Goal: Task Accomplishment & Management: Manage account settings

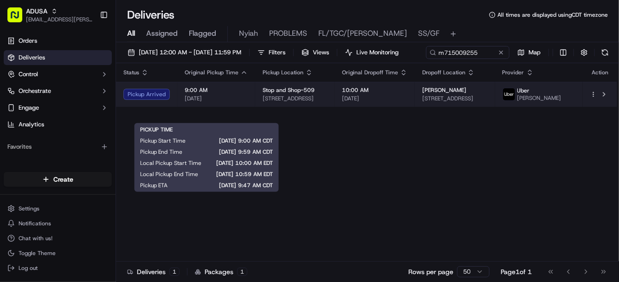
type input "m715009255"
click at [237, 94] on span "9:00 AM" at bounding box center [216, 89] width 63 height 7
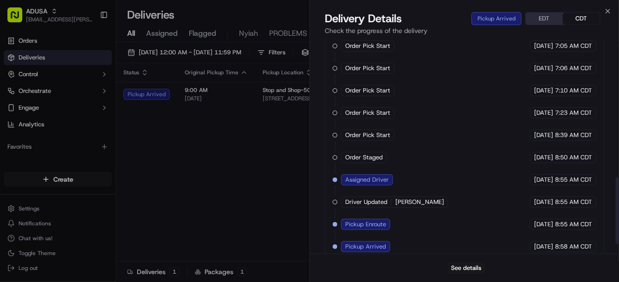
scroll to position [474, 0]
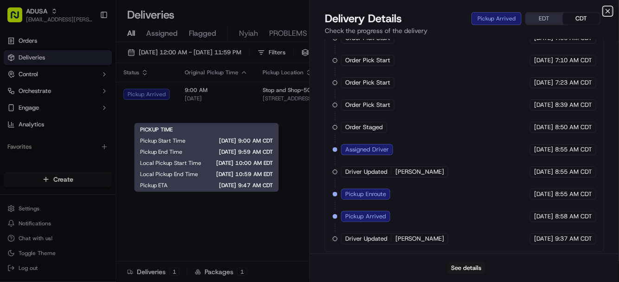
click at [609, 12] on icon "button" at bounding box center [608, 11] width 4 height 4
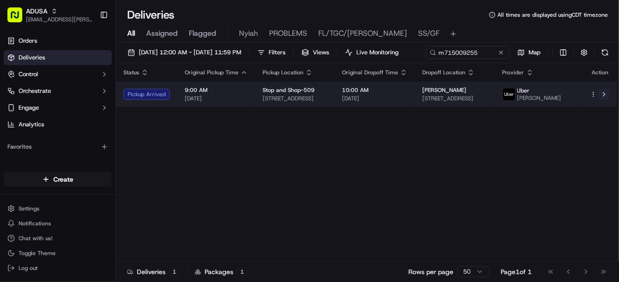
click at [603, 100] on button at bounding box center [604, 94] width 11 height 11
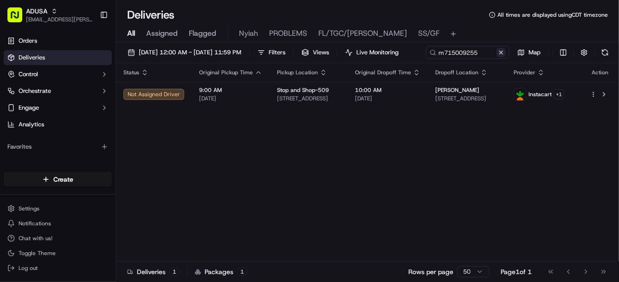
click at [497, 57] on button at bounding box center [501, 52] width 9 height 9
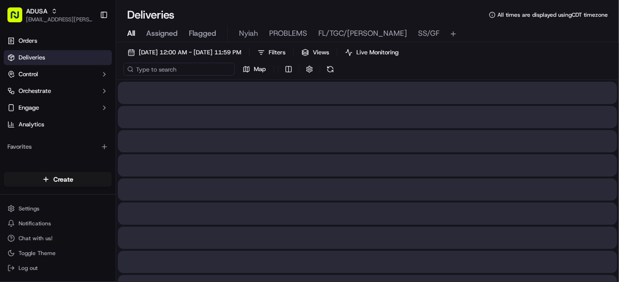
click at [160, 67] on input at bounding box center [178, 69] width 111 height 13
paste input "m714037030"
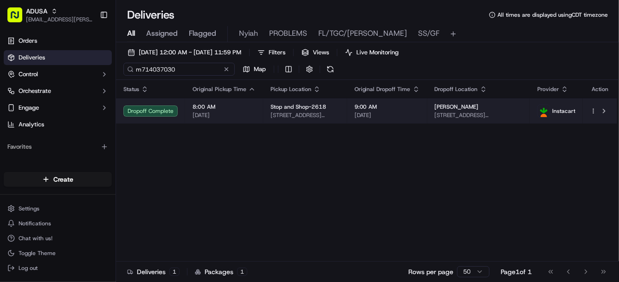
type input "m714037030"
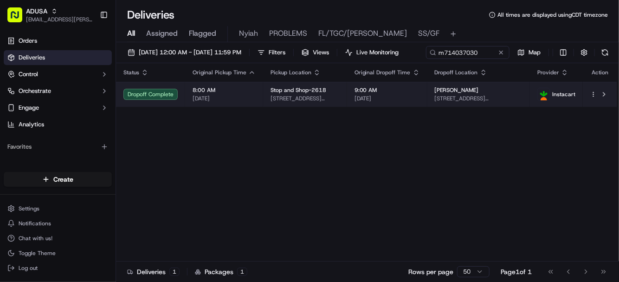
click at [595, 111] on html "ADUSA [EMAIL_ADDRESS][PERSON_NAME][DOMAIN_NAME] Toggle Sidebar Orders Deliverie…" at bounding box center [309, 141] width 619 height 282
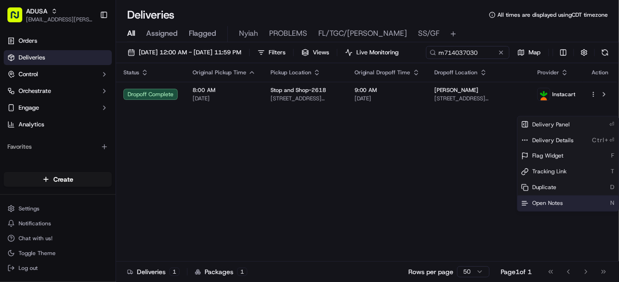
click at [544, 205] on span "Open Notes" at bounding box center [547, 203] width 31 height 7
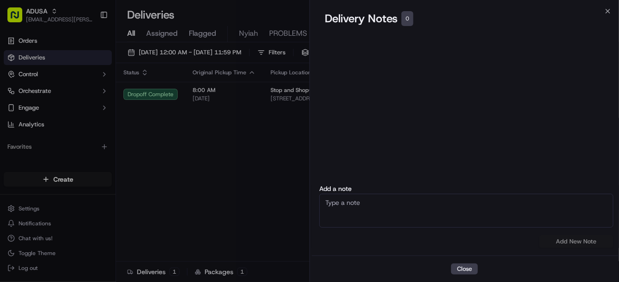
click at [413, 202] on textarea at bounding box center [466, 211] width 294 height 34
type textarea "cc cancel customer did not receive order"
click at [578, 243] on button "Add New Note" at bounding box center [576, 241] width 74 height 13
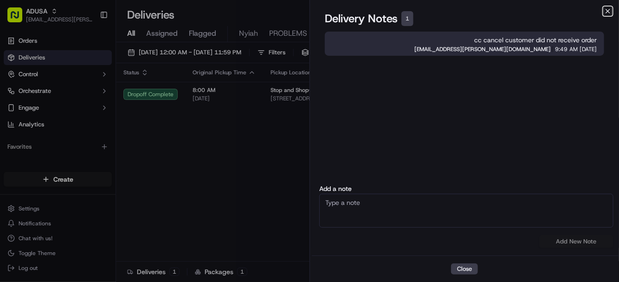
click at [607, 8] on icon "button" at bounding box center [607, 10] width 7 height 7
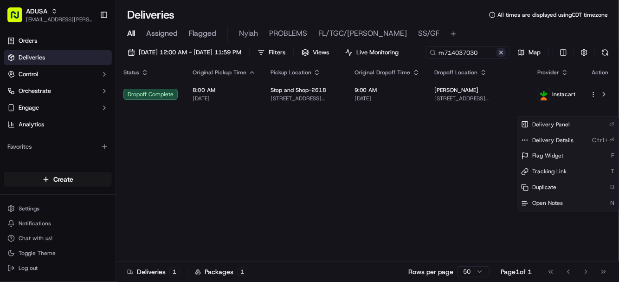
click at [497, 57] on button at bounding box center [501, 52] width 9 height 9
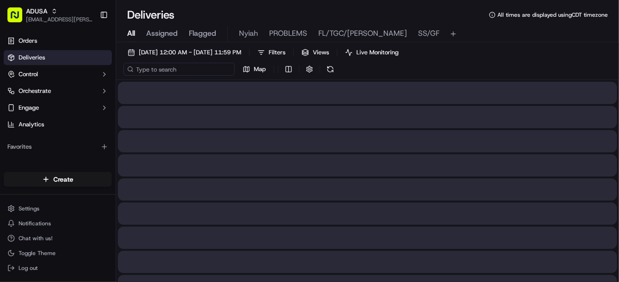
click at [176, 69] on input at bounding box center [178, 69] width 111 height 13
paste input "m717157575"
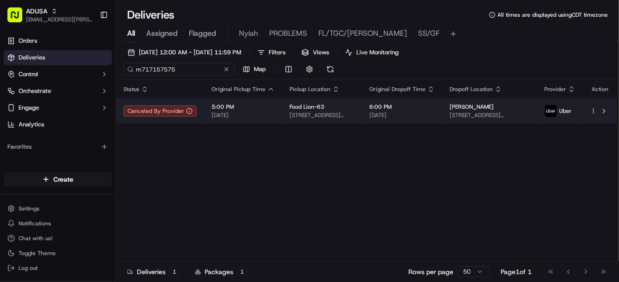
type input "m717157575"
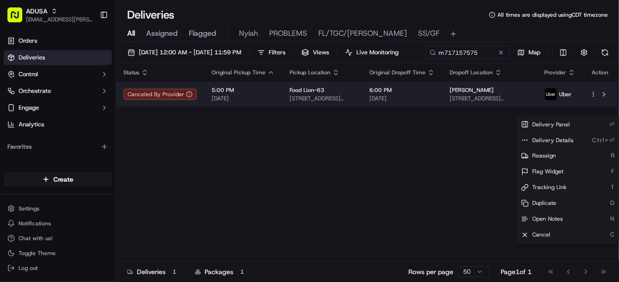
click at [593, 113] on html "ADUSA [EMAIL_ADDRESS][PERSON_NAME][DOMAIN_NAME] Toggle Sidebar Orders Deliverie…" at bounding box center [309, 141] width 619 height 282
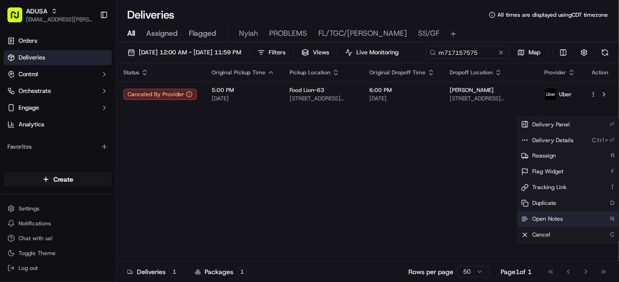
click at [543, 218] on span "Open Notes" at bounding box center [547, 218] width 31 height 7
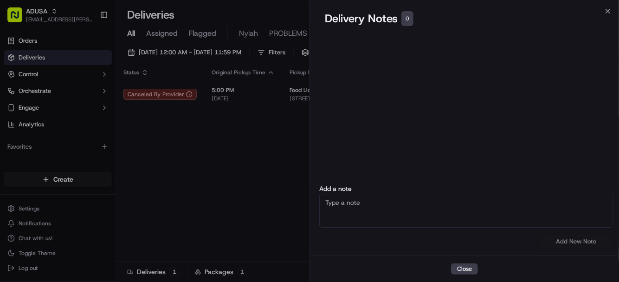
click at [434, 215] on textarea at bounding box center [466, 211] width 294 height 34
type textarea "cc cancel customer NAH"
click at [559, 241] on button "Add New Note" at bounding box center [576, 241] width 74 height 13
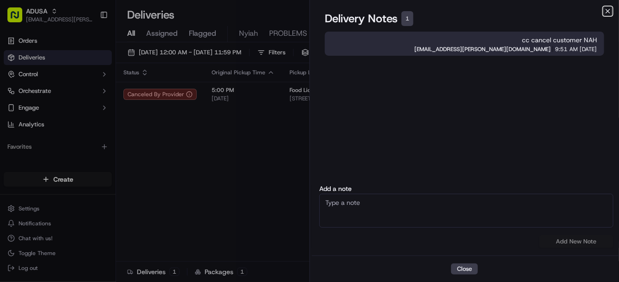
click at [607, 13] on icon "button" at bounding box center [607, 10] width 7 height 7
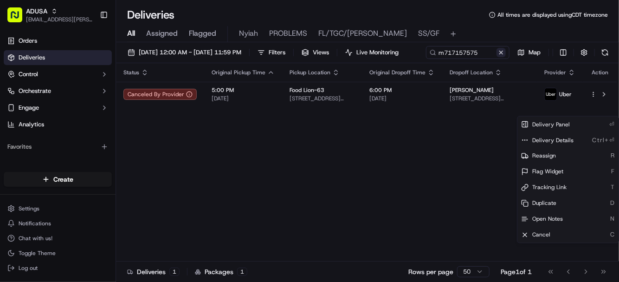
click at [497, 57] on button at bounding box center [501, 52] width 9 height 9
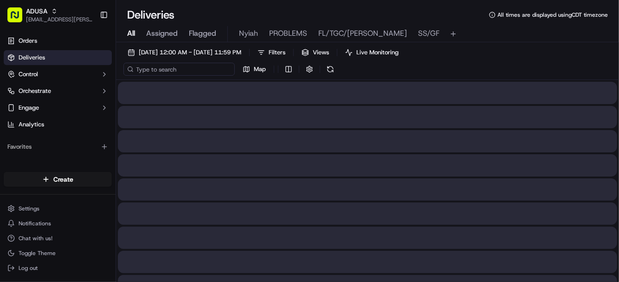
click at [172, 72] on input at bounding box center [178, 69] width 111 height 13
paste input "m714276425"
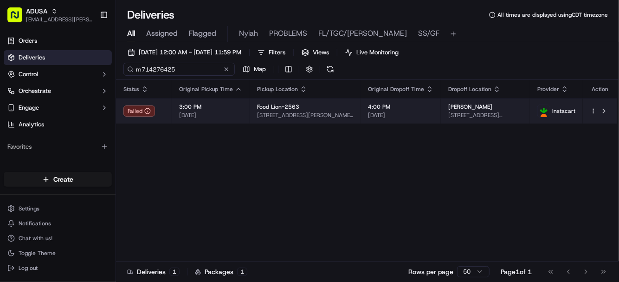
type input "m714276425"
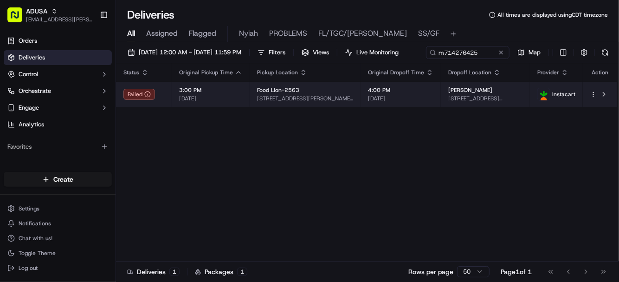
click at [594, 111] on html "ADUSA lanyia.patton@adusa.com Toggle Sidebar Orders Deliveries Control Orchestr…" at bounding box center [309, 141] width 619 height 282
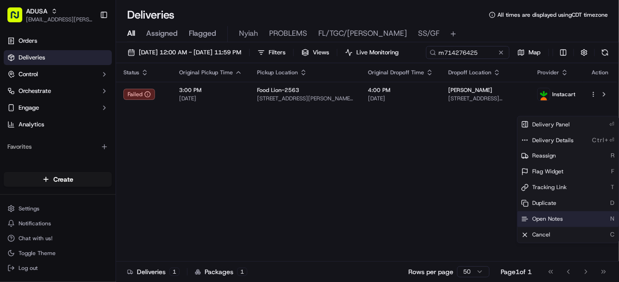
click at [550, 219] on span "Open Notes" at bounding box center [547, 218] width 31 height 7
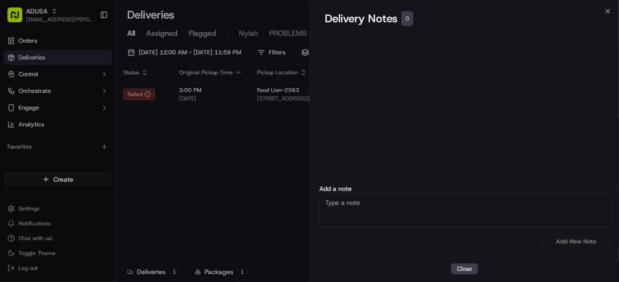
click at [396, 204] on textarea at bounding box center [466, 211] width 294 height 34
type textarea "C"
type textarea "cc cancel customer did not receive order"
click at [563, 239] on button "Add New Note" at bounding box center [576, 241] width 74 height 13
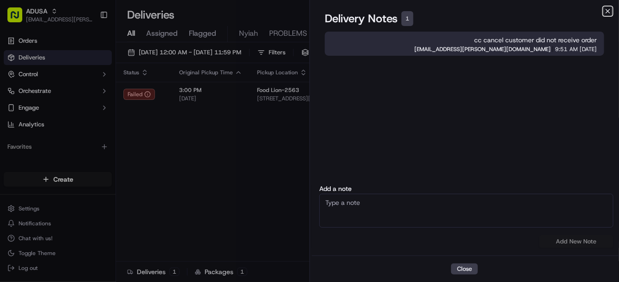
click at [608, 9] on icon "button" at bounding box center [607, 10] width 7 height 7
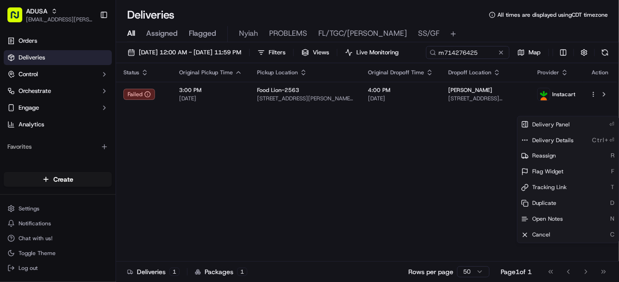
click at [267, 160] on div "Status Original Pickup Time Pickup Location Original Dropoff Time Dropoff Locat…" at bounding box center [366, 162] width 501 height 198
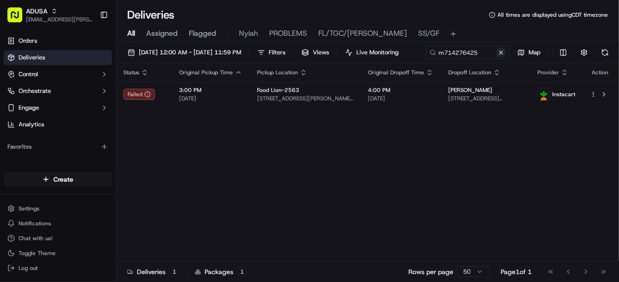
click at [497, 57] on button at bounding box center [501, 52] width 9 height 9
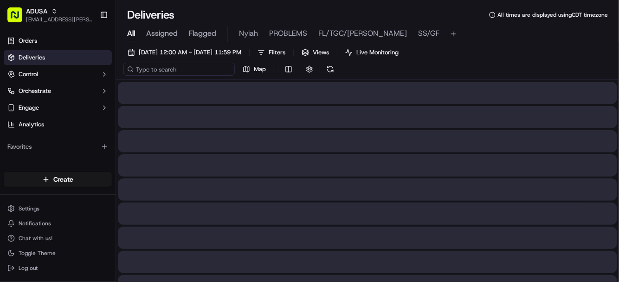
click at [162, 69] on input at bounding box center [178, 69] width 111 height 13
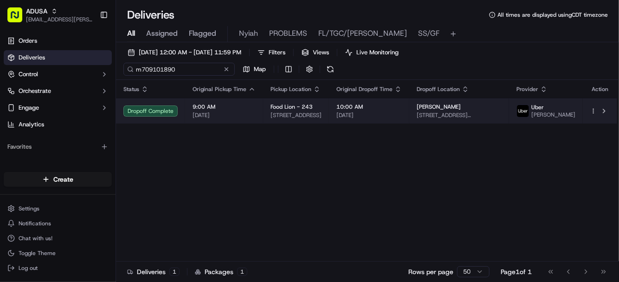
type input "m709101890"
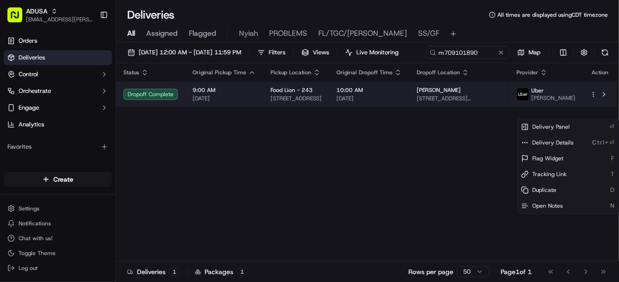
click at [594, 114] on html "ADUSA lanyia.patton@adusa.com Toggle Sidebar Orders Deliveries Control Orchestr…" at bounding box center [309, 141] width 619 height 282
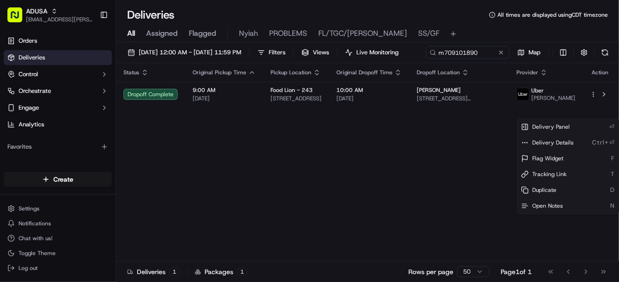
click at [603, 112] on html "ADUSA lanyia.patton@adusa.com Toggle Sidebar Orders Deliveries Control Orchestr…" at bounding box center [309, 141] width 619 height 282
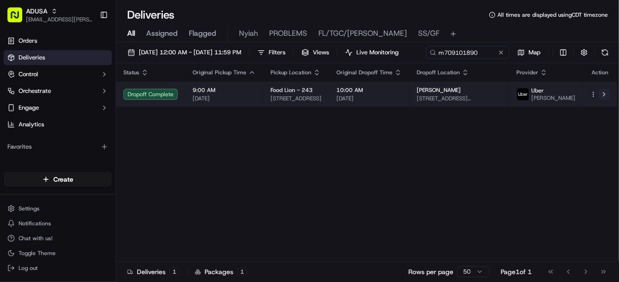
click at [604, 100] on button at bounding box center [604, 94] width 11 height 11
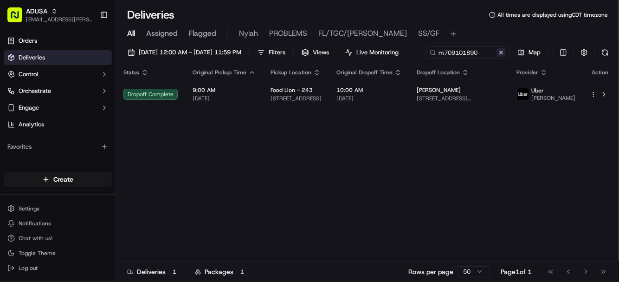
click at [497, 57] on button at bounding box center [501, 52] width 9 height 9
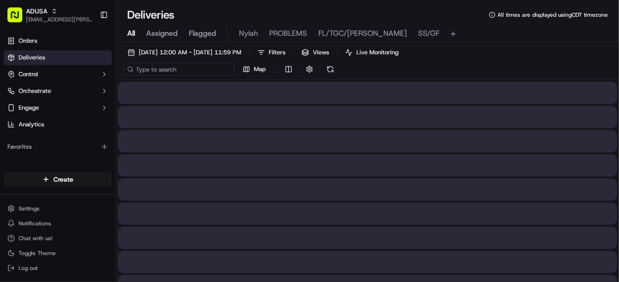
click at [184, 71] on input at bounding box center [178, 69] width 111 height 13
paste input "m714276425"
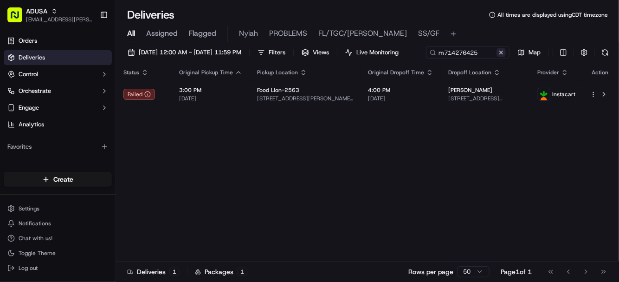
click at [426, 59] on div "m714276425 Map" at bounding box center [519, 52] width 186 height 13
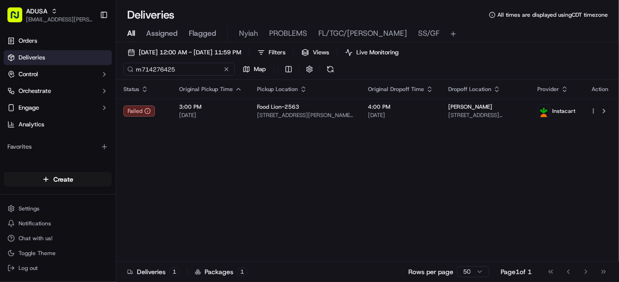
click at [191, 69] on input "m714276425" at bounding box center [178, 69] width 111 height 13
drag, startPoint x: 196, startPoint y: 69, endPoint x: 121, endPoint y: 67, distance: 75.7
click at [121, 67] on div "09/19/2025 12:00 AM - 09/22/2025 11:59 PM Filters Views Live Monitoring m714276…" at bounding box center [367, 63] width 503 height 34
paste input "632267"
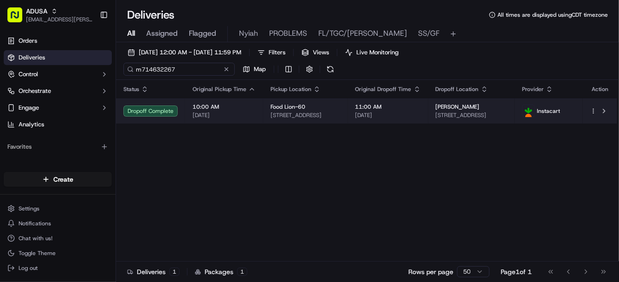
type input "m714632267"
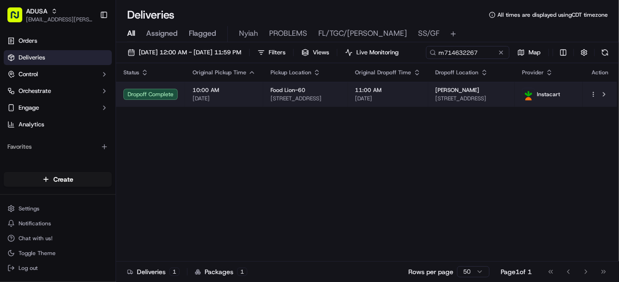
click at [593, 112] on html "ADUSA lanyia.patton@adusa.com Toggle Sidebar Orders Deliveries Control Orchestr…" at bounding box center [309, 141] width 619 height 282
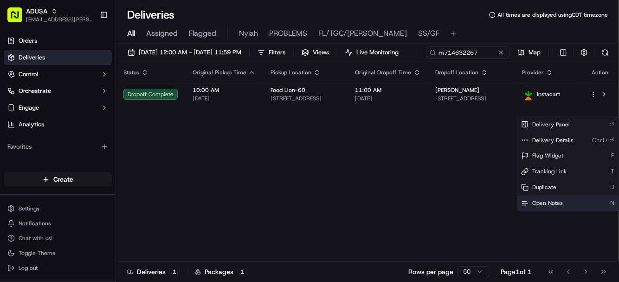
click at [538, 203] on span "Open Notes" at bounding box center [547, 203] width 31 height 7
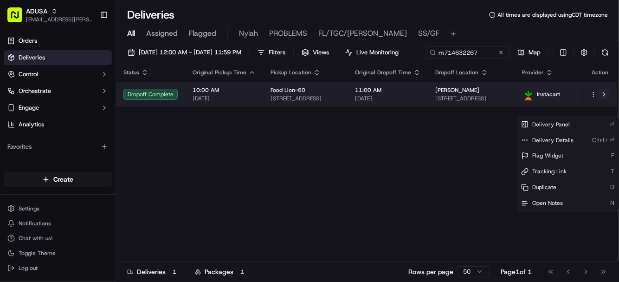
click at [603, 100] on button at bounding box center [604, 94] width 11 height 11
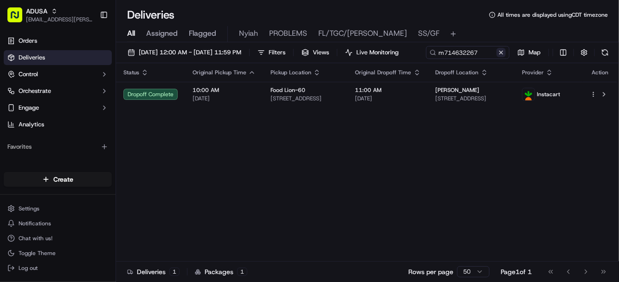
click at [497, 57] on button at bounding box center [501, 52] width 9 height 9
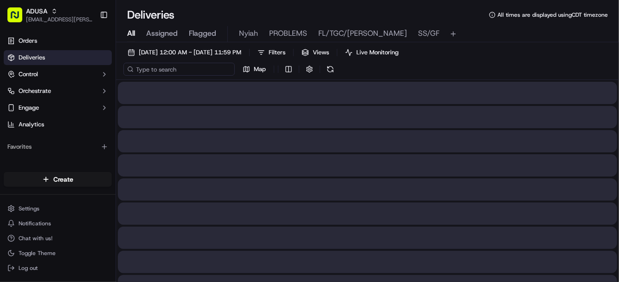
click at [175, 67] on input at bounding box center [178, 69] width 111 height 13
paste input "m717288858"
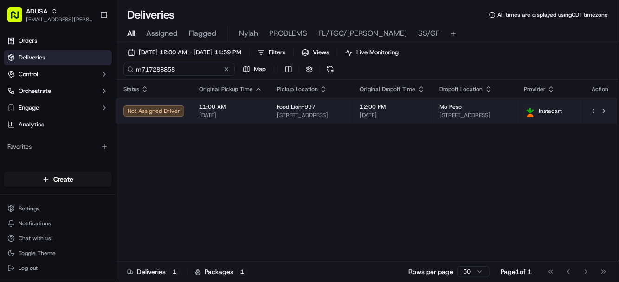
type input "m717288858"
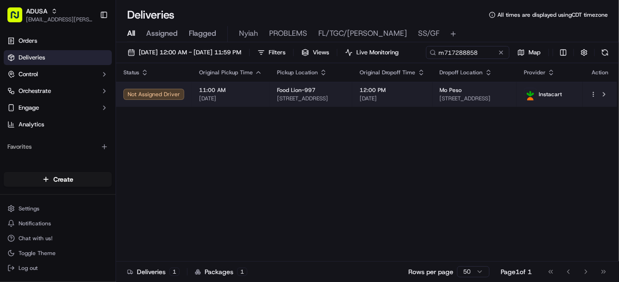
click at [593, 111] on html "ADUSA lanyia.patton@adusa.com Toggle Sidebar Orders Deliveries Control Orchestr…" at bounding box center [309, 141] width 619 height 282
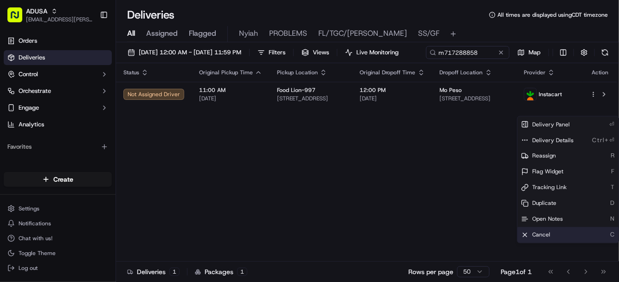
click at [538, 236] on span "Cancel" at bounding box center [541, 234] width 18 height 7
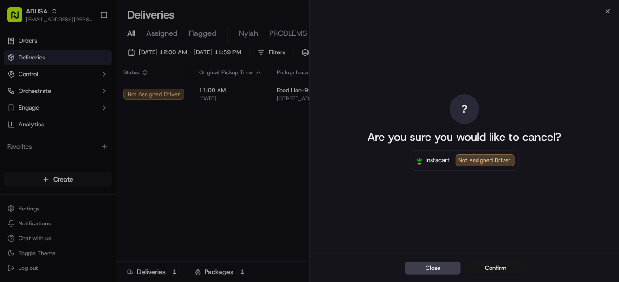
click at [488, 269] on button "Confirm" at bounding box center [496, 267] width 56 height 13
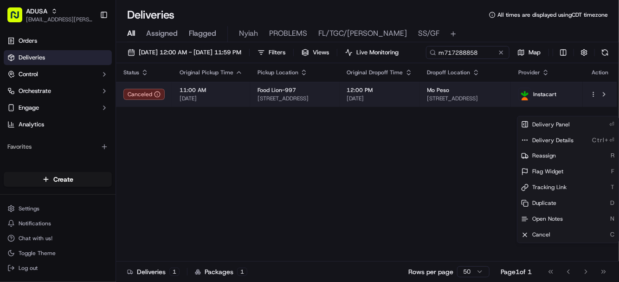
click at [592, 111] on html "ADUSA lanyia.patton@adusa.com Toggle Sidebar Orders Deliveries Control Orchestr…" at bounding box center [309, 141] width 619 height 282
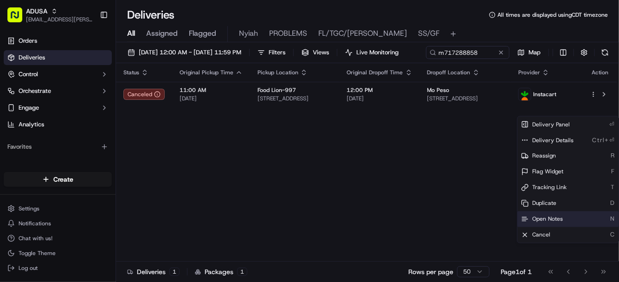
click at [544, 219] on span "Open Notes" at bounding box center [547, 218] width 31 height 7
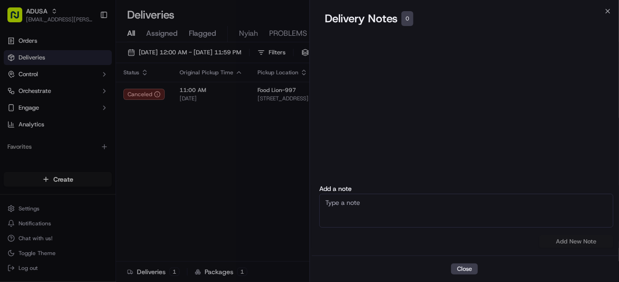
click at [381, 200] on textarea at bounding box center [466, 211] width 294 height 34
type textarea "c"
type textarea "fraud"
click at [574, 243] on button "Add New Note" at bounding box center [576, 241] width 74 height 13
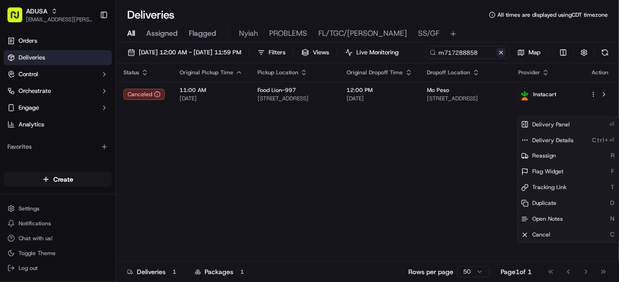
click at [497, 57] on button at bounding box center [501, 52] width 9 height 9
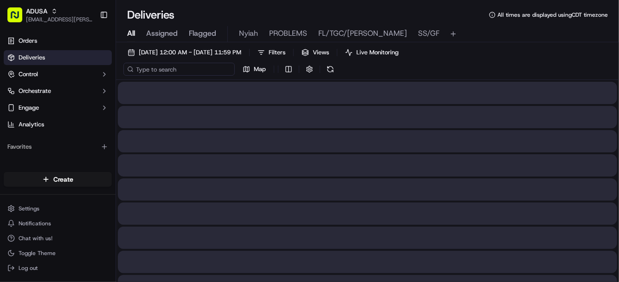
click at [173, 72] on input at bounding box center [178, 69] width 111 height 13
paste input "m709880957"
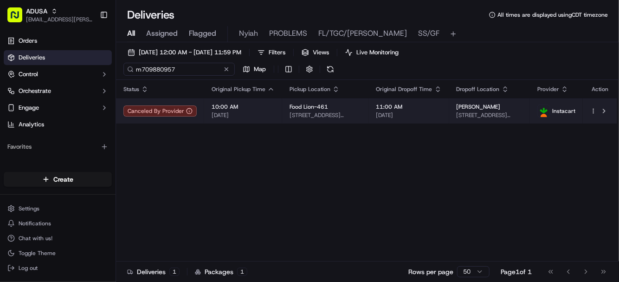
type input "m709880957"
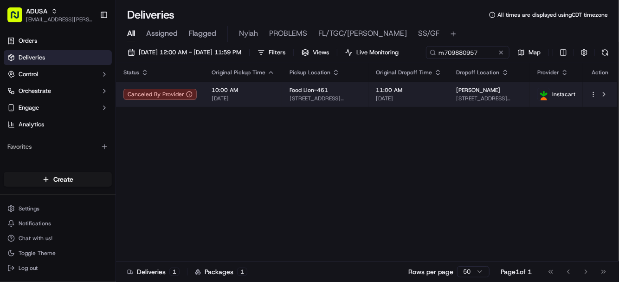
click at [595, 111] on html "ADUSA lanyia.patton@adusa.com Toggle Sidebar Orders Deliveries Control Orchestr…" at bounding box center [309, 141] width 619 height 282
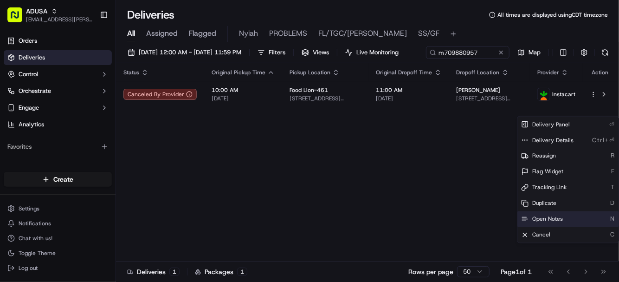
click at [543, 219] on span "Open Notes" at bounding box center [547, 218] width 31 height 7
click at [497, 57] on button at bounding box center [501, 52] width 9 height 9
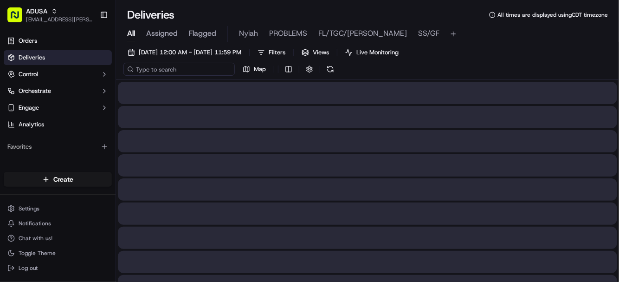
click at [177, 70] on input at bounding box center [178, 69] width 111 height 13
paste input "m713915845"
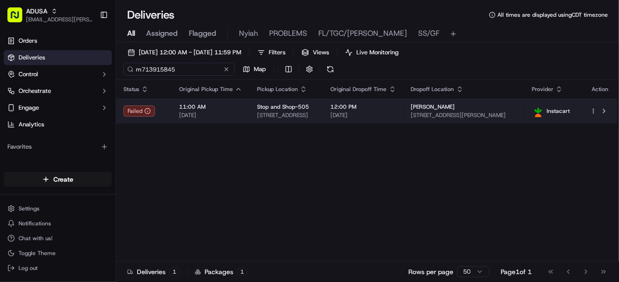
type input "m713915845"
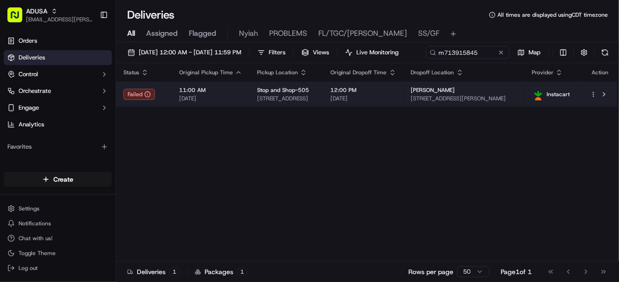
click at [594, 110] on html "ADUSA lanyia.patton@adusa.com Toggle Sidebar Orders Deliveries Control Orchestr…" at bounding box center [309, 141] width 619 height 282
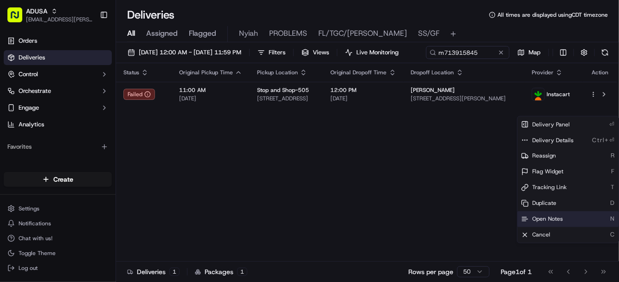
click at [541, 218] on span "Open Notes" at bounding box center [547, 218] width 31 height 7
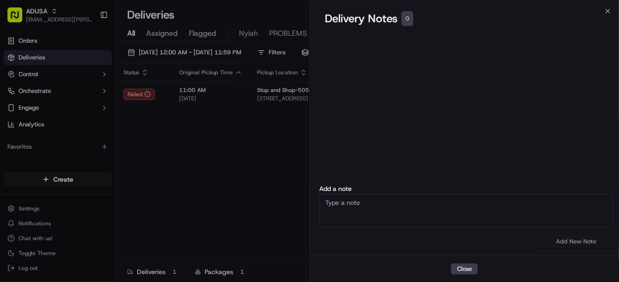
click at [473, 209] on textarea at bounding box center [466, 211] width 294 height 34
type textarea "CC cancel customer NAH"
click at [571, 241] on button "Add New Note" at bounding box center [576, 241] width 74 height 13
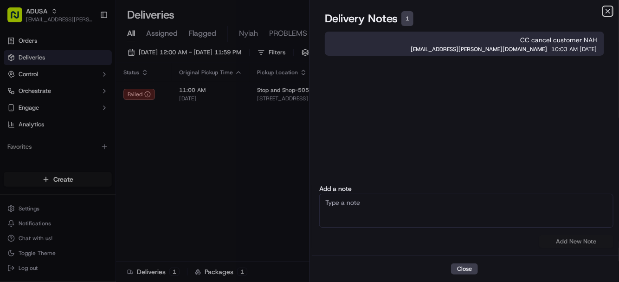
click at [606, 10] on icon "button" at bounding box center [607, 10] width 7 height 7
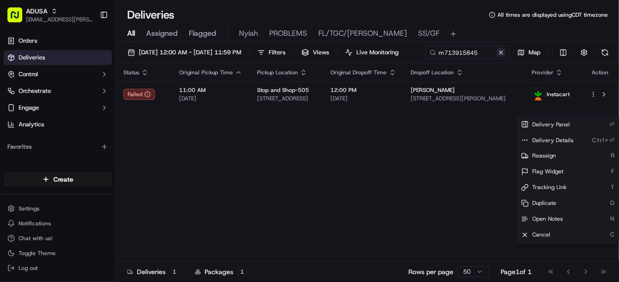
click at [497, 57] on button at bounding box center [501, 52] width 9 height 9
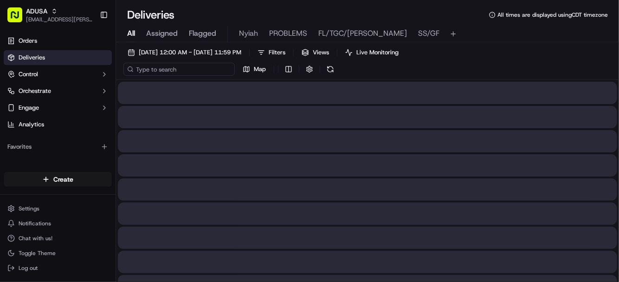
click at [175, 73] on input at bounding box center [178, 69] width 111 height 13
paste input "m709101890"
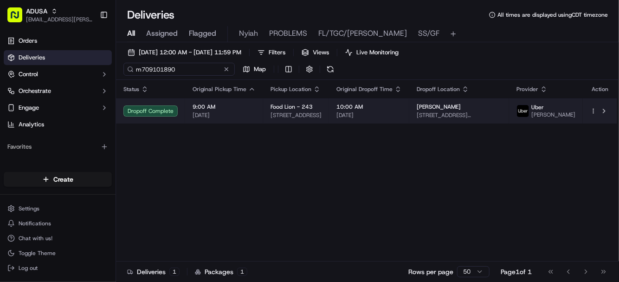
type input "m709101890"
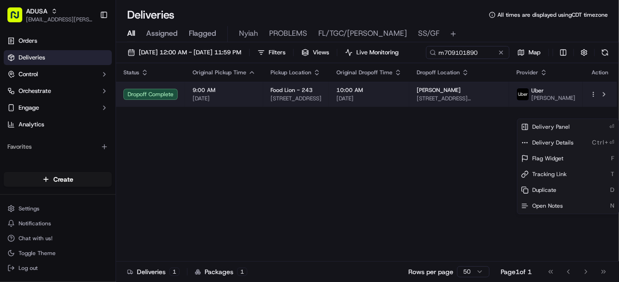
click at [594, 115] on html "ADUSA lanyia.patton@adusa.com Toggle Sidebar Orders Deliveries Control Orchestr…" at bounding box center [309, 141] width 619 height 282
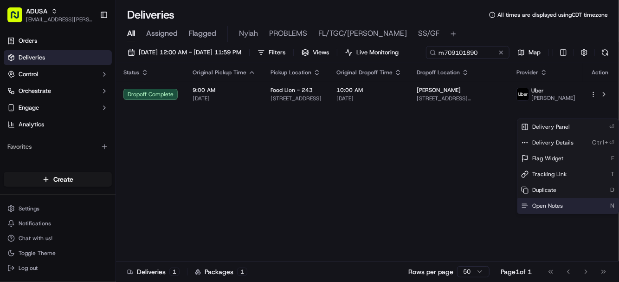
click at [551, 204] on span "Open Notes" at bounding box center [547, 205] width 31 height 7
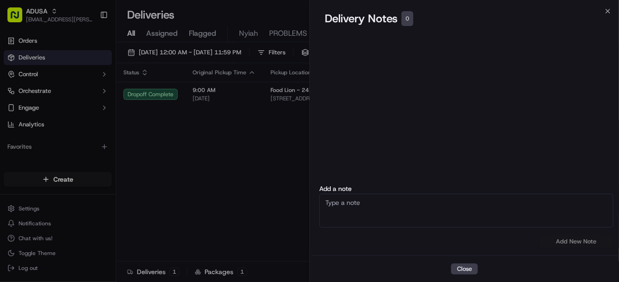
click at [394, 210] on textarea at bounding box center [466, 211] width 294 height 34
type textarea "D"
type textarea "CC cancel customer did not receive order"
click at [570, 239] on button "Add New Note" at bounding box center [576, 241] width 74 height 13
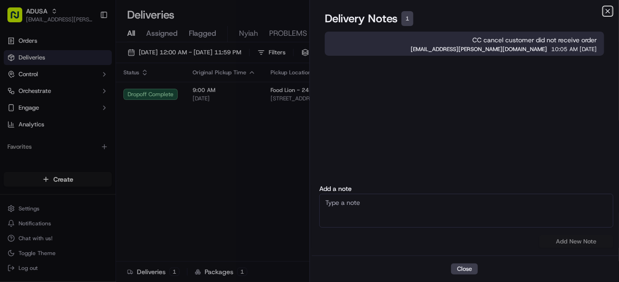
click at [607, 12] on icon "button" at bounding box center [608, 11] width 4 height 4
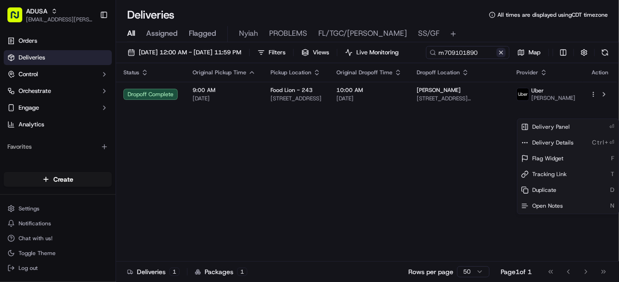
click at [497, 57] on button at bounding box center [501, 52] width 9 height 9
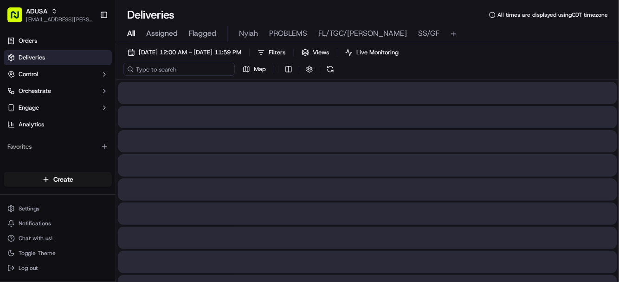
click at [151, 71] on input at bounding box center [178, 69] width 111 height 13
paste input "m715672649"
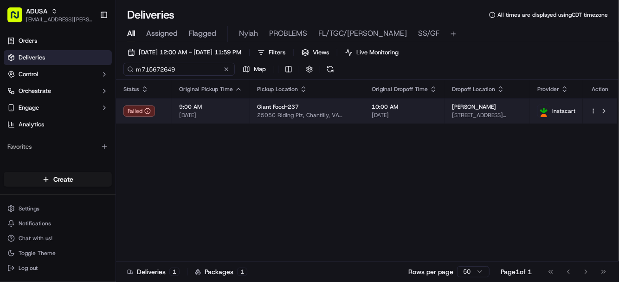
type input "m715672649"
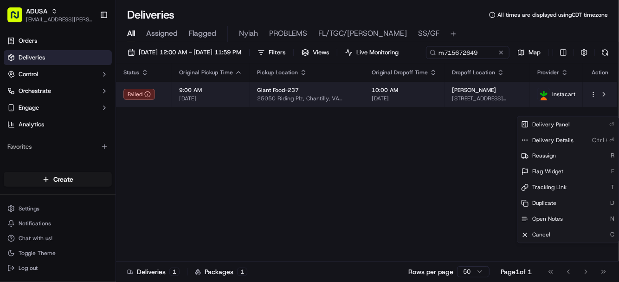
click at [594, 112] on html "ADUSA lanyia.patton@adusa.com Toggle Sidebar Orders Deliveries Control Orchestr…" at bounding box center [309, 141] width 619 height 282
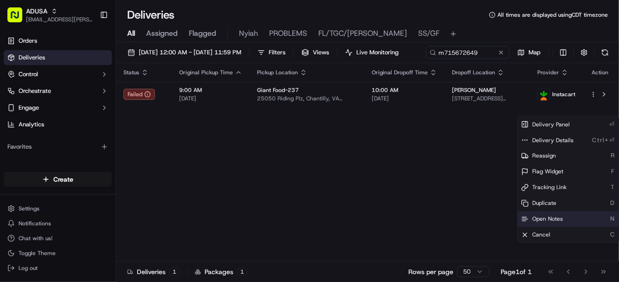
click at [539, 216] on span "Open Notes" at bounding box center [547, 218] width 31 height 7
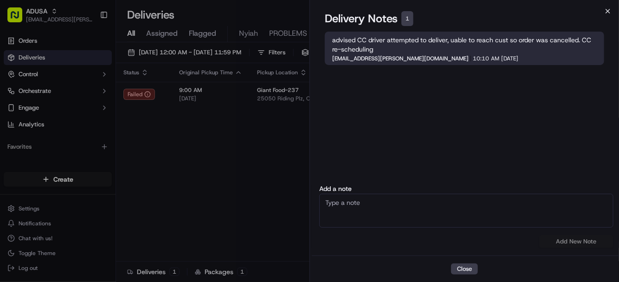
click at [610, 13] on icon "button" at bounding box center [607, 10] width 7 height 7
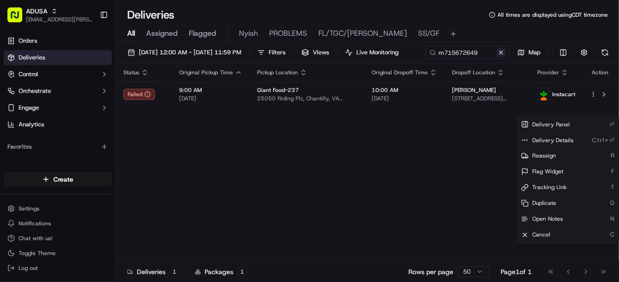
click at [497, 57] on button at bounding box center [501, 52] width 9 height 9
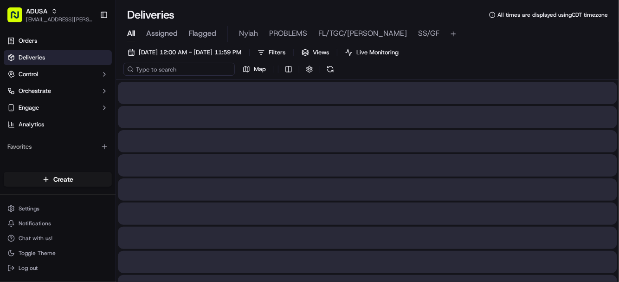
click at [153, 63] on input at bounding box center [178, 69] width 111 height 13
paste input "m704790092"
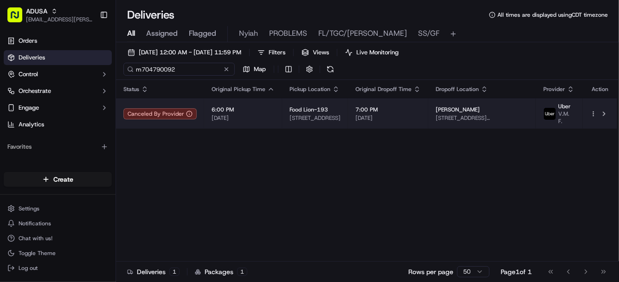
type input "m704790092"
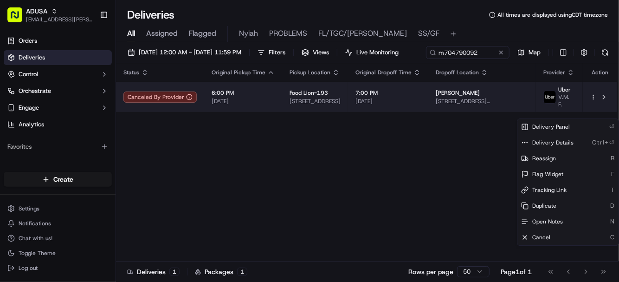
click at [593, 112] on html "ADUSA lanyia.patton@adusa.com Toggle Sidebar Orders Deliveries Control Orchestr…" at bounding box center [309, 141] width 619 height 282
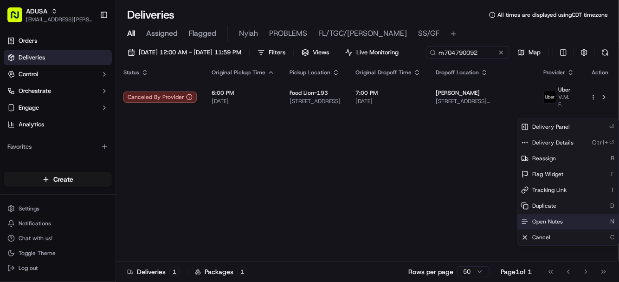
click at [545, 224] on span "Open Notes" at bounding box center [547, 221] width 31 height 7
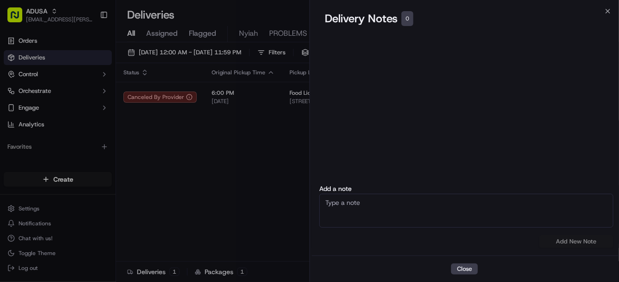
click at [446, 208] on textarea at bounding box center [466, 211] width 294 height 34
type textarea "cc cancel no driver"
click at [570, 239] on button "Add New Note" at bounding box center [576, 241] width 74 height 13
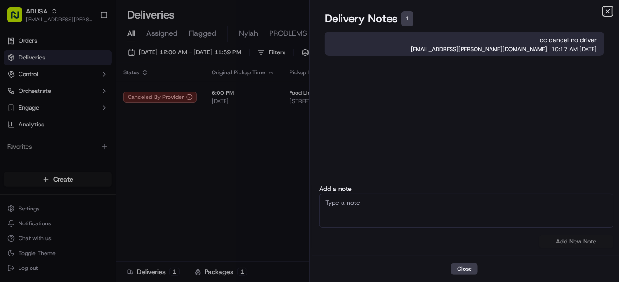
click at [609, 11] on icon "button" at bounding box center [608, 11] width 4 height 4
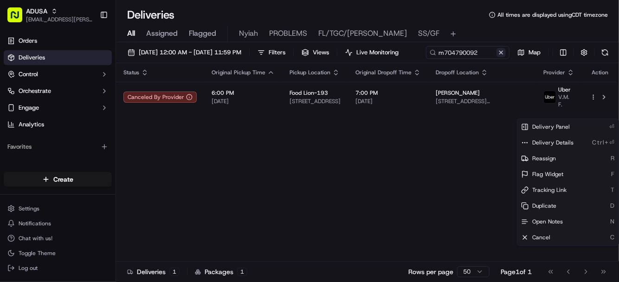
click at [497, 57] on button at bounding box center [501, 52] width 9 height 9
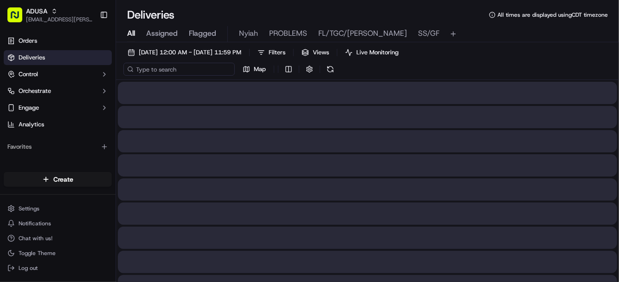
click at [171, 69] on input at bounding box center [178, 69] width 111 height 13
paste input "m716900965"
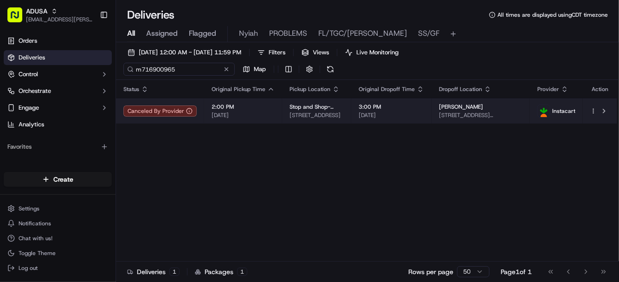
type input "m716900965"
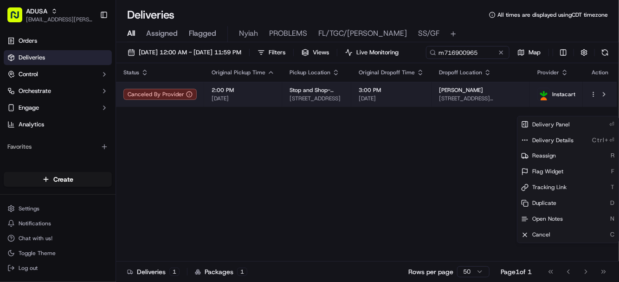
click at [594, 110] on html "ADUSA lanyia.patton@adusa.com Toggle Sidebar Orders Deliveries Control Orchestr…" at bounding box center [309, 141] width 619 height 282
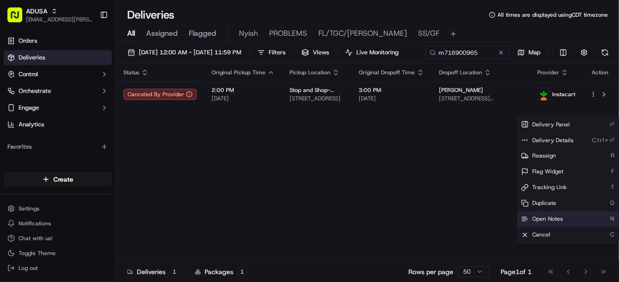
click at [551, 215] on span "Open Notes" at bounding box center [547, 218] width 31 height 7
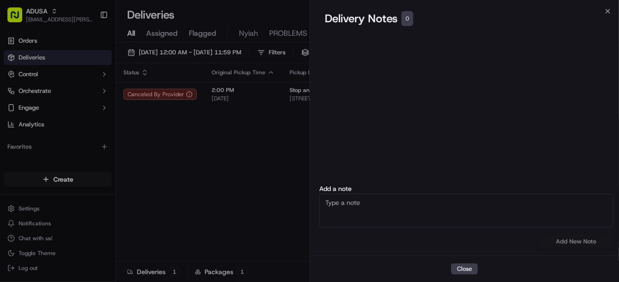
click at [424, 210] on textarea at bounding box center [466, 211] width 294 height 34
type textarea "cc cancel no driver acceptance"
click at [571, 243] on button "Add New Note" at bounding box center [576, 241] width 74 height 13
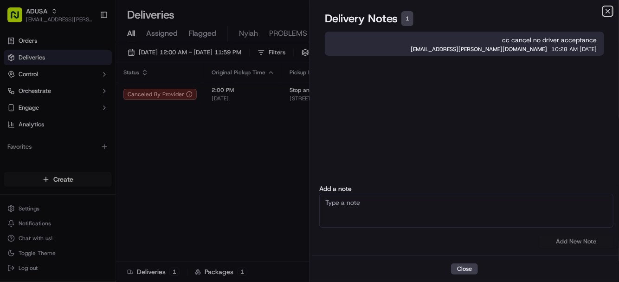
click at [607, 10] on icon "button" at bounding box center [607, 10] width 7 height 7
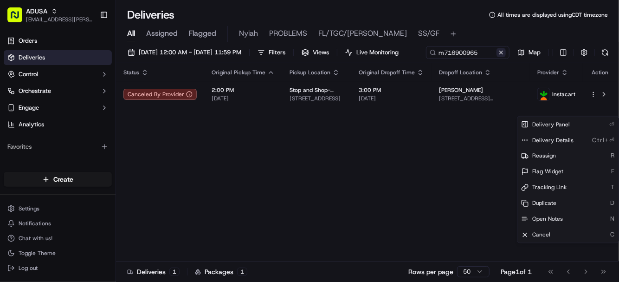
drag, startPoint x: 200, startPoint y: 65, endPoint x: 192, endPoint y: 66, distance: 7.9
click at [497, 57] on button at bounding box center [501, 52] width 9 height 9
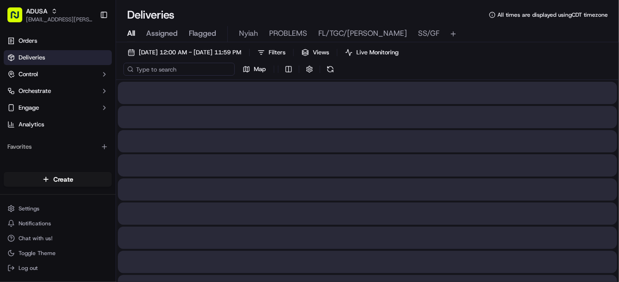
click at [158, 69] on input at bounding box center [178, 69] width 111 height 13
paste input "m714010823"
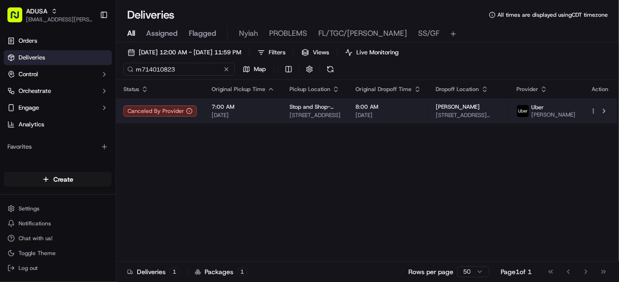
type input "m714010823"
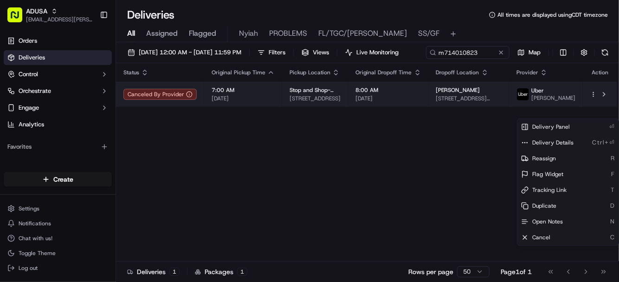
click at [594, 113] on html "ADUSA lanyia.patton@adusa.com Toggle Sidebar Orders Deliveries Control Orchestr…" at bounding box center [309, 141] width 619 height 282
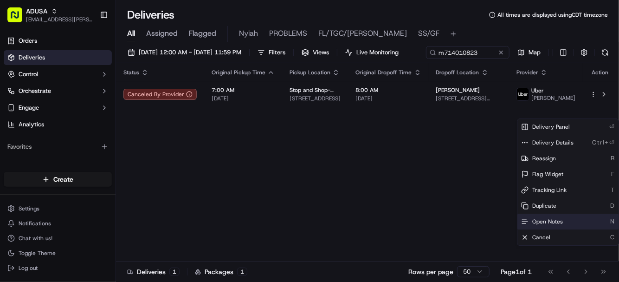
click at [550, 221] on span "Open Notes" at bounding box center [547, 221] width 31 height 7
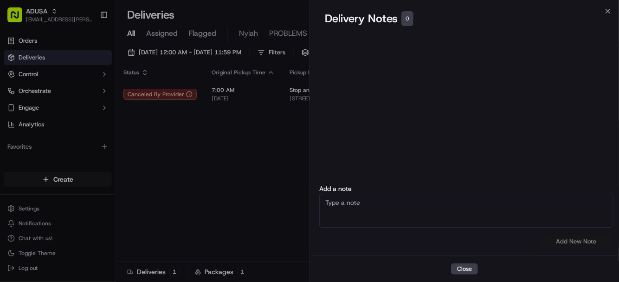
click at [349, 199] on textarea at bounding box center [466, 211] width 294 height 34
click at [385, 202] on textarea "cc c" at bounding box center [466, 211] width 294 height 34
type textarea "cc cancel no driver acceptance"
click at [560, 240] on button "Add New Note" at bounding box center [576, 241] width 74 height 13
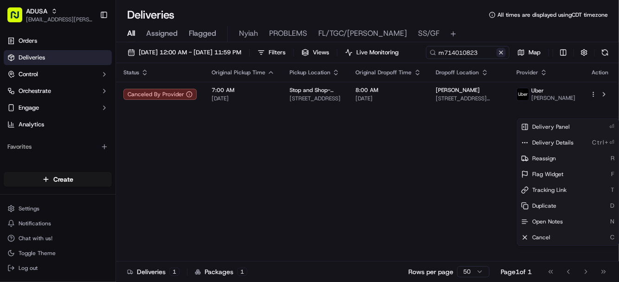
click at [497, 57] on button at bounding box center [501, 52] width 9 height 9
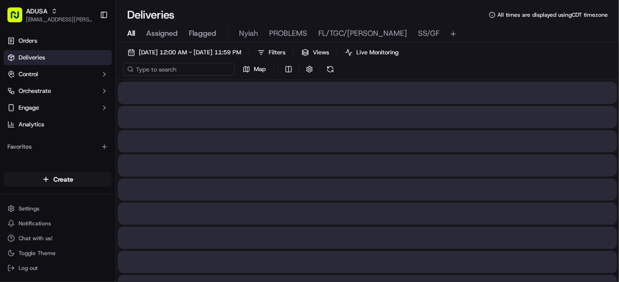
click at [173, 72] on input at bounding box center [178, 69] width 111 height 13
paste input "m713834096"
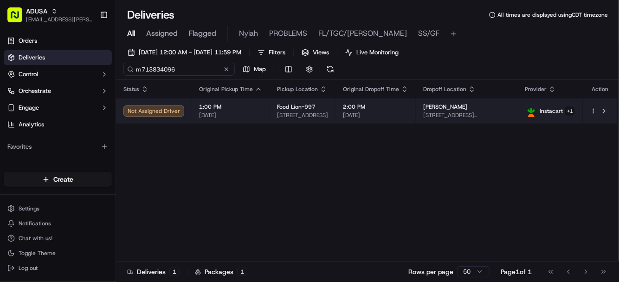
type input "m713834096"
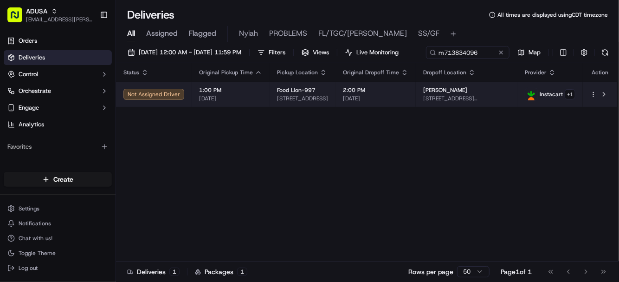
click at [593, 111] on html "ADUSA lanyia.patton@adusa.com Toggle Sidebar Orders Deliveries Control Orchestr…" at bounding box center [309, 141] width 619 height 282
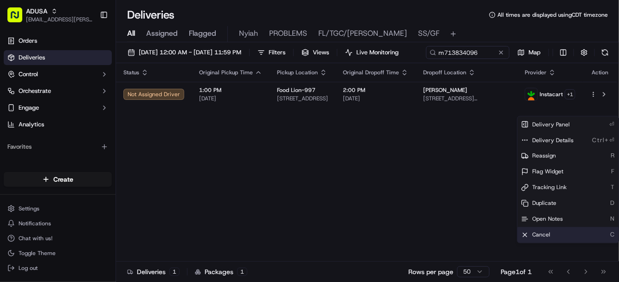
click at [543, 236] on span "Cancel" at bounding box center [541, 234] width 18 height 7
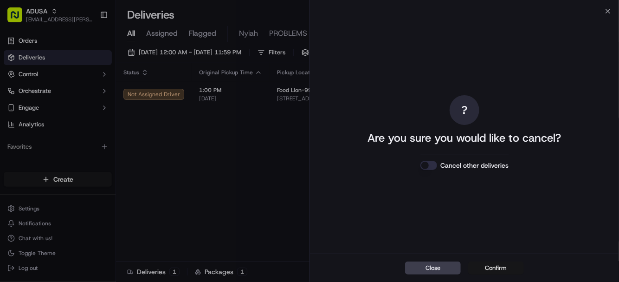
click at [486, 267] on button "Confirm" at bounding box center [496, 267] width 56 height 13
click at [431, 164] on button "Cancel other deliveries" at bounding box center [429, 165] width 17 height 9
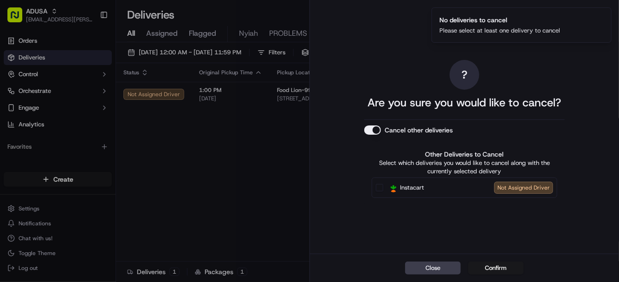
click at [379, 189] on button "Instacart Not Assigned Driver" at bounding box center [379, 187] width 7 height 7
click at [496, 269] on button "Confirm" at bounding box center [496, 267] width 56 height 13
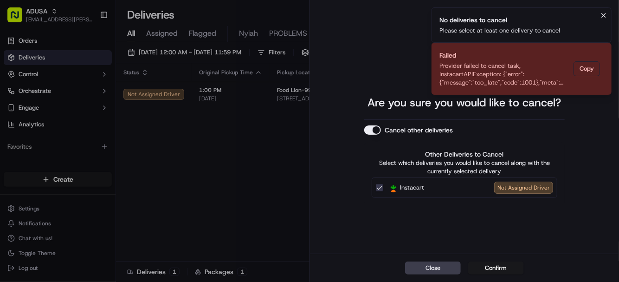
click at [603, 14] on icon "Notifications (F8)" at bounding box center [604, 15] width 4 height 4
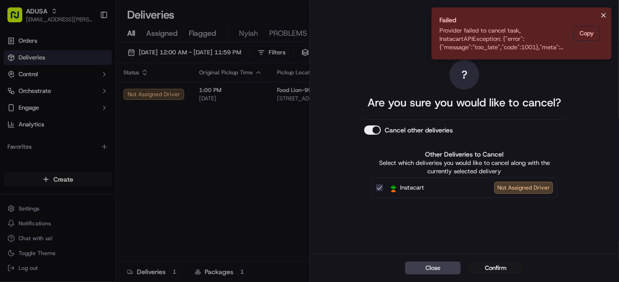
click at [602, 14] on icon "Notifications (F8)" at bounding box center [603, 15] width 7 height 7
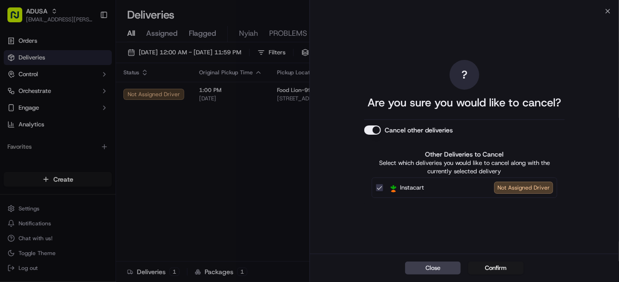
click at [605, 13] on div "? Are you sure you would like to cancel? Cancel other deliveries Other Deliveri…" at bounding box center [464, 132] width 309 height 242
click at [607, 12] on div "? Are you sure you would like to cancel? Cancel other deliveries Other Deliveri…" at bounding box center [464, 132] width 309 height 242
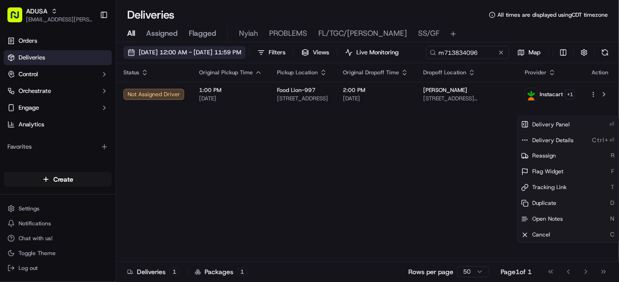
click at [186, 54] on span "09/19/2025 12:00 AM - 09/22/2025 11:59 PM" at bounding box center [190, 52] width 103 height 8
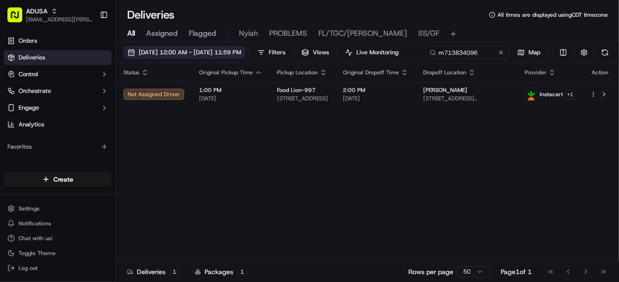
click at [188, 51] on span "09/19/2025 12:00 AM - 09/22/2025 11:59 PM" at bounding box center [190, 52] width 103 height 8
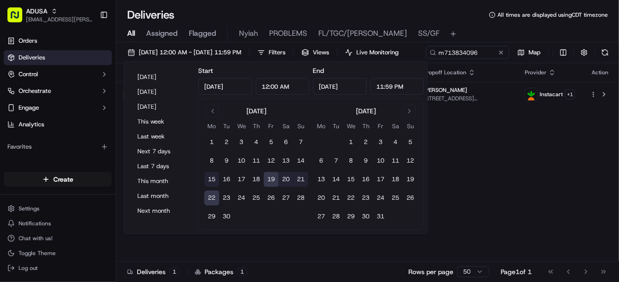
click at [210, 178] on button "15" at bounding box center [211, 179] width 15 height 15
type input "Sep 15, 2025"
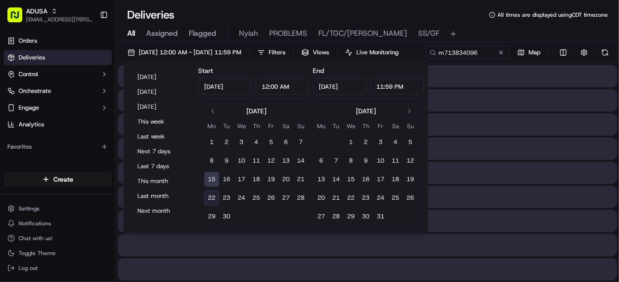
click at [210, 178] on button "15" at bounding box center [211, 179] width 15 height 15
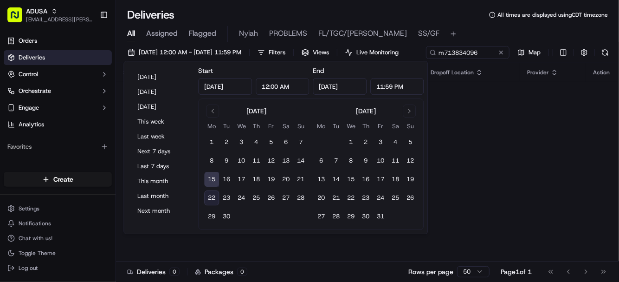
click at [210, 178] on button "15" at bounding box center [211, 179] width 15 height 15
click at [493, 147] on div "Status Original Pickup Time Pickup Location Original Dropoff Time Dropoff Locat…" at bounding box center [366, 162] width 501 height 198
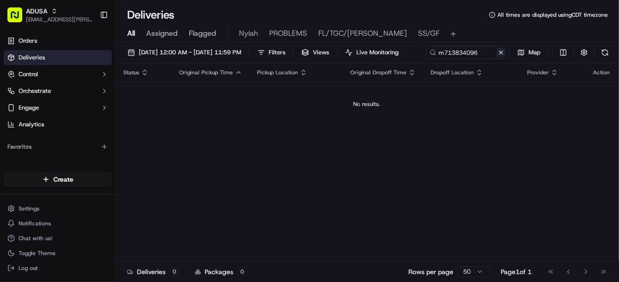
click at [497, 57] on button at bounding box center [501, 52] width 9 height 9
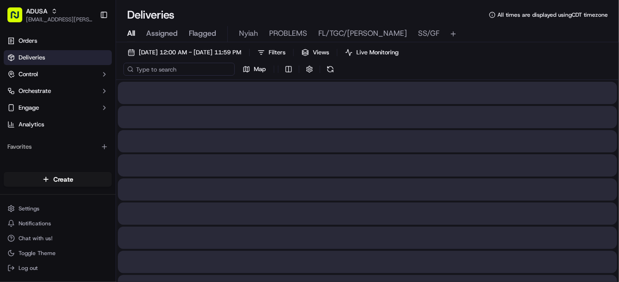
click at [175, 74] on input at bounding box center [178, 69] width 111 height 13
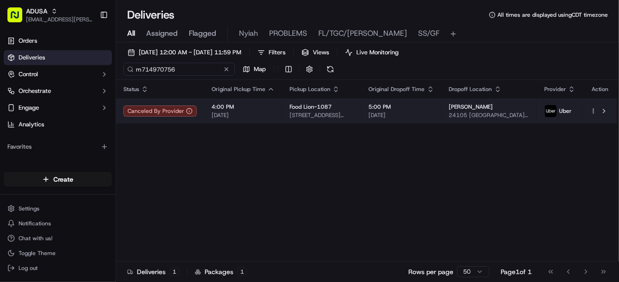
type input "m714970756"
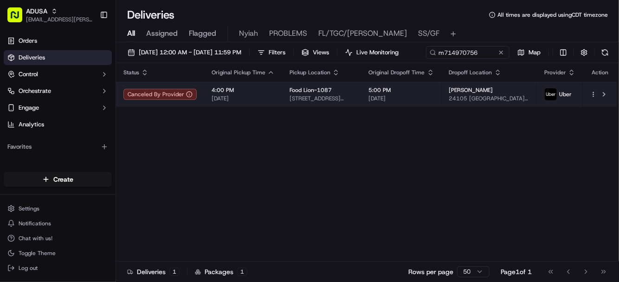
click at [594, 110] on html "ADUSA lanyia.patton@adusa.com Toggle Sidebar Orders Deliveries Control Orchestr…" at bounding box center [309, 141] width 619 height 282
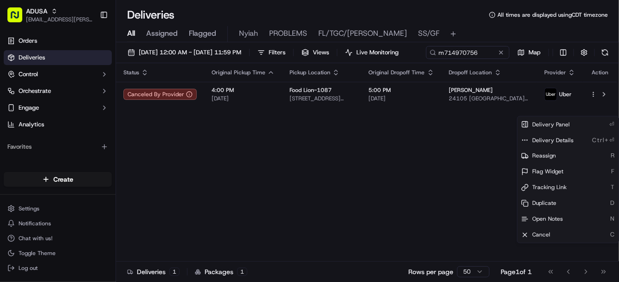
drag, startPoint x: 477, startPoint y: 202, endPoint x: 562, endPoint y: 128, distance: 113.5
click at [484, 193] on html "ADUSA lanyia.patton@adusa.com Toggle Sidebar Orders Deliveries Control Orchestr…" at bounding box center [309, 141] width 619 height 282
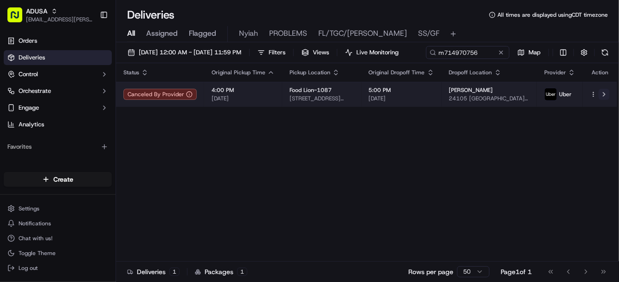
click at [604, 100] on button at bounding box center [604, 94] width 11 height 11
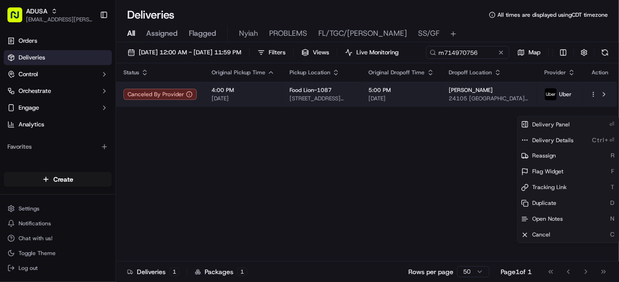
click at [593, 110] on html "ADUSA lanyia.patton@adusa.com Toggle Sidebar Orders Deliveries Control Orchestr…" at bounding box center [309, 141] width 619 height 282
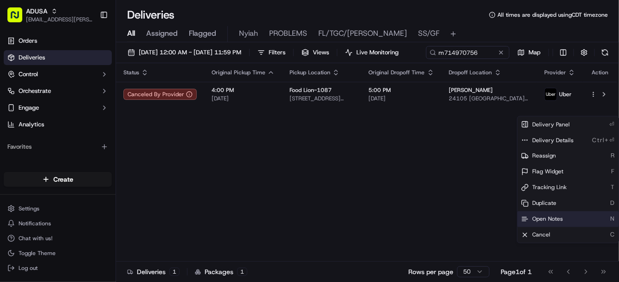
click at [545, 221] on span "Open Notes" at bounding box center [547, 218] width 31 height 7
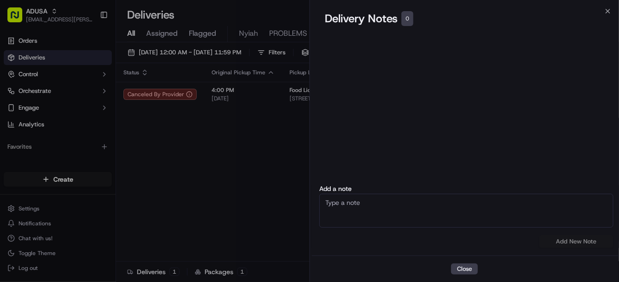
click at [395, 204] on textarea at bounding box center [466, 211] width 294 height 34
type textarea "cc cancel no driver acceptance"
drag, startPoint x: 577, startPoint y: 241, endPoint x: 572, endPoint y: 244, distance: 6.4
click at [576, 241] on button "Add New Note" at bounding box center [576, 241] width 74 height 13
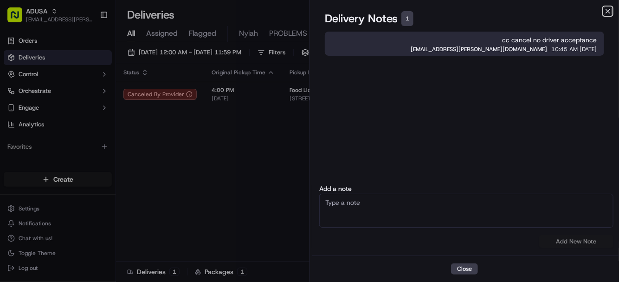
click at [609, 11] on icon "button" at bounding box center [608, 11] width 4 height 4
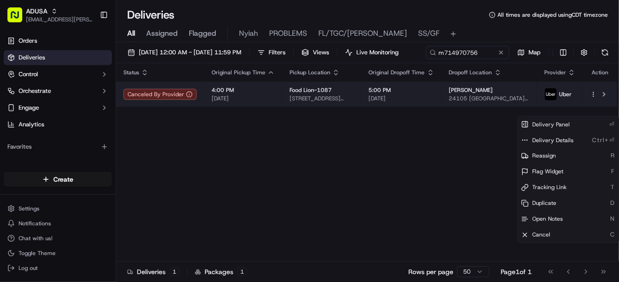
click at [442, 107] on td "5:00 PM 09/15/2025" at bounding box center [402, 94] width 80 height 25
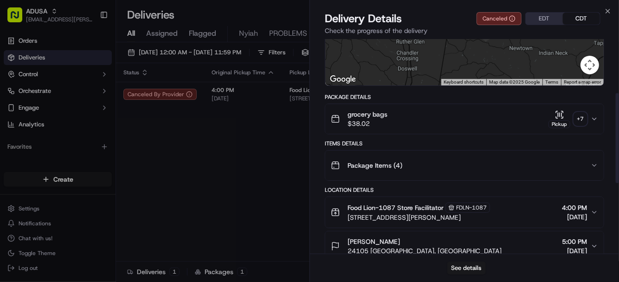
scroll to position [111, 0]
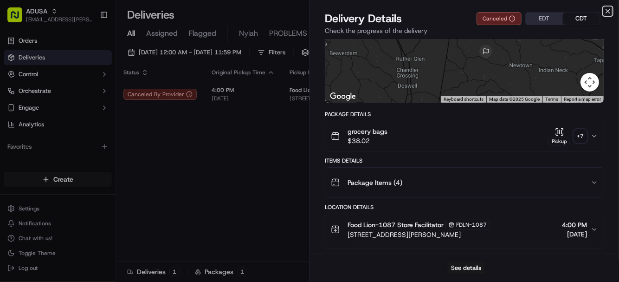
click at [606, 10] on icon "button" at bounding box center [607, 10] width 7 height 7
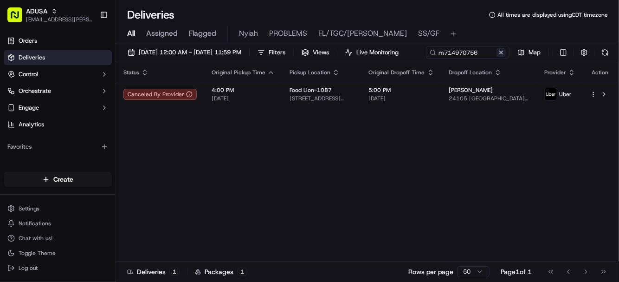
click at [497, 57] on button at bounding box center [501, 52] width 9 height 9
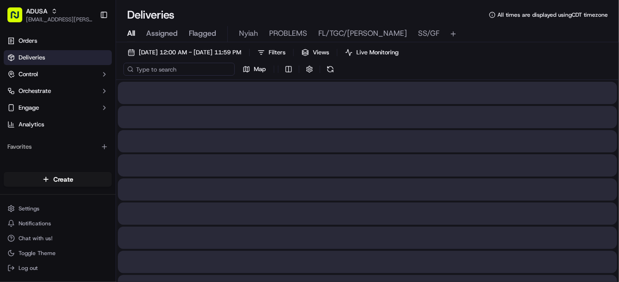
click at [166, 70] on input at bounding box center [178, 69] width 111 height 13
paste input "m715548680"
type input "m715548680"
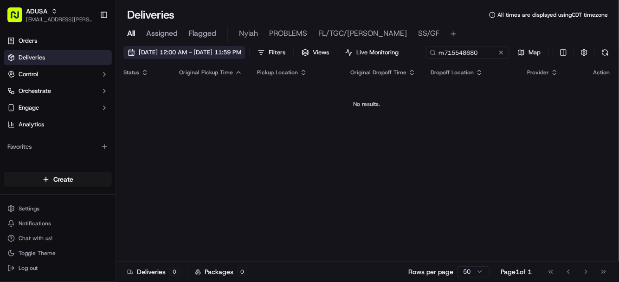
click at [222, 53] on span "09/15/2025 12:00 AM - 09/15/2025 11:59 PM" at bounding box center [190, 52] width 103 height 8
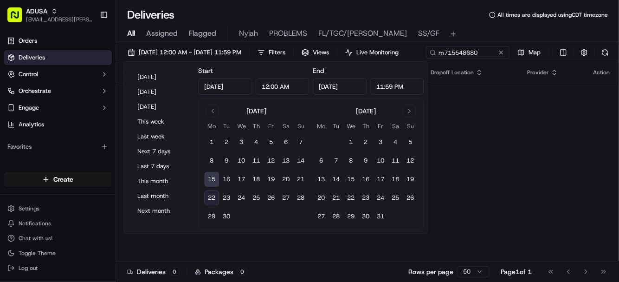
click at [214, 198] on button "22" at bounding box center [211, 197] width 15 height 15
type input "Sep 22, 2025"
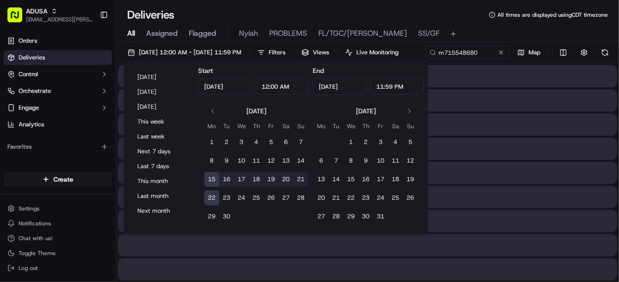
click at [214, 198] on button "22" at bounding box center [211, 197] width 15 height 15
type input "Sep 22, 2025"
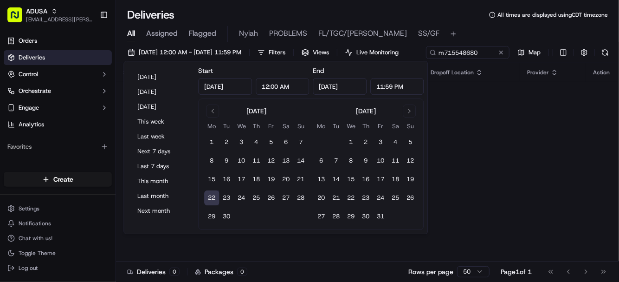
click at [503, 60] on div "09/22/2025 12:00 AM - 09/22/2025 11:59 PM Filters Views Live Monitoring m715548…" at bounding box center [367, 54] width 503 height 17
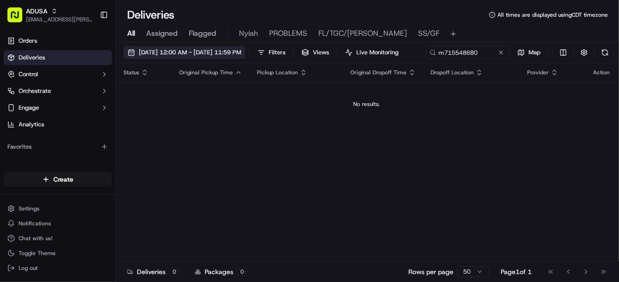
click at [167, 53] on span "09/22/2025 12:00 AM - 09/22/2025 11:59 PM" at bounding box center [190, 52] width 103 height 8
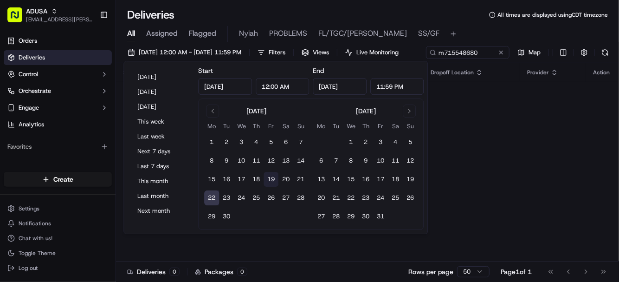
click at [271, 176] on button "19" at bounding box center [271, 179] width 15 height 15
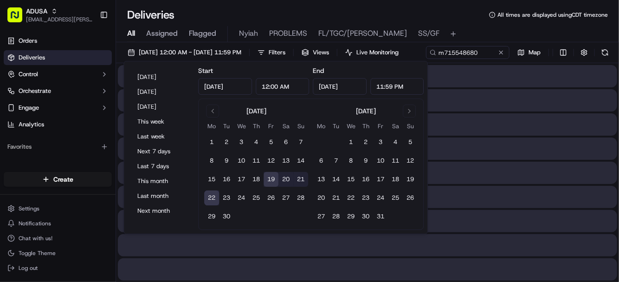
click at [212, 196] on button "22" at bounding box center [211, 197] width 15 height 15
click at [270, 179] on button "19" at bounding box center [271, 179] width 15 height 15
type input "Sep 19, 2025"
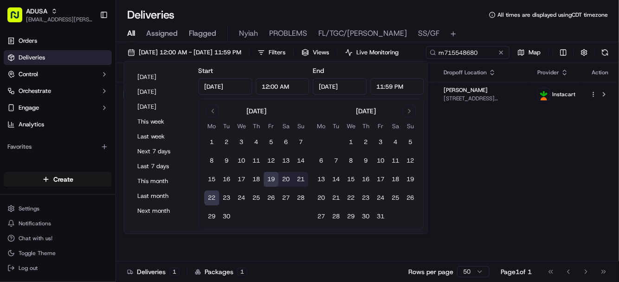
click at [509, 63] on div "09/19/2025 12:00 AM - 09/22/2025 11:59 PM Filters Views Live Monitoring m715548…" at bounding box center [367, 54] width 503 height 17
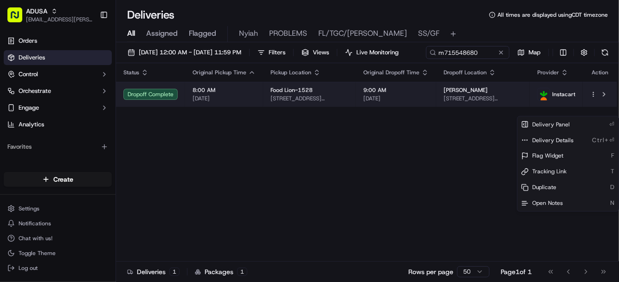
click at [593, 111] on html "ADUSA lanyia.patton@adusa.com Toggle Sidebar Orders Deliveries Control Orchestr…" at bounding box center [309, 141] width 619 height 282
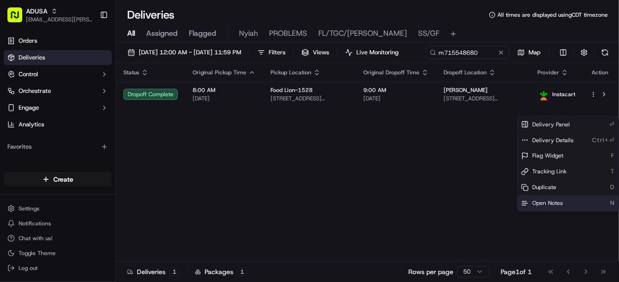
click at [541, 202] on span "Open Notes" at bounding box center [547, 203] width 31 height 7
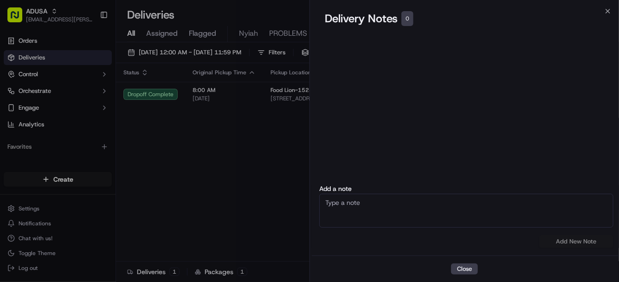
click at [371, 199] on textarea at bounding box center [466, 211] width 294 height 34
type textarea "cc cancel delivered to wrong house"
click at [573, 242] on button "Add New Note" at bounding box center [576, 241] width 74 height 13
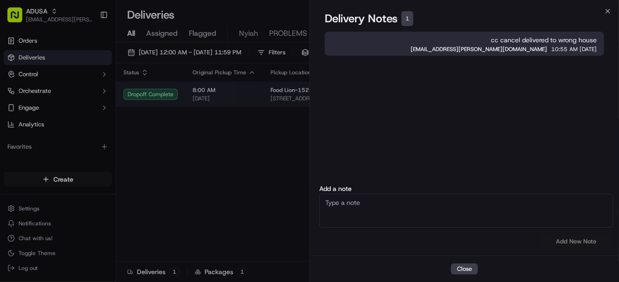
drag, startPoint x: 222, startPoint y: 187, endPoint x: 233, endPoint y: 109, distance: 78.3
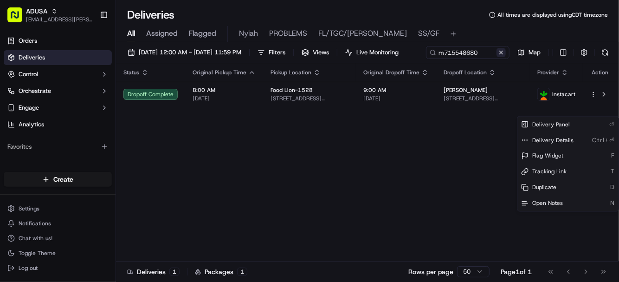
click at [497, 57] on button at bounding box center [501, 52] width 9 height 9
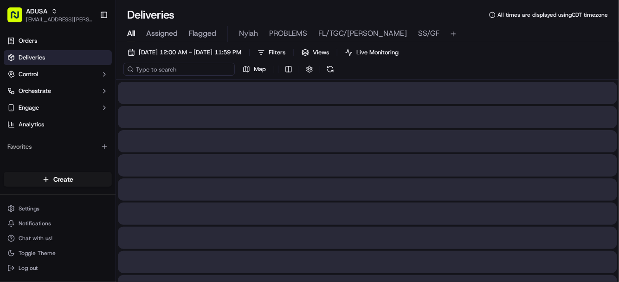
click at [175, 71] on input at bounding box center [178, 69] width 111 height 13
paste input "m716464281"
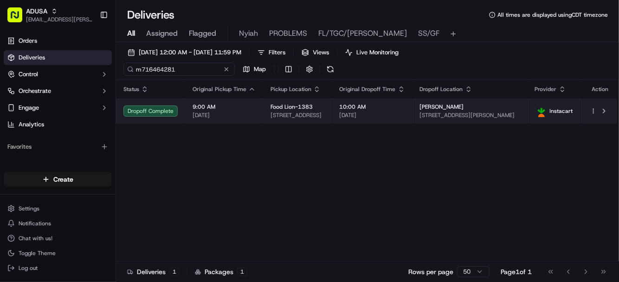
type input "m716464281"
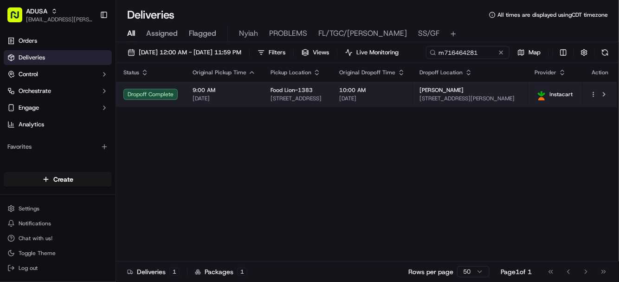
click at [592, 111] on html "ADUSA lanyia.patton@adusa.com Toggle Sidebar Orders Deliveries Control Orchestr…" at bounding box center [309, 141] width 619 height 282
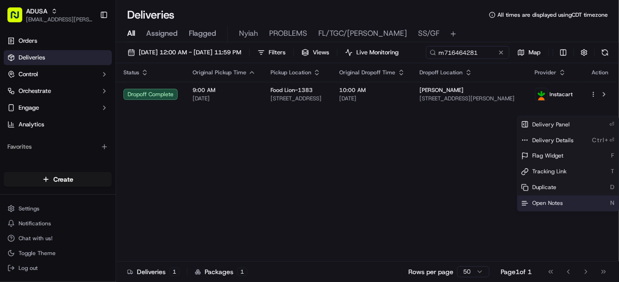
click at [545, 203] on span "Open Notes" at bounding box center [547, 203] width 31 height 7
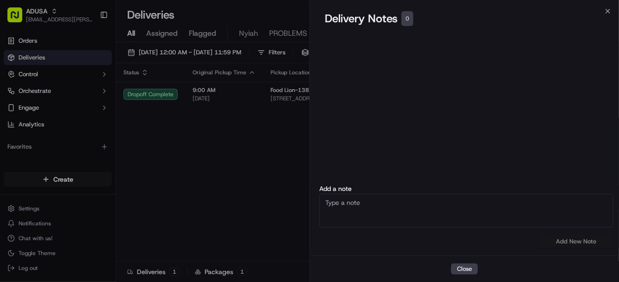
click at [382, 204] on textarea at bounding box center [466, 211] width 294 height 34
type textarea "cc cancel delivered to wrong address"
click at [579, 238] on button "Add New Note" at bounding box center [576, 241] width 74 height 13
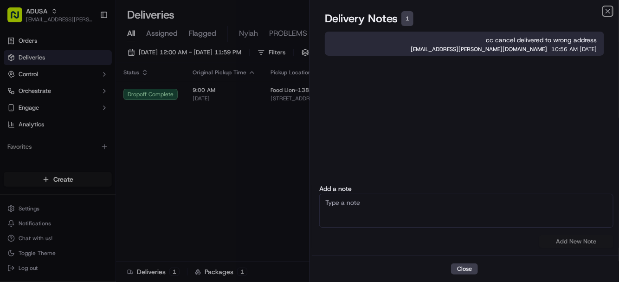
click at [606, 9] on icon "button" at bounding box center [607, 10] width 7 height 7
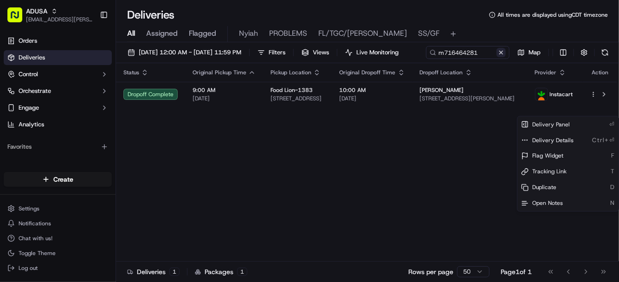
click at [497, 57] on button at bounding box center [501, 52] width 9 height 9
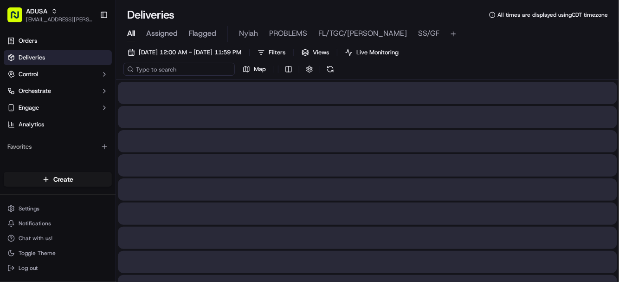
click at [177, 68] on input at bounding box center [178, 69] width 111 height 13
paste input "m715052604"
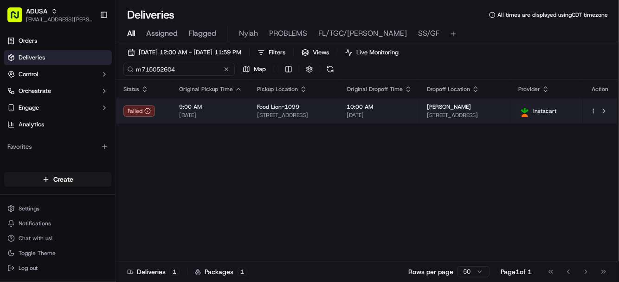
type input "m715052604"
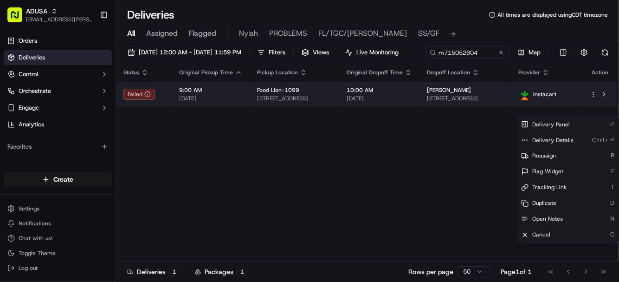
click at [593, 110] on html "ADUSA lanyia.patton@adusa.com Toggle Sidebar Orders Deliveries Control Orchestr…" at bounding box center [309, 141] width 619 height 282
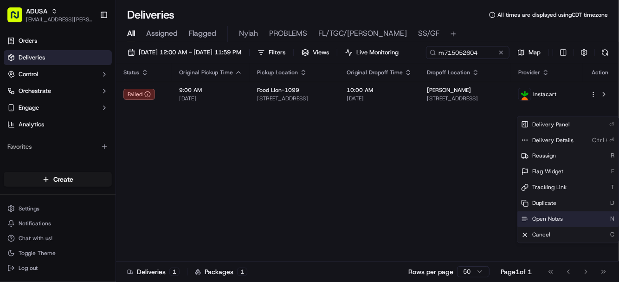
click at [555, 216] on span "Open Notes" at bounding box center [547, 218] width 31 height 7
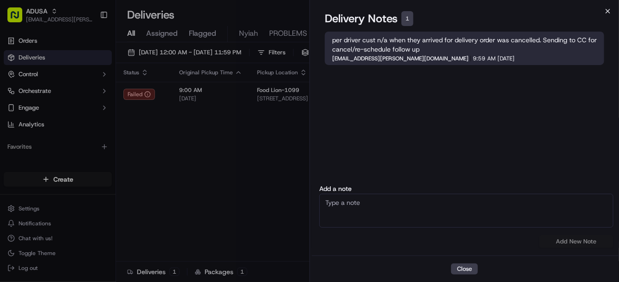
click at [609, 10] on icon "button" at bounding box center [607, 10] width 7 height 7
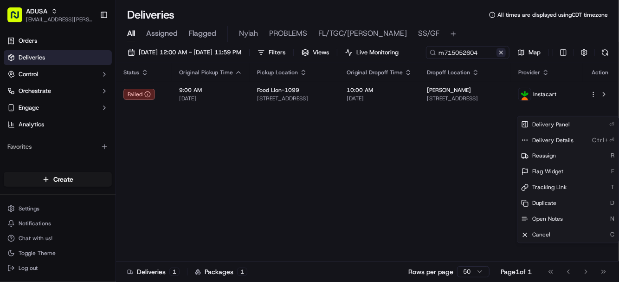
click at [497, 57] on button at bounding box center [501, 52] width 9 height 9
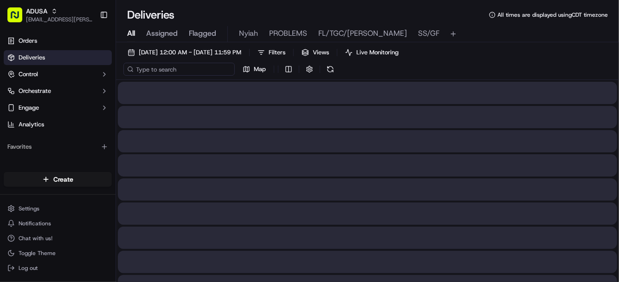
click at [182, 71] on input at bounding box center [178, 69] width 111 height 13
paste input "m716360021"
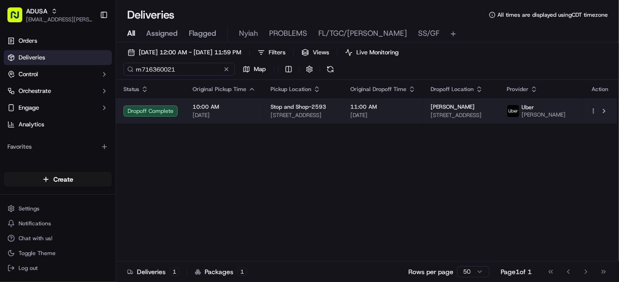
type input "m716360021"
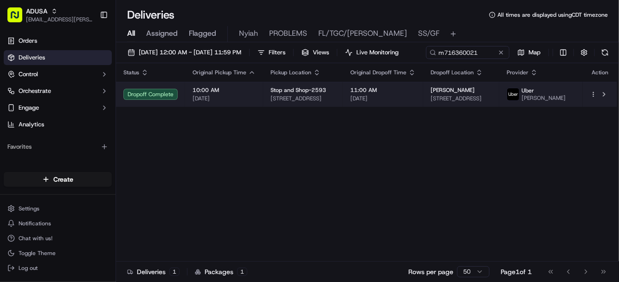
click at [595, 115] on html "ADUSA lanyia.patton@adusa.com Toggle Sidebar Orders Deliveries Control Orchestr…" at bounding box center [309, 141] width 619 height 282
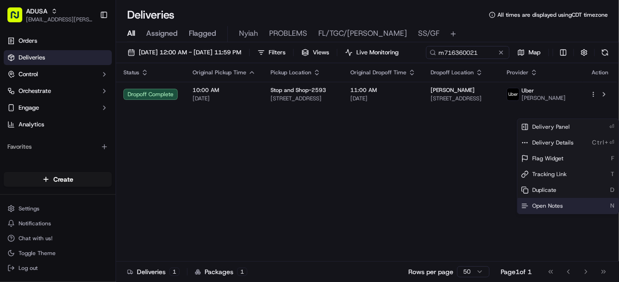
click at [542, 204] on span "Open Notes" at bounding box center [547, 205] width 31 height 7
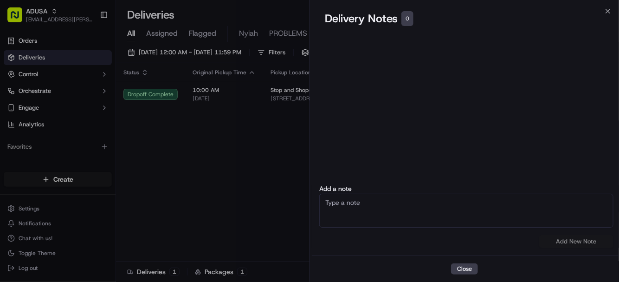
click at [395, 204] on textarea at bounding box center [466, 211] width 294 height 34
type textarea "cc cancel delivered to wrong address"
click at [572, 238] on button "Add New Note" at bounding box center [576, 241] width 74 height 13
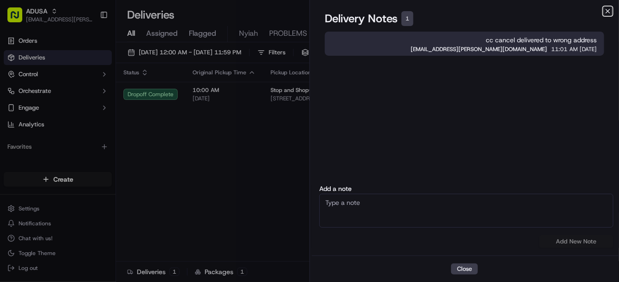
click at [606, 11] on icon "button" at bounding box center [607, 10] width 7 height 7
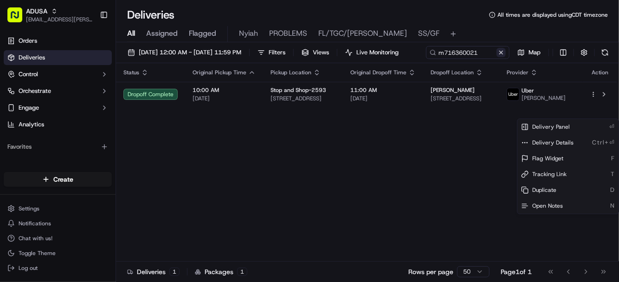
click at [497, 57] on button at bounding box center [501, 52] width 9 height 9
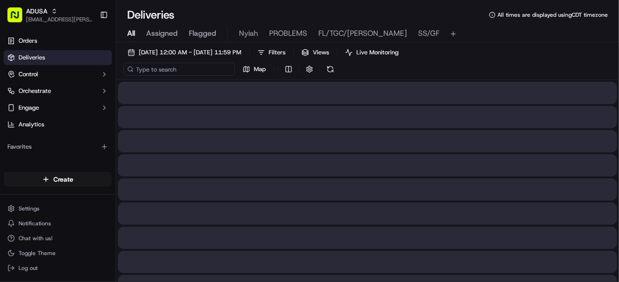
click at [171, 69] on input at bounding box center [178, 69] width 111 height 13
paste input "m714280685"
click at [143, 71] on input "m714280685" at bounding box center [178, 69] width 111 height 13
click at [191, 66] on input "m714280685" at bounding box center [178, 69] width 111 height 13
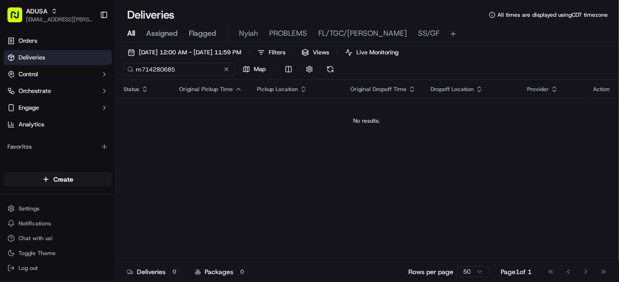
type input "m714280685"
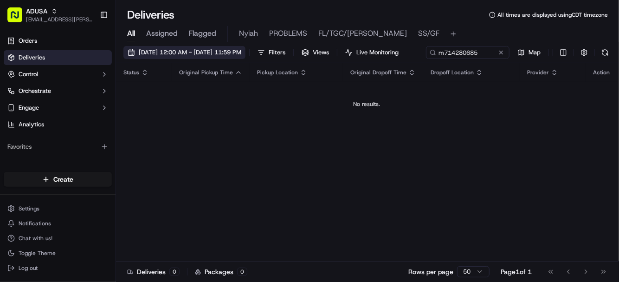
click at [162, 53] on span "09/19/2025 12:00 AM - 09/22/2025 11:59 PM" at bounding box center [190, 52] width 103 height 8
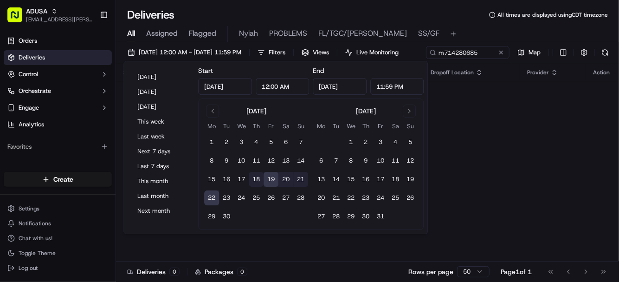
click at [254, 177] on button "18" at bounding box center [256, 179] width 15 height 15
type input "Sep 18, 2025"
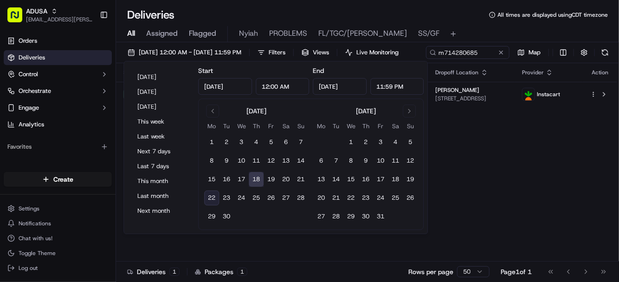
click at [211, 197] on button "22" at bounding box center [211, 197] width 15 height 15
type input "Sep 22, 2025"
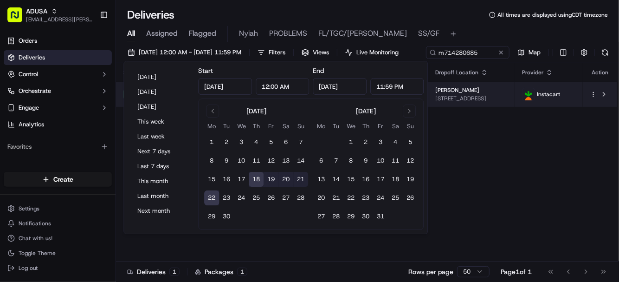
click at [592, 111] on html "ADUSA lanyia.patton@adusa.com Toggle Sidebar Orders Deliveries Control Orchestr…" at bounding box center [309, 141] width 619 height 282
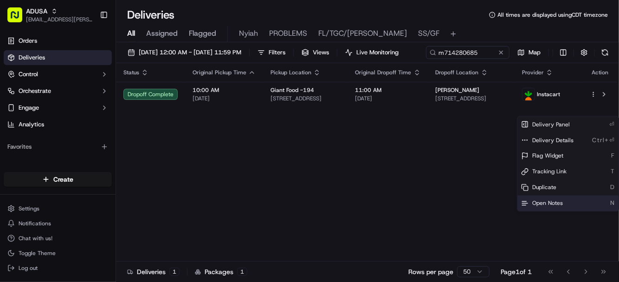
click at [542, 203] on span "Open Notes" at bounding box center [547, 203] width 31 height 7
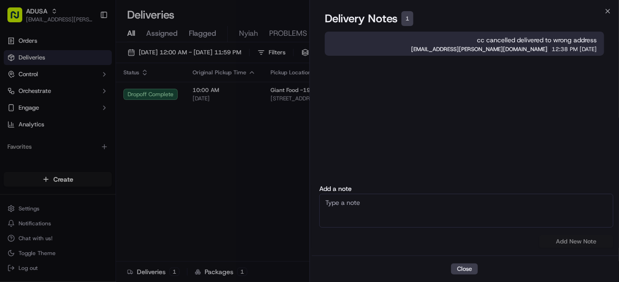
click at [604, 6] on div "Close Delivery Notes 1 cc cancelled delivered to wrong address lanyia.patton@ad…" at bounding box center [465, 141] width 310 height 282
click at [607, 10] on icon "button" at bounding box center [608, 11] width 4 height 4
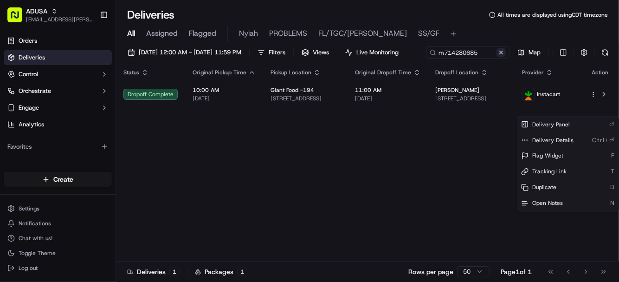
click at [497, 57] on button at bounding box center [501, 52] width 9 height 9
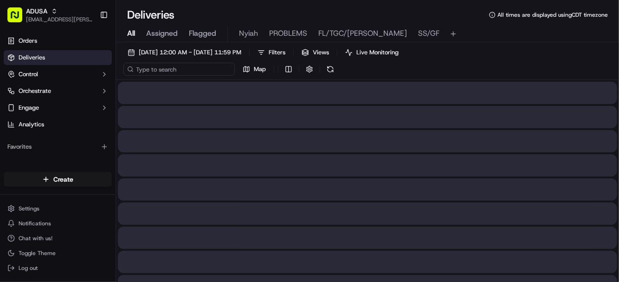
click at [168, 71] on input at bounding box center [178, 69] width 111 height 13
paste input "m710156211"
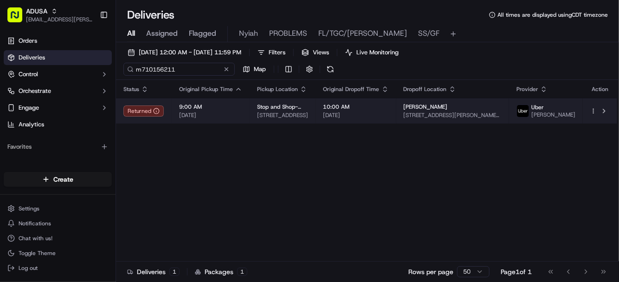
type input "m710156211"
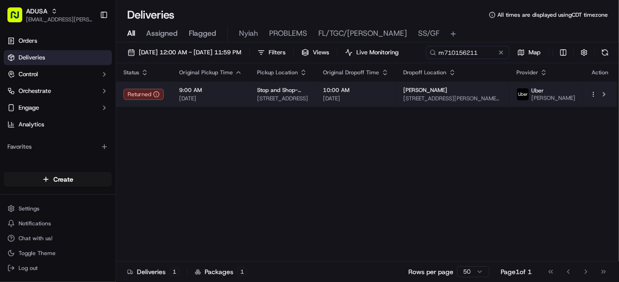
click at [595, 100] on div at bounding box center [599, 94] width 19 height 11
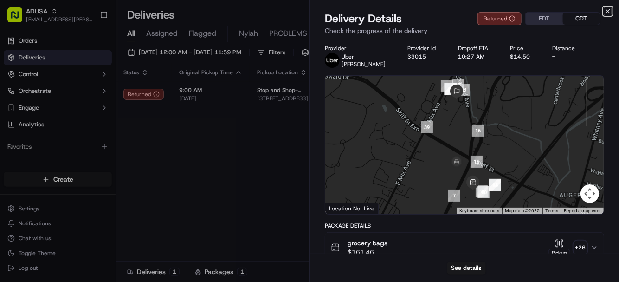
click at [608, 10] on icon "button" at bounding box center [607, 10] width 7 height 7
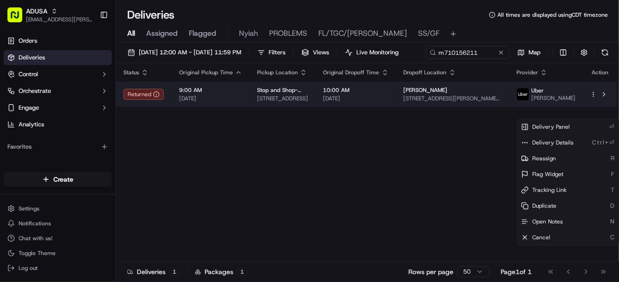
click at [594, 113] on html "ADUSA lanyia.patton@adusa.com Toggle Sidebar Orders Deliveries Control Orchestr…" at bounding box center [309, 141] width 619 height 282
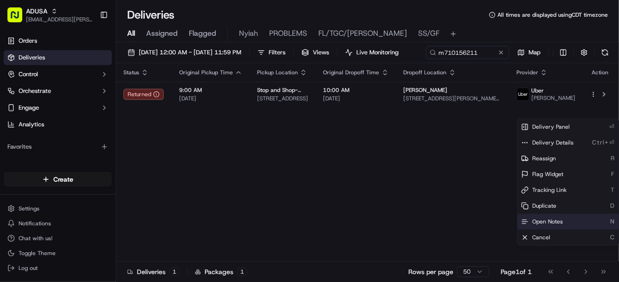
click at [544, 218] on span "Open Notes" at bounding box center [547, 221] width 31 height 7
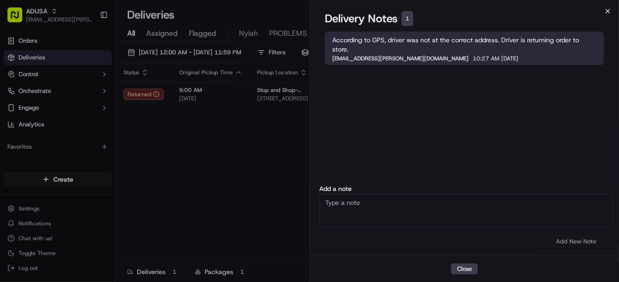
click at [607, 12] on icon "button" at bounding box center [608, 11] width 4 height 4
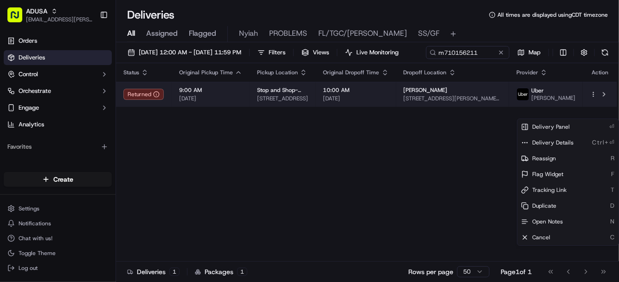
click at [389, 102] on span "[DATE]" at bounding box center [356, 98] width 65 height 7
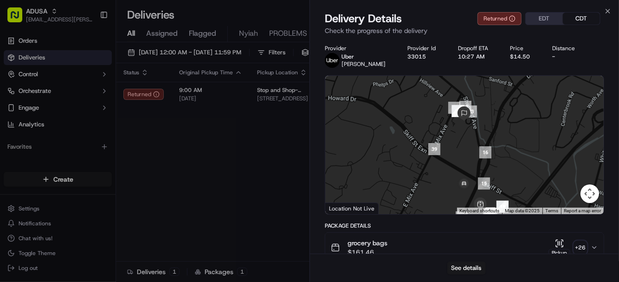
drag, startPoint x: 462, startPoint y: 136, endPoint x: 471, endPoint y: 146, distance: 13.5
click at [471, 146] on div at bounding box center [464, 145] width 278 height 138
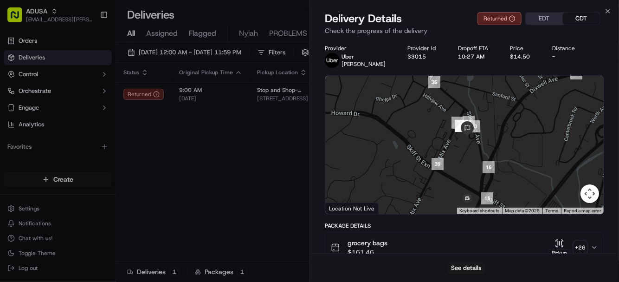
drag, startPoint x: 470, startPoint y: 144, endPoint x: 475, endPoint y: 159, distance: 16.1
click at [475, 159] on div at bounding box center [464, 145] width 278 height 138
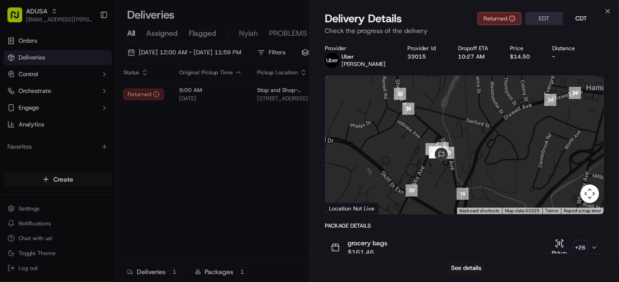
drag, startPoint x: 543, startPoint y: 160, endPoint x: 511, endPoint y: 171, distance: 33.9
click at [511, 171] on div at bounding box center [464, 145] width 278 height 138
click at [607, 11] on icon "button" at bounding box center [607, 10] width 7 height 7
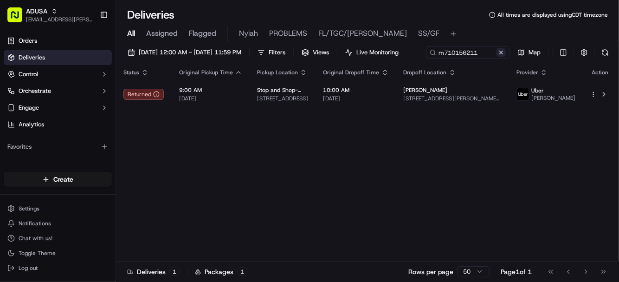
click at [497, 57] on button at bounding box center [501, 52] width 9 height 9
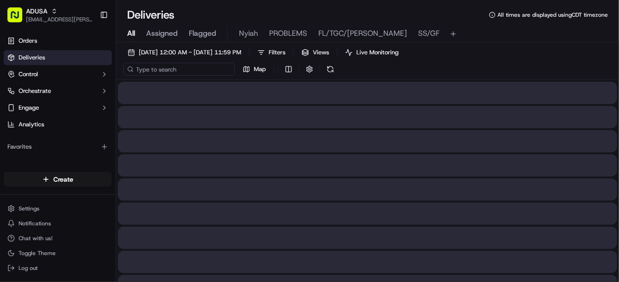
click at [185, 72] on input at bounding box center [178, 69] width 111 height 13
paste input "m712418143"
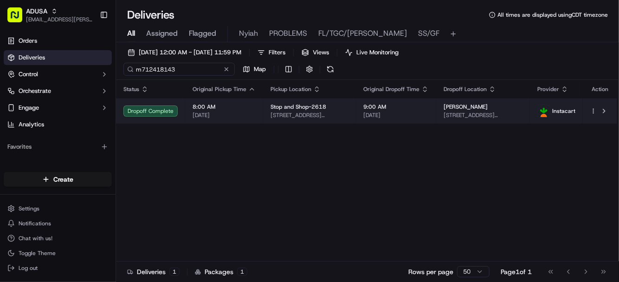
type input "m712418143"
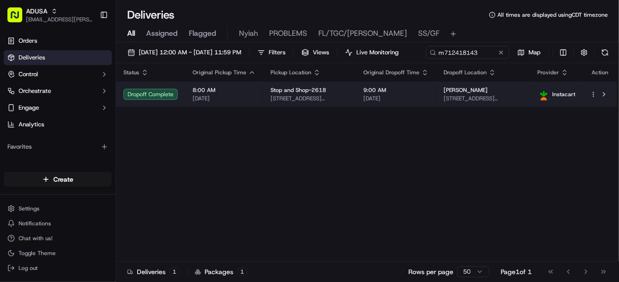
click at [593, 111] on html "ADUSA lanyia.patton@adusa.com Toggle Sidebar Orders Deliveries Control Orchestr…" at bounding box center [309, 141] width 619 height 282
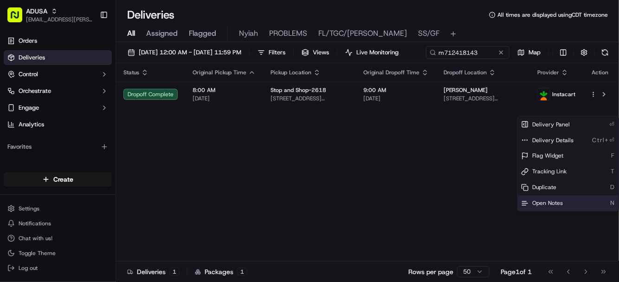
click at [548, 201] on span "Open Notes" at bounding box center [547, 203] width 31 height 7
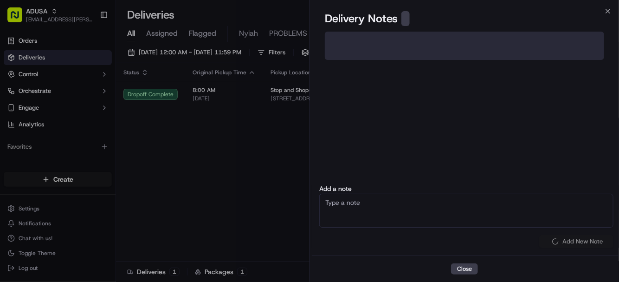
click at [448, 212] on textarea at bounding box center [466, 211] width 294 height 34
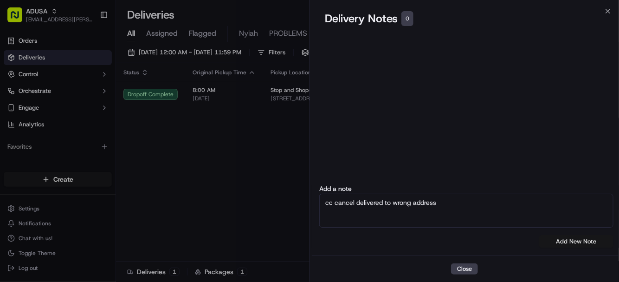
type textarea "cc cancel delivered to wrong address"
click at [561, 239] on button "Add New Note" at bounding box center [576, 241] width 74 height 13
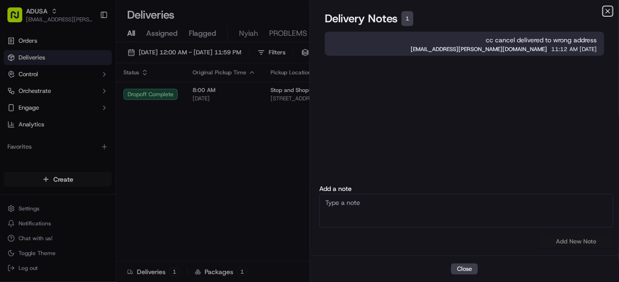
click at [607, 11] on icon "button" at bounding box center [607, 10] width 7 height 7
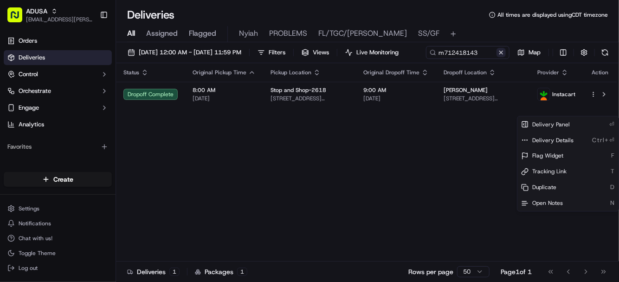
click at [497, 57] on button at bounding box center [501, 52] width 9 height 9
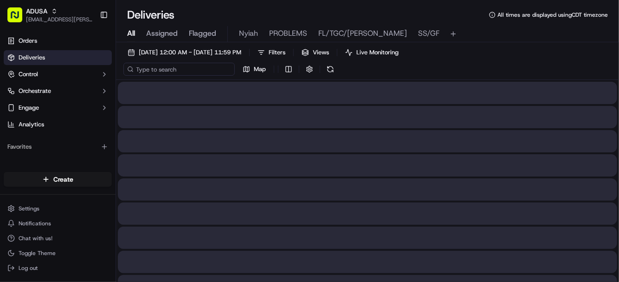
click at [181, 70] on input at bounding box center [178, 69] width 111 height 13
paste input "m713600559"
click at [142, 65] on input "m713600559" at bounding box center [178, 69] width 111 height 13
click at [198, 71] on input "m713600559" at bounding box center [178, 69] width 111 height 13
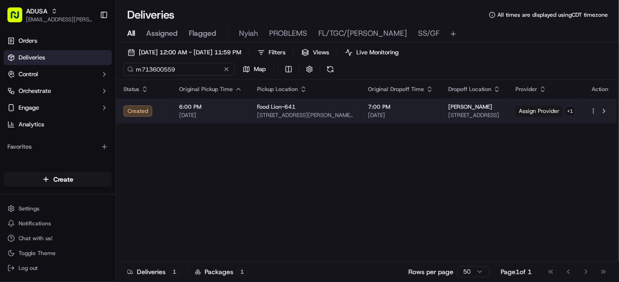
type input "m713600559"
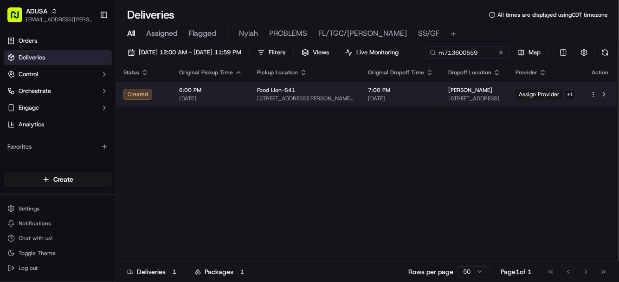
click at [594, 111] on html "ADUSA lanyia.patton@adusa.com Toggle Sidebar Orders Deliveries Control Orchestr…" at bounding box center [309, 141] width 619 height 282
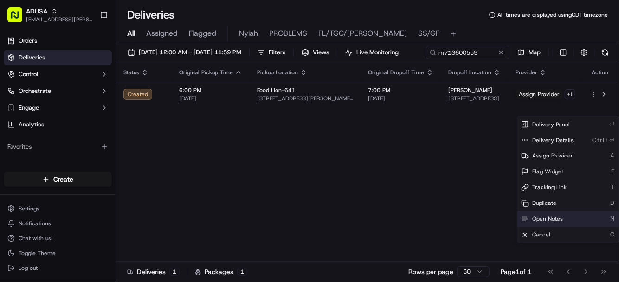
click at [542, 219] on span "Open Notes" at bounding box center [547, 218] width 31 height 7
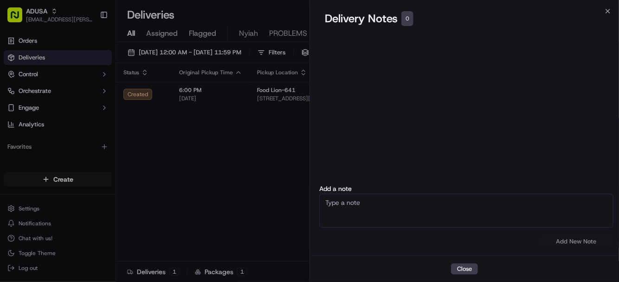
click at [423, 217] on textarea at bounding box center [466, 211] width 294 height 34
type textarea "cc cancel no driver acceptance"
click at [569, 241] on button "Add New Note" at bounding box center [576, 241] width 74 height 13
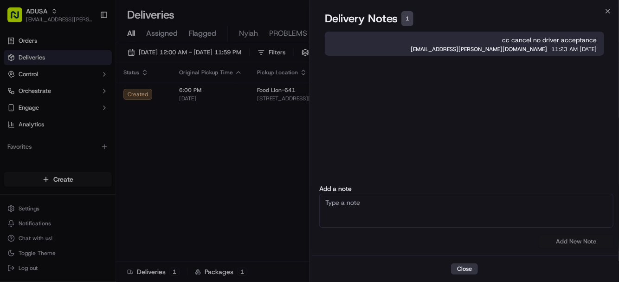
click at [466, 269] on button "Close" at bounding box center [464, 268] width 27 height 11
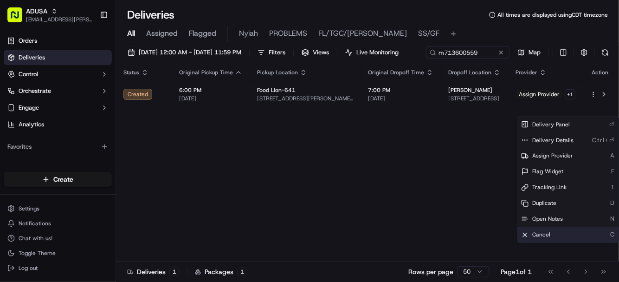
click at [540, 233] on span "Cancel" at bounding box center [541, 234] width 18 height 7
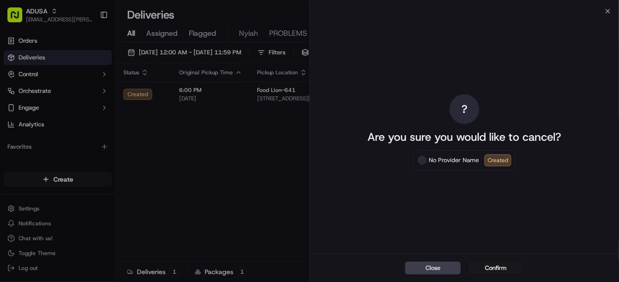
click at [423, 158] on span at bounding box center [422, 159] width 9 height 9
click at [499, 267] on button "Confirm" at bounding box center [496, 267] width 56 height 13
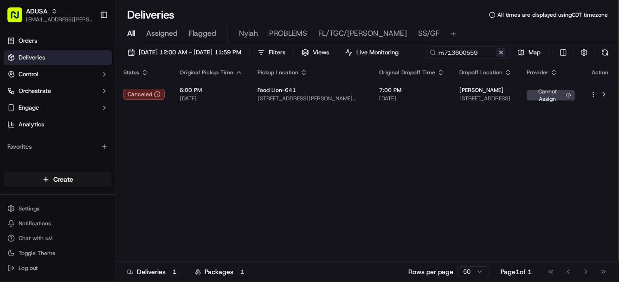
click at [497, 57] on button at bounding box center [501, 52] width 9 height 9
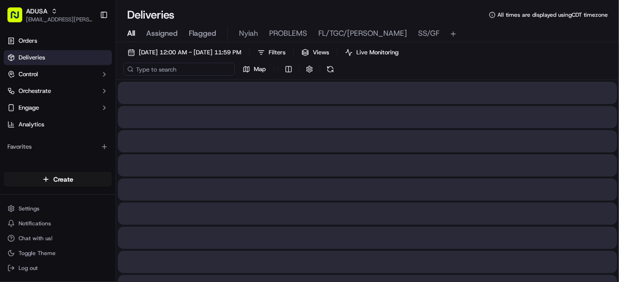
click at [176, 67] on input at bounding box center [178, 69] width 111 height 13
paste input "m716301634"
type input "m716301634"
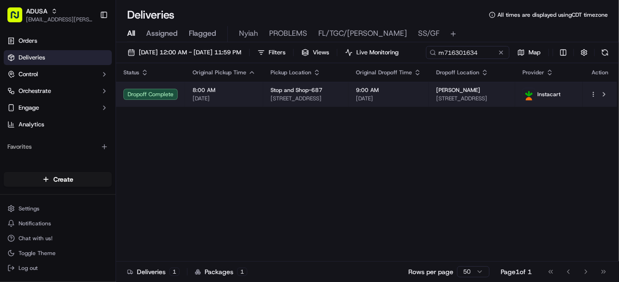
click at [595, 112] on html "ADUSA lanyia.patton@adusa.com Toggle Sidebar Orders Deliveries Control Orchestr…" at bounding box center [309, 141] width 619 height 282
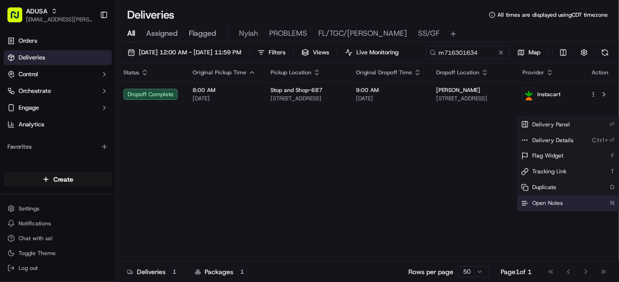
click at [560, 203] on span "Open Notes" at bounding box center [547, 203] width 31 height 7
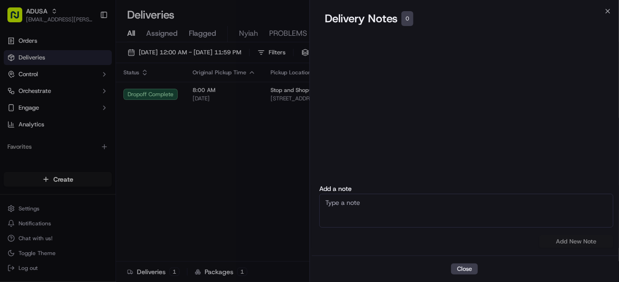
drag, startPoint x: 381, startPoint y: 204, endPoint x: 385, endPoint y: 200, distance: 5.9
click at [382, 203] on textarea at bounding box center [466, 211] width 294 height 34
type textarea "cc cancel delivered to wrong address"
click at [574, 239] on button "Add New Note" at bounding box center [576, 241] width 74 height 13
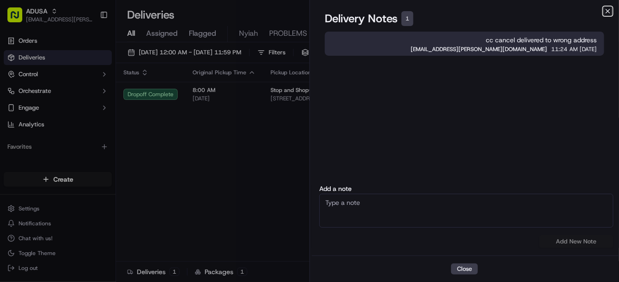
click at [607, 9] on icon "button" at bounding box center [608, 11] width 4 height 4
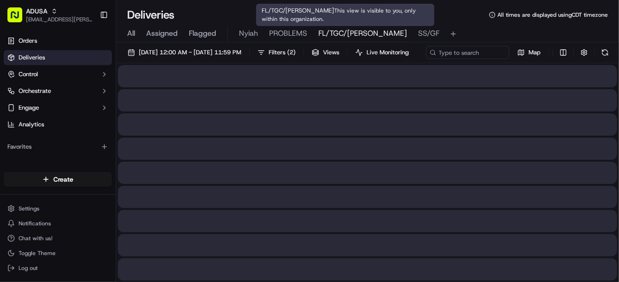
click at [338, 33] on span "FL/TGC/[PERSON_NAME]" at bounding box center [362, 33] width 89 height 11
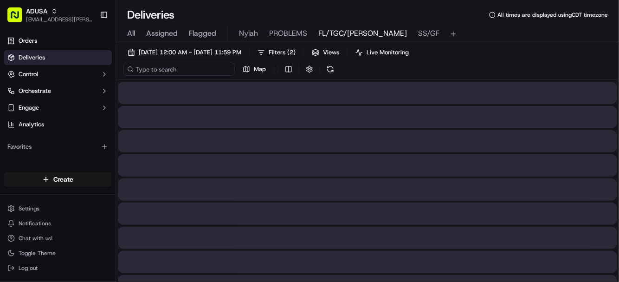
click at [159, 71] on input at bounding box center [178, 69] width 111 height 13
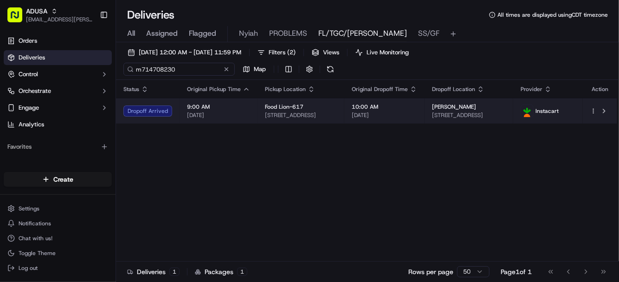
type input "m714708230"
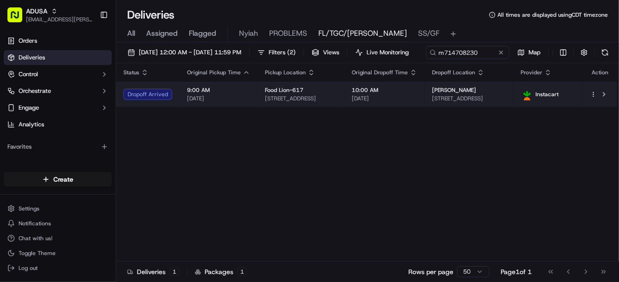
click at [425, 107] on td "10:00 AM 09/22/2025" at bounding box center [384, 94] width 80 height 25
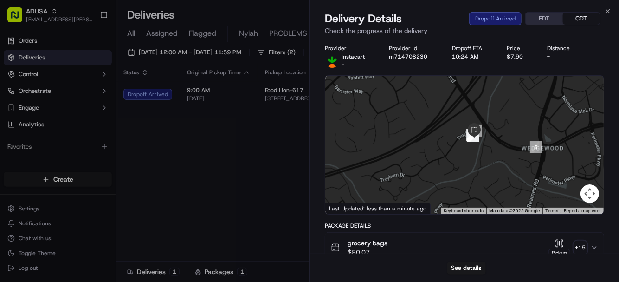
drag, startPoint x: 466, startPoint y: 115, endPoint x: 472, endPoint y: 167, distance: 52.3
click at [477, 194] on div at bounding box center [464, 145] width 278 height 138
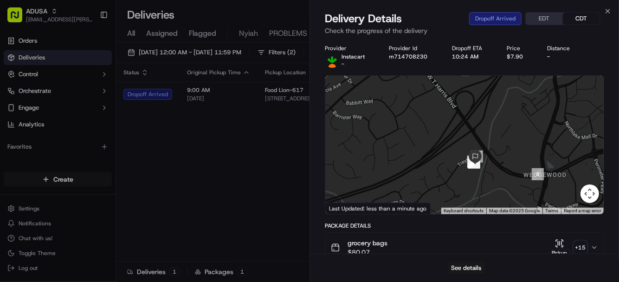
drag, startPoint x: 468, startPoint y: 147, endPoint x: 468, endPoint y: 161, distance: 13.9
click at [466, 164] on div at bounding box center [464, 145] width 278 height 138
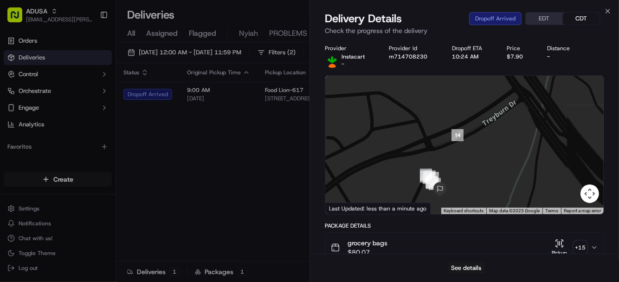
drag, startPoint x: 458, startPoint y: 180, endPoint x: 466, endPoint y: 143, distance: 38.1
click at [466, 143] on div at bounding box center [464, 145] width 278 height 138
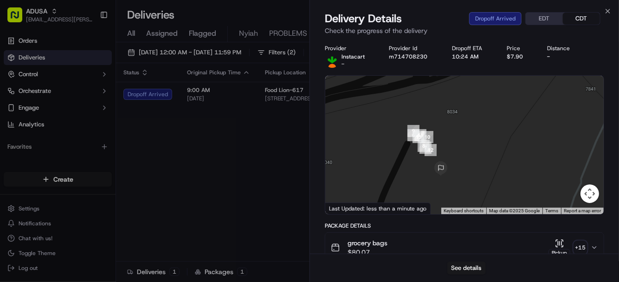
drag, startPoint x: 451, startPoint y: 169, endPoint x: 470, endPoint y: 137, distance: 36.9
click at [470, 137] on div at bounding box center [464, 145] width 278 height 138
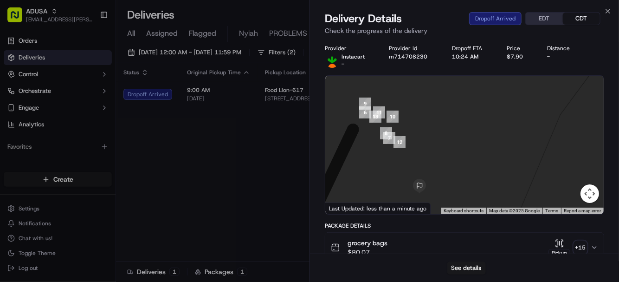
click at [476, 115] on div at bounding box center [464, 145] width 278 height 138
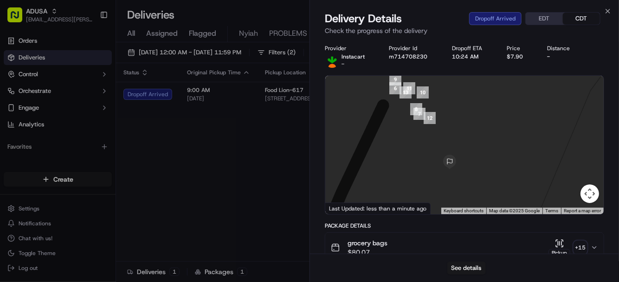
drag, startPoint x: 417, startPoint y: 151, endPoint x: 460, endPoint y: 118, distance: 54.3
click at [460, 118] on div at bounding box center [464, 145] width 278 height 138
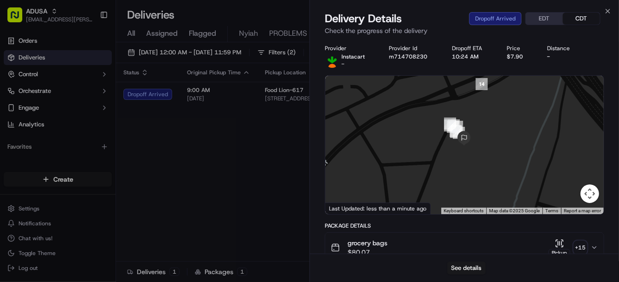
click at [530, 64] on div "Provider Instacart - Provider Id m714708230 Dropoff ETA 10:24 AM Price $7.90 Di…" at bounding box center [464, 56] width 279 height 23
click at [461, 268] on button "See details" at bounding box center [466, 267] width 39 height 13
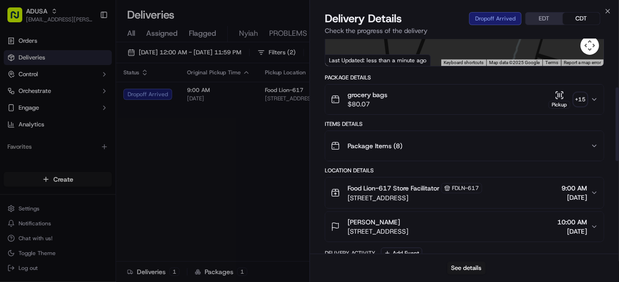
scroll to position [149, 0]
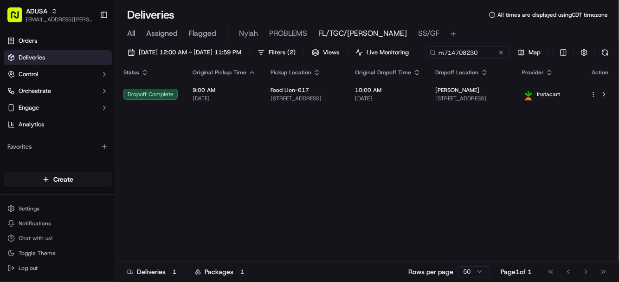
drag, startPoint x: 201, startPoint y: 69, endPoint x: 184, endPoint y: 68, distance: 16.7
click at [497, 57] on button at bounding box center [501, 52] width 9 height 9
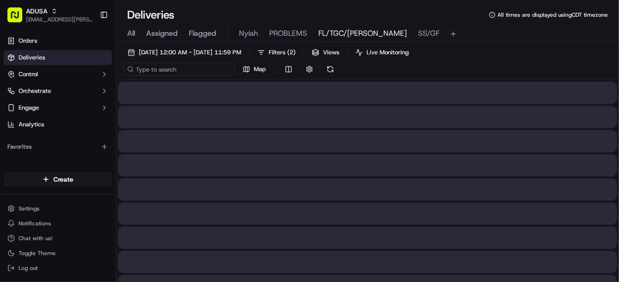
click at [168, 70] on input at bounding box center [178, 69] width 111 height 13
paste input "m716301634"
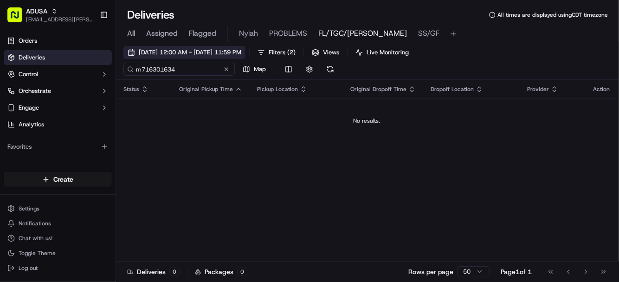
type input "m716301634"
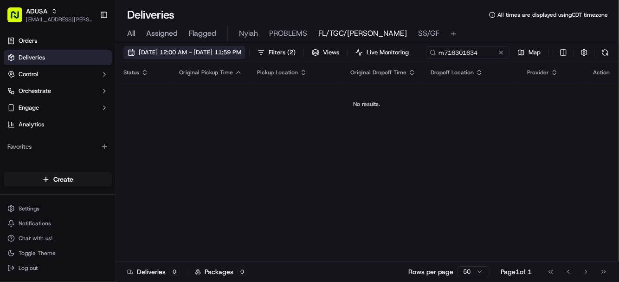
click at [150, 53] on span "09/22/2025 12:00 AM - 09/22/2025 11:59 PM" at bounding box center [190, 52] width 103 height 8
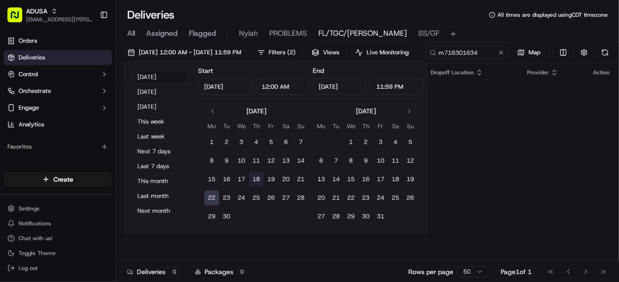
click at [256, 179] on button "18" at bounding box center [256, 179] width 15 height 15
type input "Sep 18, 2025"
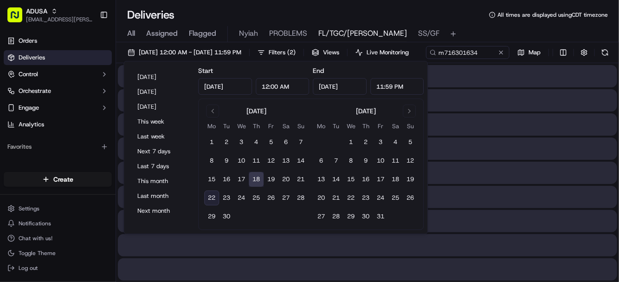
click at [210, 196] on button "22" at bounding box center [211, 197] width 15 height 15
type input "Sep 22, 2025"
click at [483, 208] on div at bounding box center [367, 197] width 499 height 22
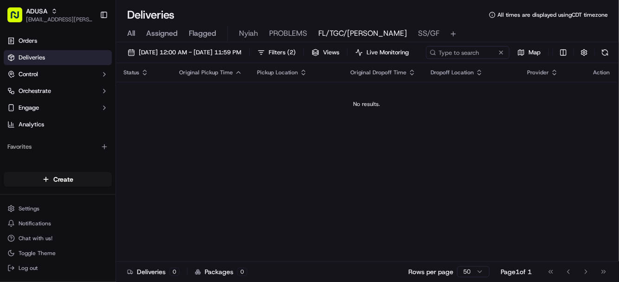
click at [130, 32] on span "All" at bounding box center [131, 33] width 8 height 11
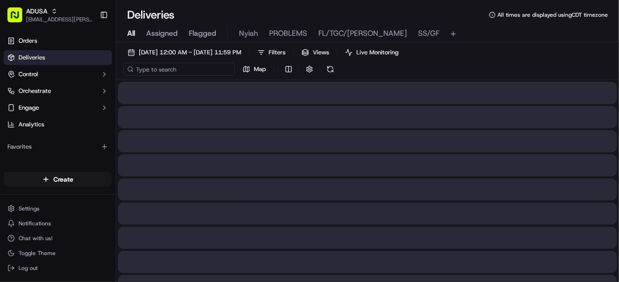
click at [181, 68] on input at bounding box center [178, 69] width 111 height 13
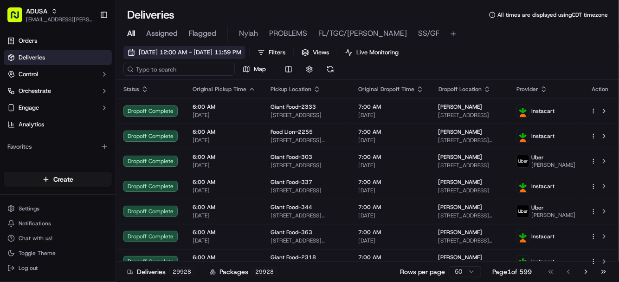
paste input "m716301634"
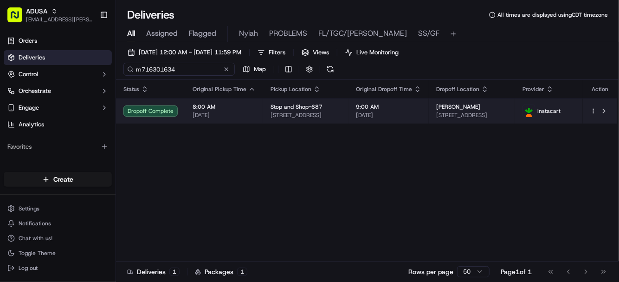
type input "m716301634"
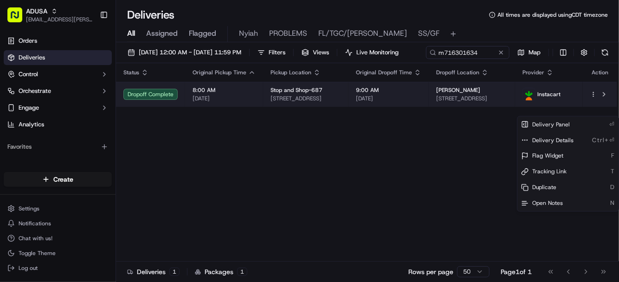
click at [594, 110] on html "ADUSA lanyia.patton@adusa.com Toggle Sidebar Orders Deliveries Control Orchestr…" at bounding box center [309, 141] width 619 height 282
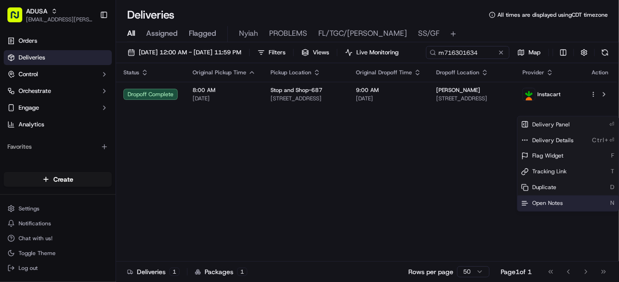
click at [551, 202] on span "Open Notes" at bounding box center [547, 203] width 31 height 7
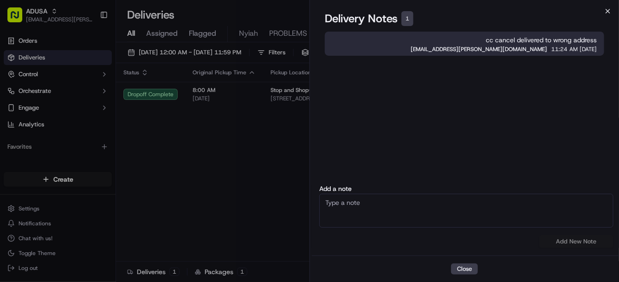
click at [607, 13] on icon "button" at bounding box center [607, 10] width 7 height 7
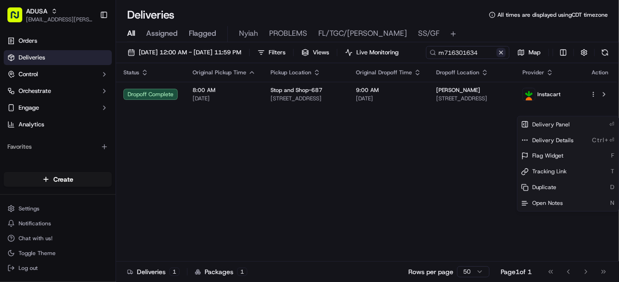
click at [497, 57] on button at bounding box center [501, 52] width 9 height 9
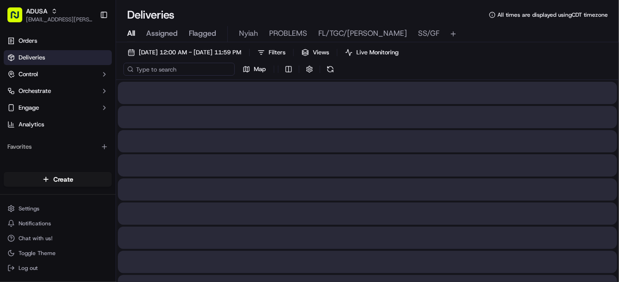
click at [174, 72] on input at bounding box center [178, 69] width 111 height 13
paste input "m713419293"
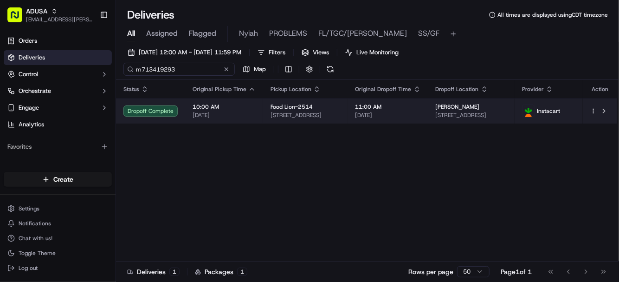
type input "m713419293"
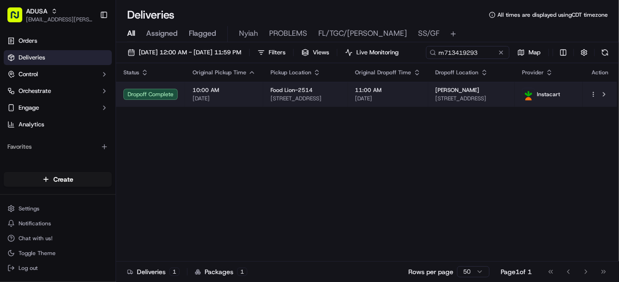
click at [594, 111] on html "ADUSA lanyia.patton@adusa.com Toggle Sidebar Orders Deliveries Control Orchestr…" at bounding box center [309, 141] width 619 height 282
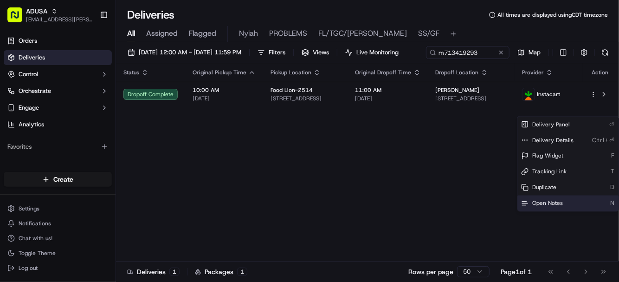
click at [549, 202] on span "Open Notes" at bounding box center [547, 203] width 31 height 7
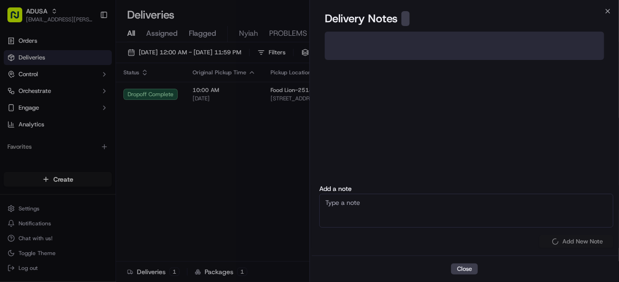
click at [380, 203] on textarea at bounding box center [466, 211] width 294 height 34
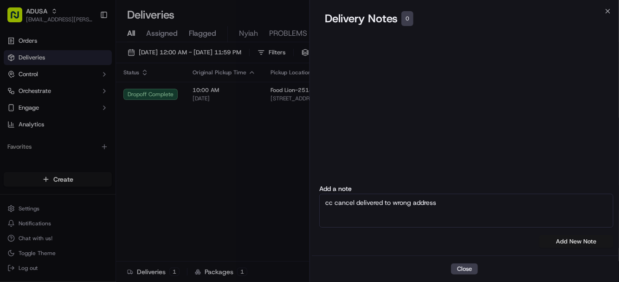
type textarea "cc cancel delivered to wrong address"
click at [583, 240] on button "Add New Note" at bounding box center [576, 241] width 74 height 13
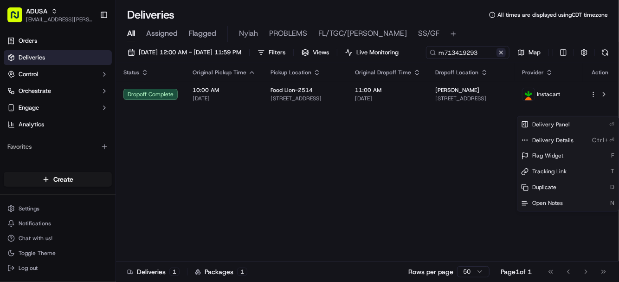
click at [497, 57] on button at bounding box center [501, 52] width 9 height 9
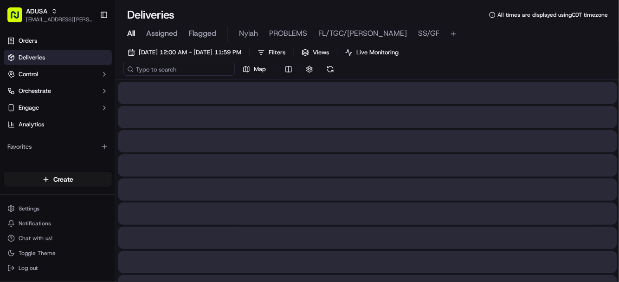
click at [185, 69] on input at bounding box center [178, 69] width 111 height 13
paste input "m714135020"
type input "m714135020"
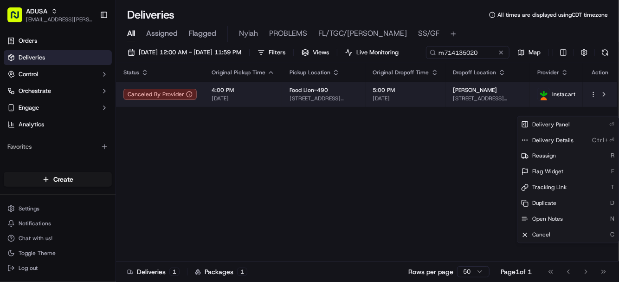
click at [591, 111] on html "ADUSA lanyia.patton@adusa.com Toggle Sidebar Orders Deliveries Control Orchestr…" at bounding box center [309, 141] width 619 height 282
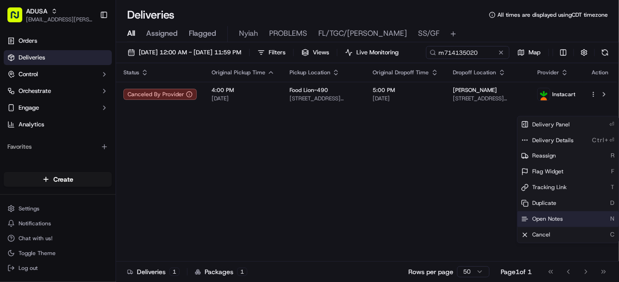
click at [537, 221] on span "Open Notes" at bounding box center [547, 218] width 31 height 7
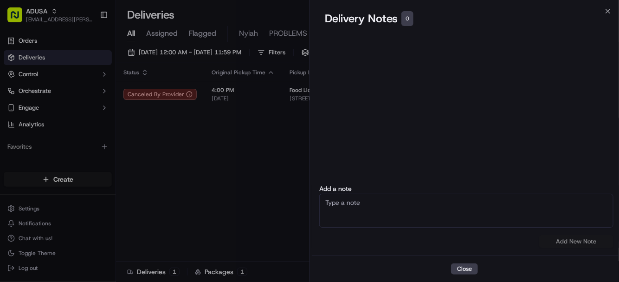
click at [371, 201] on textarea at bounding box center [466, 211] width 294 height 34
type textarea "cc cancel no driver acceptance"
click at [565, 238] on button "Add New Note" at bounding box center [576, 241] width 74 height 13
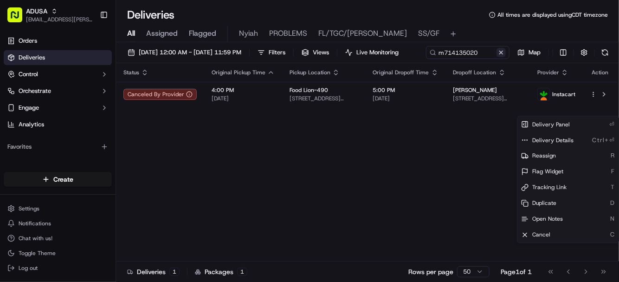
click at [497, 57] on button at bounding box center [501, 52] width 9 height 9
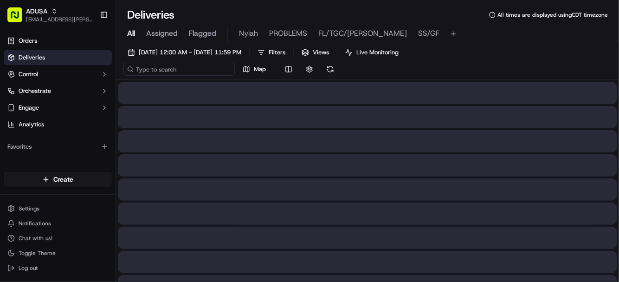
click at [189, 68] on input at bounding box center [178, 69] width 111 height 13
paste input "m694796564"
click at [141, 67] on input "m694796564" at bounding box center [178, 69] width 111 height 13
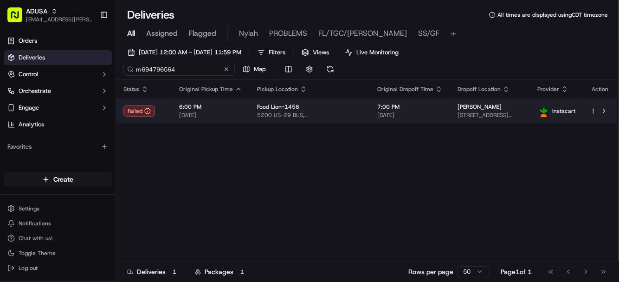
type input "m694796564"
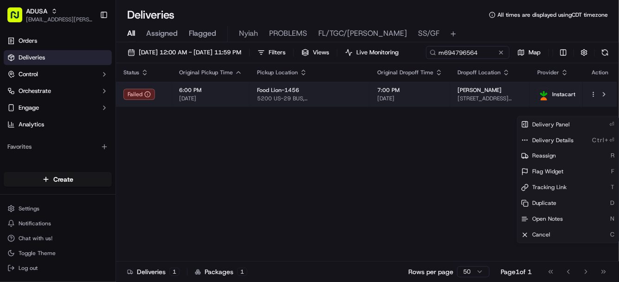
click at [596, 112] on html "ADUSA lanyia.patton@adusa.com Toggle Sidebar Orders Deliveries Control Orchestr…" at bounding box center [309, 141] width 619 height 282
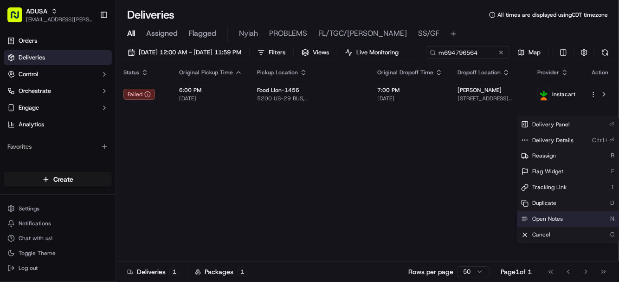
click at [546, 215] on span "Open Notes" at bounding box center [547, 218] width 31 height 7
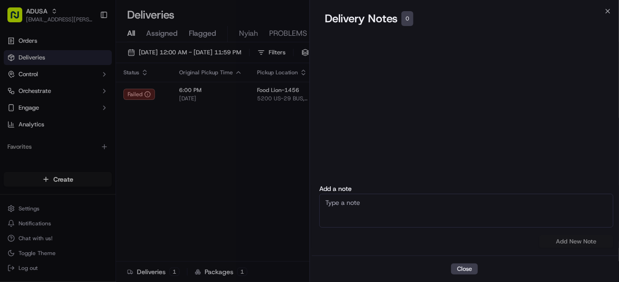
click at [386, 207] on textarea at bounding box center [466, 211] width 294 height 34
type textarea "cc cancel driver refused order at store"
click at [564, 240] on button "Add New Note" at bounding box center [576, 241] width 74 height 13
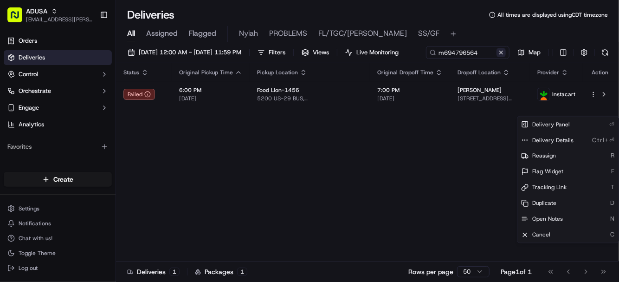
click at [497, 57] on button at bounding box center [501, 52] width 9 height 9
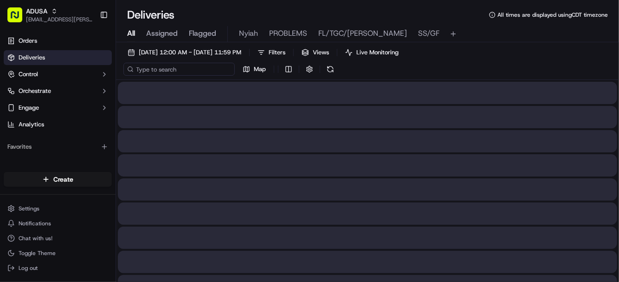
click at [165, 74] on input at bounding box center [178, 69] width 111 height 13
paste input "m715473748"
type input "m715473748"
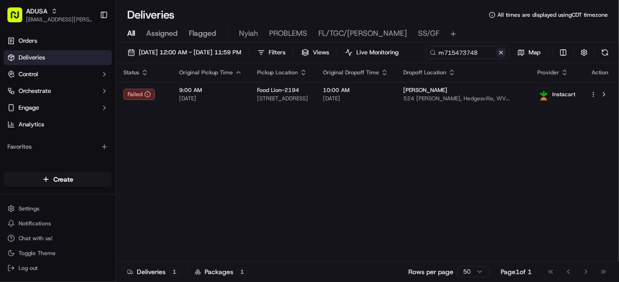
click at [426, 59] on div "m715473748 Map" at bounding box center [519, 52] width 186 height 13
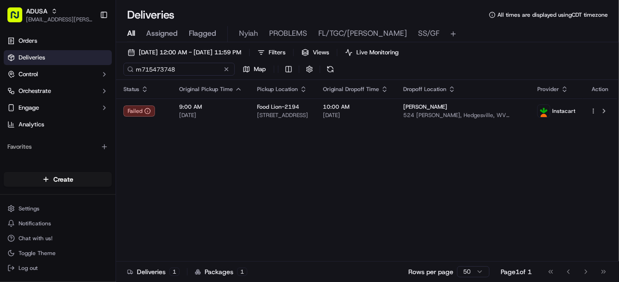
click at [188, 69] on input "m715473748" at bounding box center [178, 69] width 111 height 13
drag, startPoint x: 199, startPoint y: 70, endPoint x: 94, endPoint y: 72, distance: 104.9
click at [94, 72] on div "ADUSA lanyia.patton@adusa.com Toggle Sidebar Orders Deliveries Control Orchestr…" at bounding box center [309, 141] width 619 height 282
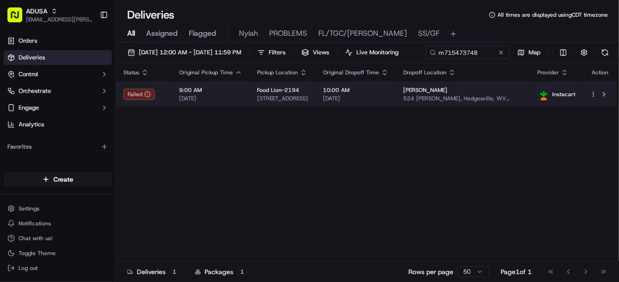
click at [594, 112] on html "ADUSA lanyia.patton@adusa.com Toggle Sidebar Orders Deliveries Control Orchestr…" at bounding box center [309, 141] width 619 height 282
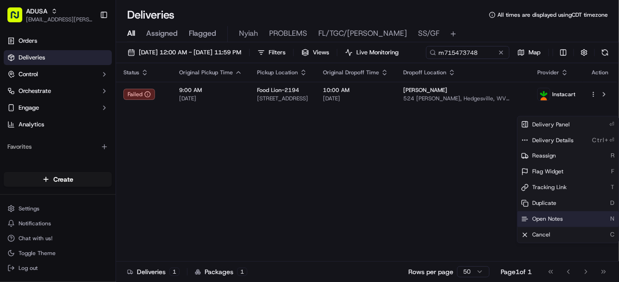
click at [551, 217] on span "Open Notes" at bounding box center [547, 218] width 31 height 7
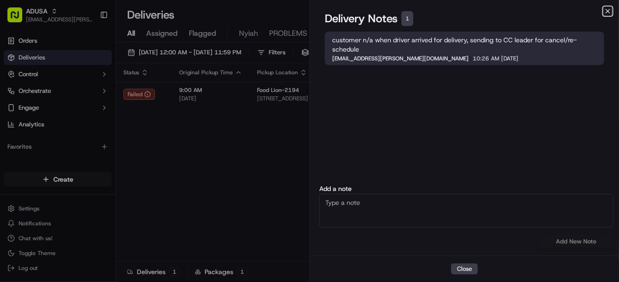
click at [609, 9] on icon "button" at bounding box center [607, 10] width 7 height 7
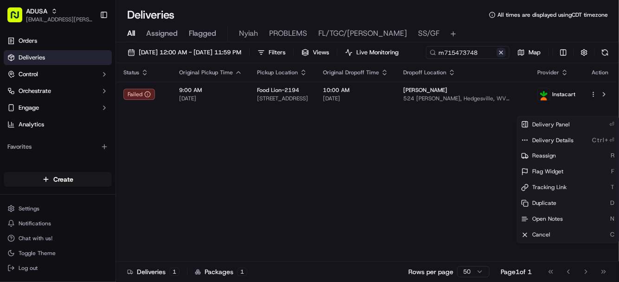
click at [497, 57] on button at bounding box center [501, 52] width 9 height 9
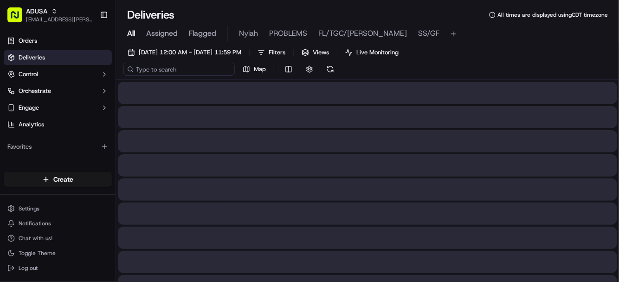
click at [181, 70] on input at bounding box center [178, 69] width 111 height 13
paste input "m717291577"
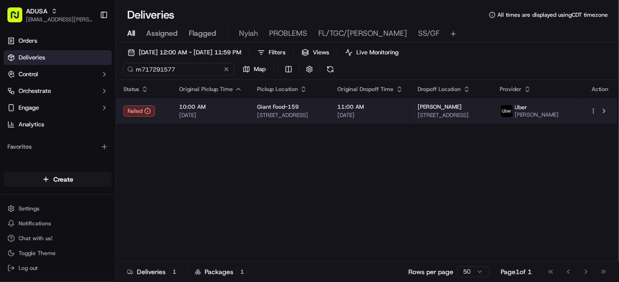
type input "m717291577"
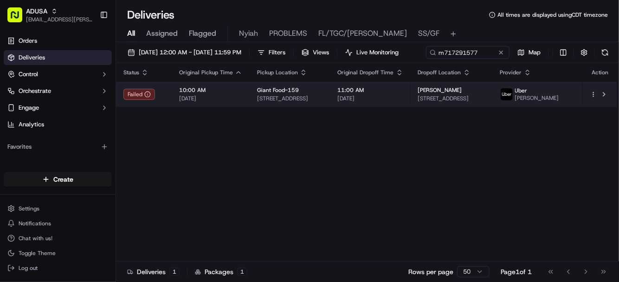
click at [594, 113] on html "ADUSA lanyia.patton@adusa.com Toggle Sidebar Orders Deliveries Control Orchestr…" at bounding box center [309, 141] width 619 height 282
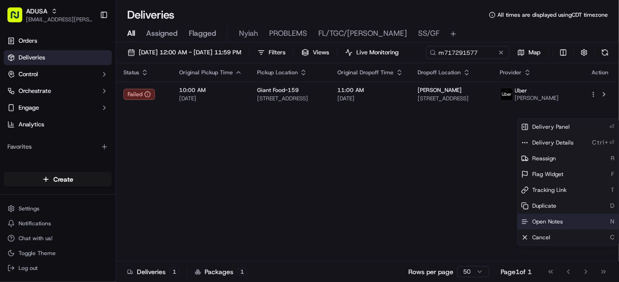
click at [545, 221] on span "Open Notes" at bounding box center [547, 221] width 31 height 7
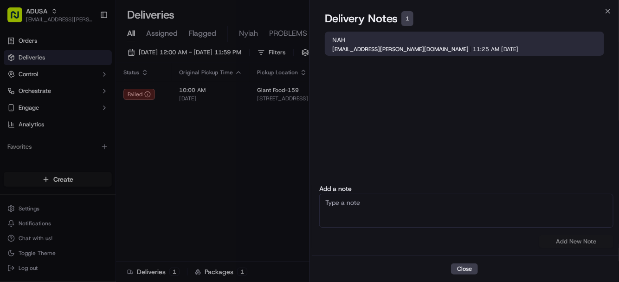
click at [613, 8] on div "Close Delivery Notes 1 NAH nicolette.parchem@adusa.com 11:25 AM 09/22/2025 Clos…" at bounding box center [465, 141] width 310 height 282
click at [608, 7] on icon "button" at bounding box center [607, 10] width 7 height 7
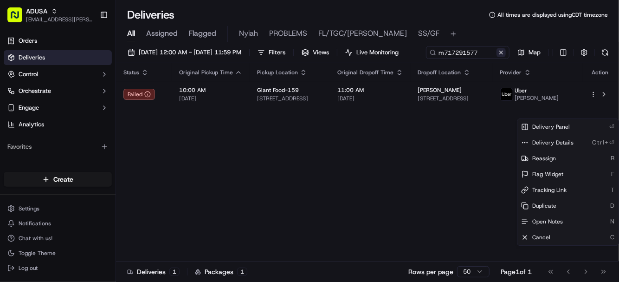
click at [497, 57] on button at bounding box center [501, 52] width 9 height 9
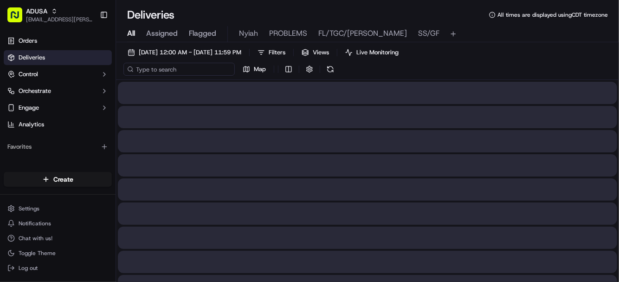
click at [182, 69] on input at bounding box center [178, 69] width 111 height 13
paste input "m714708230"
type input "m714708230"
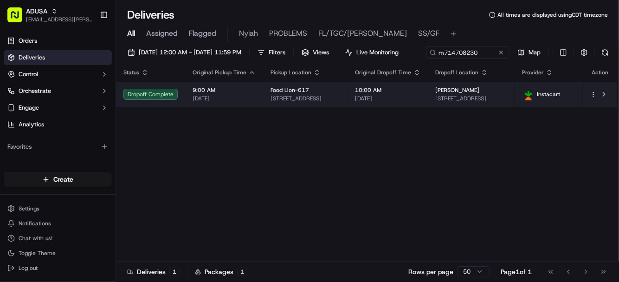
click at [592, 113] on html "ADUSA lanyia.patton@adusa.com Toggle Sidebar Orders Deliveries Control Orchestr…" at bounding box center [309, 141] width 619 height 282
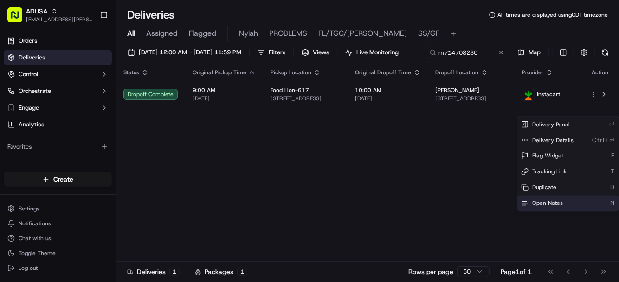
click at [544, 202] on span "Open Notes" at bounding box center [547, 203] width 31 height 7
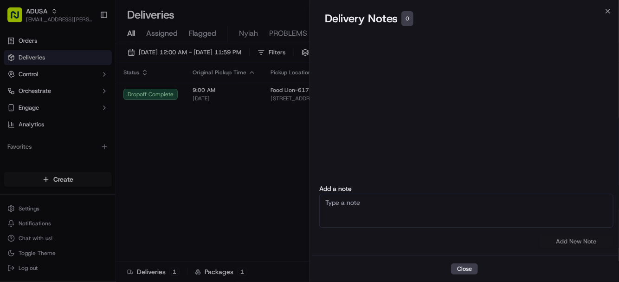
click at [358, 201] on textarea at bounding box center [466, 211] width 294 height 34
type textarea "cc cancel delivered to wrong house"
click at [568, 238] on button "Add New Note" at bounding box center [576, 241] width 74 height 13
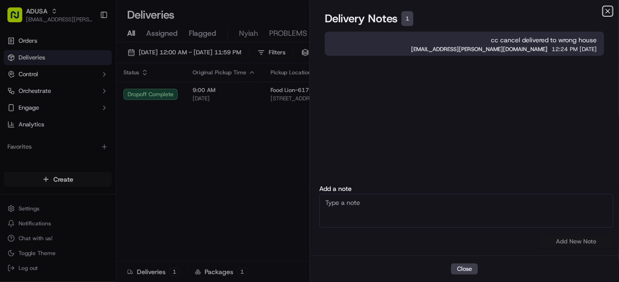
click at [606, 10] on icon "button" at bounding box center [607, 10] width 7 height 7
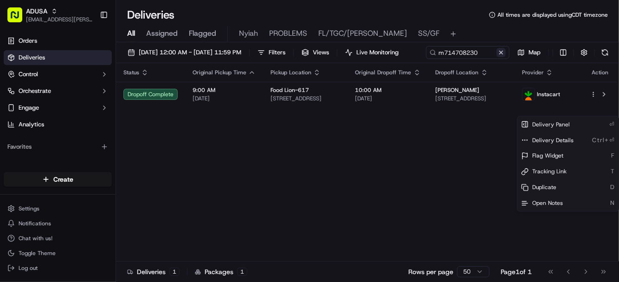
click at [497, 57] on button at bounding box center [501, 52] width 9 height 9
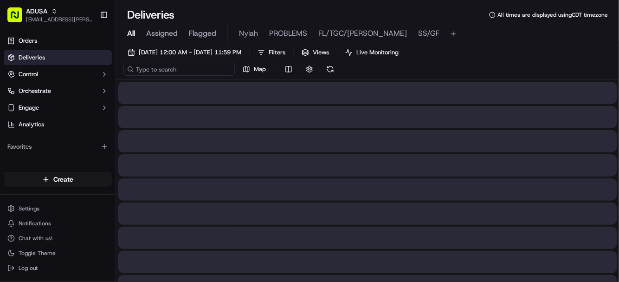
click at [173, 68] on input at bounding box center [178, 69] width 111 height 13
paste input "m713590210"
type input "m713590210"
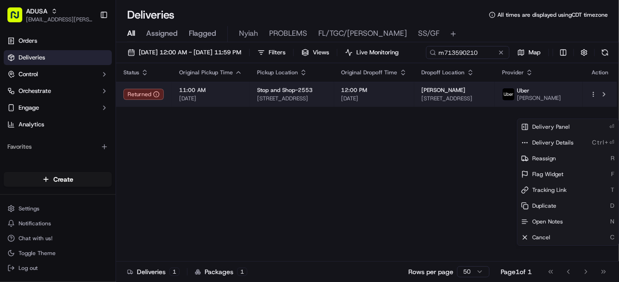
click at [595, 113] on html "ADUSA lanyia.patton@adusa.com Toggle Sidebar Orders Deliveries Control Orchestr…" at bounding box center [309, 141] width 619 height 282
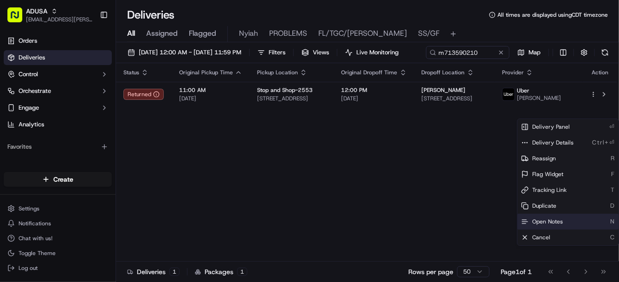
click at [546, 221] on span "Open Notes" at bounding box center [547, 221] width 31 height 7
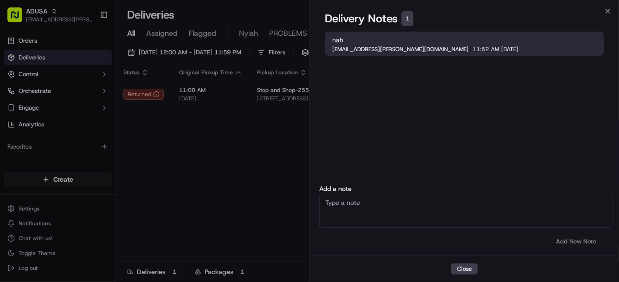
click at [401, 212] on textarea at bounding box center [466, 211] width 294 height 34
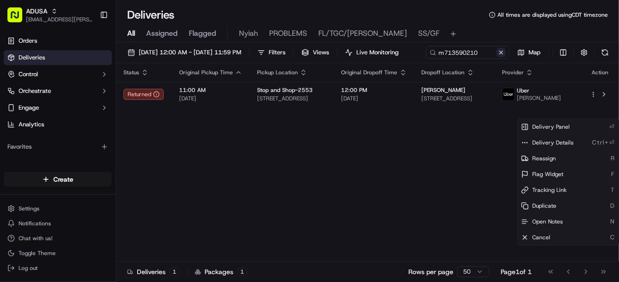
click at [497, 57] on button at bounding box center [501, 52] width 9 height 9
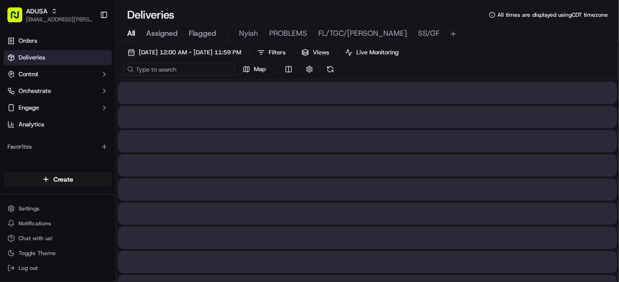
click at [178, 73] on input at bounding box center [178, 69] width 111 height 13
paste input "m716700805"
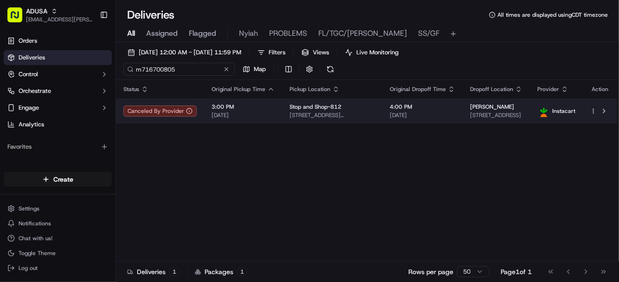
type input "m716700805"
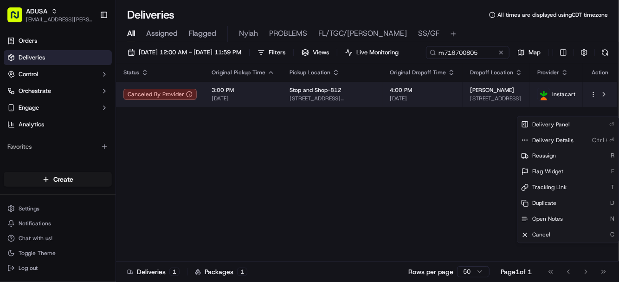
click at [592, 112] on html "ADUSA lanyia.patton@adusa.com Toggle Sidebar Orders Deliveries Control Orchestr…" at bounding box center [309, 141] width 619 height 282
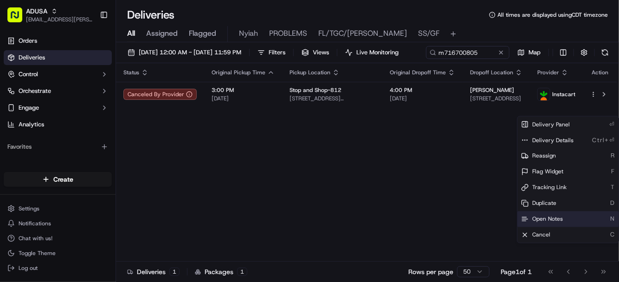
click at [554, 220] on span "Open Notes" at bounding box center [547, 218] width 31 height 7
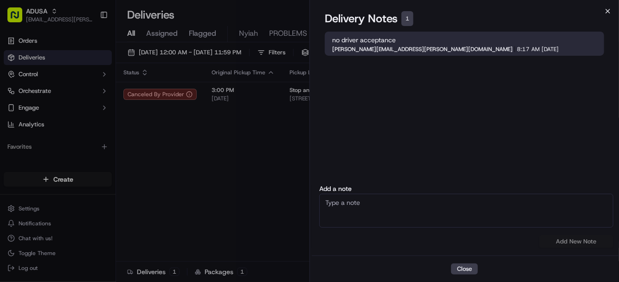
click at [609, 13] on icon "button" at bounding box center [608, 11] width 4 height 4
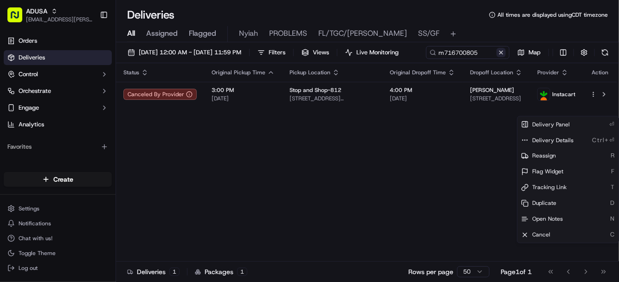
click at [497, 57] on button at bounding box center [501, 52] width 9 height 9
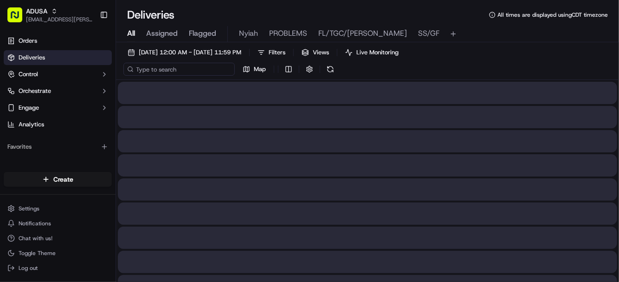
click at [177, 72] on input at bounding box center [178, 69] width 111 height 13
paste input "m715052604"
click at [141, 70] on input "m715052604" at bounding box center [178, 69] width 111 height 13
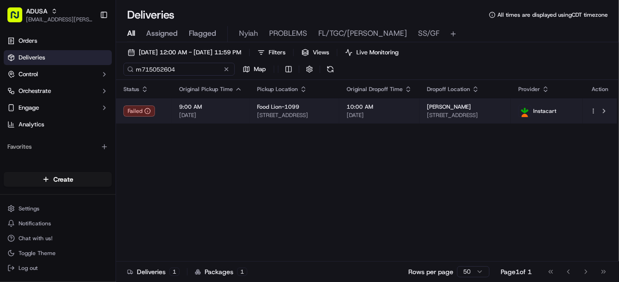
type input "m715052604"
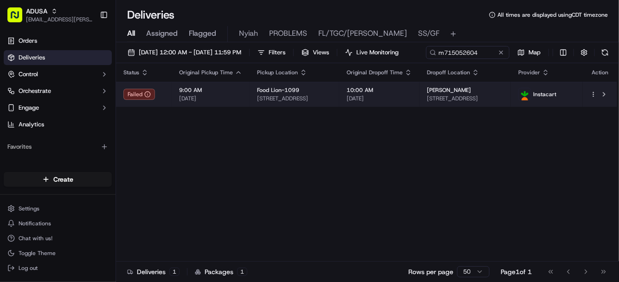
click at [593, 110] on html "ADUSA lanyia.patton@adusa.com Toggle Sidebar Orders Deliveries Control Orchestr…" at bounding box center [309, 141] width 619 height 282
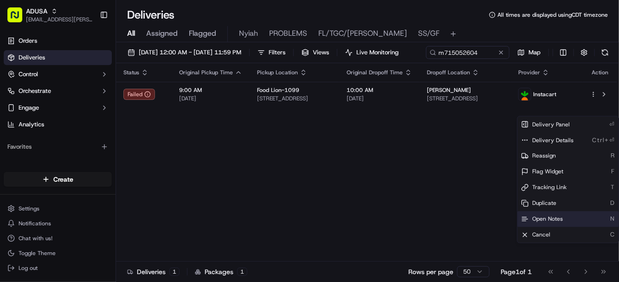
click at [547, 218] on span "Open Notes" at bounding box center [547, 218] width 31 height 7
click at [497, 57] on button at bounding box center [501, 52] width 9 height 9
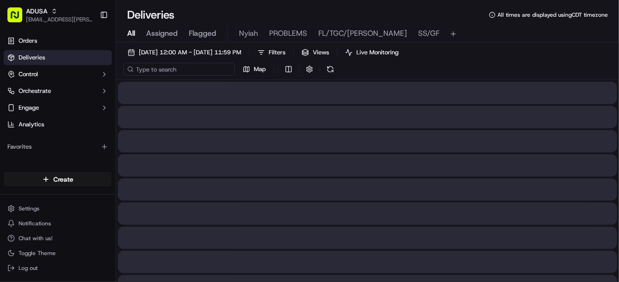
click at [166, 70] on input at bounding box center [178, 69] width 111 height 13
paste input "m715899384"
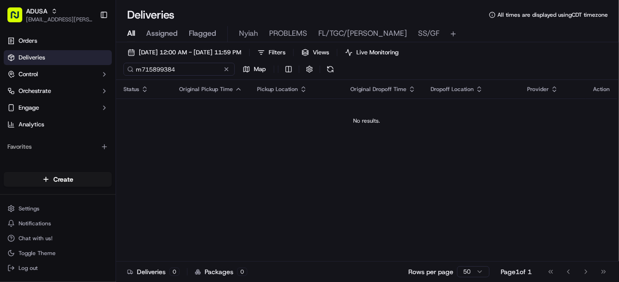
type input "m715899384"
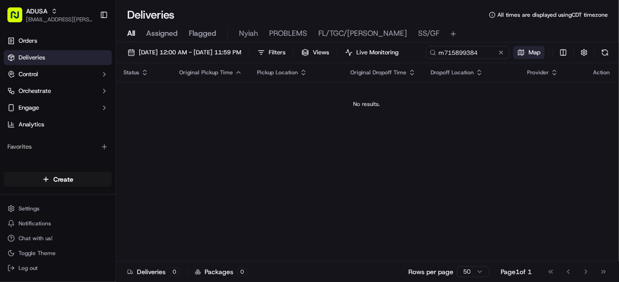
click at [426, 59] on div "m715899384 Map" at bounding box center [519, 52] width 186 height 13
click at [497, 57] on button at bounding box center [501, 52] width 9 height 9
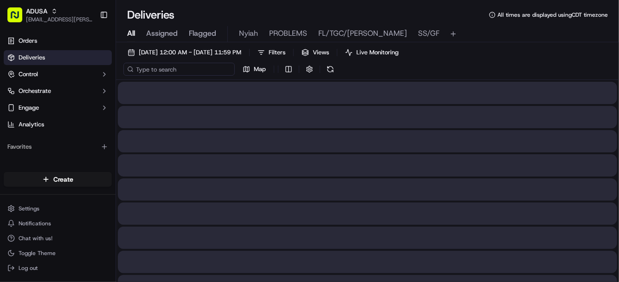
click at [183, 71] on input at bounding box center [178, 69] width 111 height 13
paste input "m715473748"
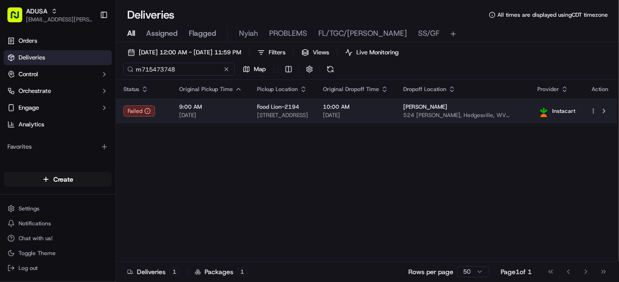
type input "m715473748"
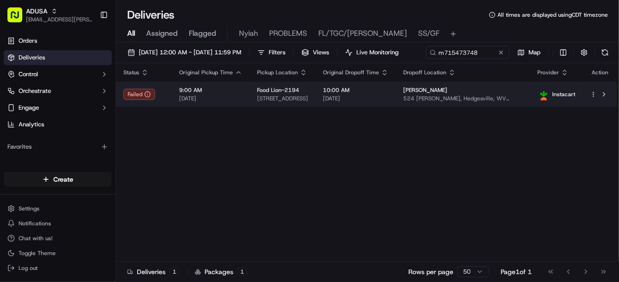
click at [592, 110] on html "ADUSA lanyia.patton@adusa.com Toggle Sidebar Orders Deliveries Control Orchestr…" at bounding box center [309, 141] width 619 height 282
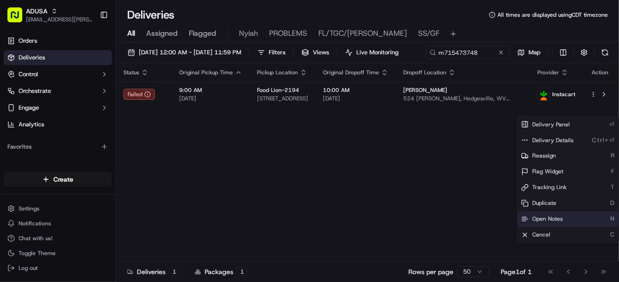
click at [533, 216] on span "Open Notes" at bounding box center [547, 218] width 31 height 7
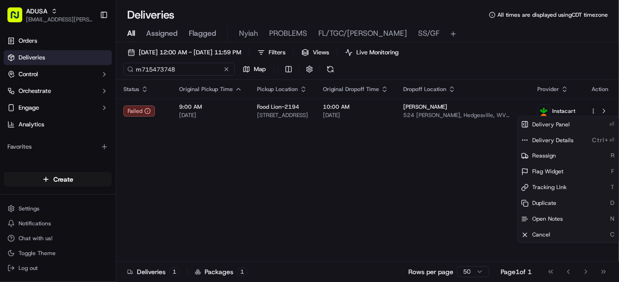
click at [164, 72] on input "m715473748" at bounding box center [178, 69] width 111 height 13
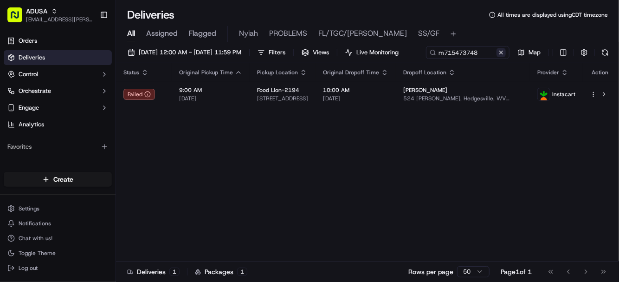
click at [497, 57] on button at bounding box center [501, 52] width 9 height 9
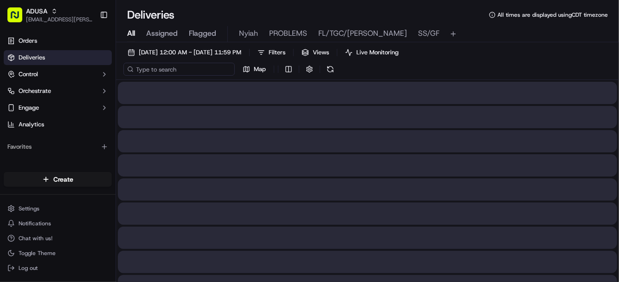
click at [184, 71] on input at bounding box center [178, 69] width 111 height 13
paste input "m715910050"
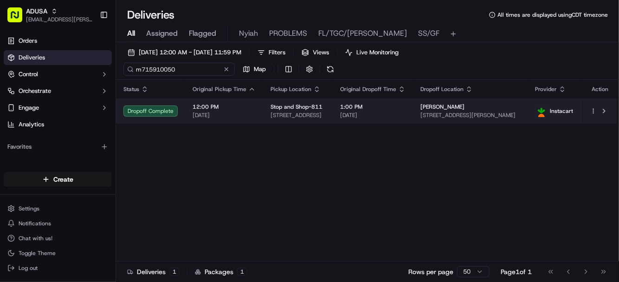
type input "m715910050"
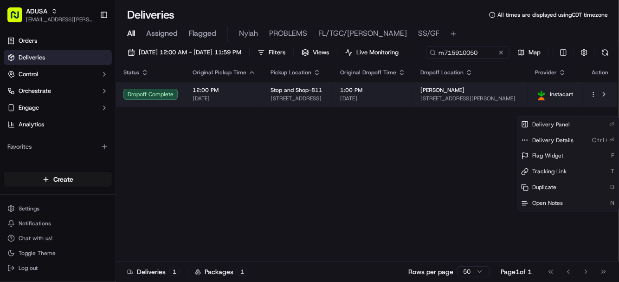
click at [595, 111] on html "ADUSA lanyia.patton@adusa.com Toggle Sidebar Orders Deliveries Control Orchestr…" at bounding box center [309, 141] width 619 height 282
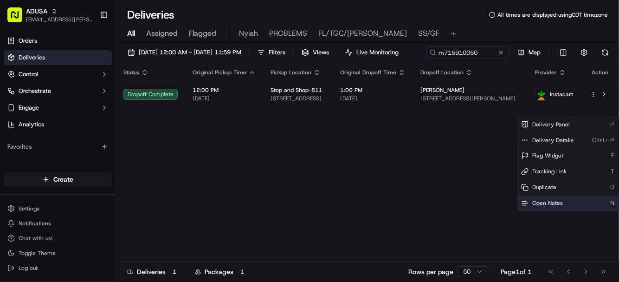
click at [546, 200] on span "Open Notes" at bounding box center [547, 203] width 31 height 7
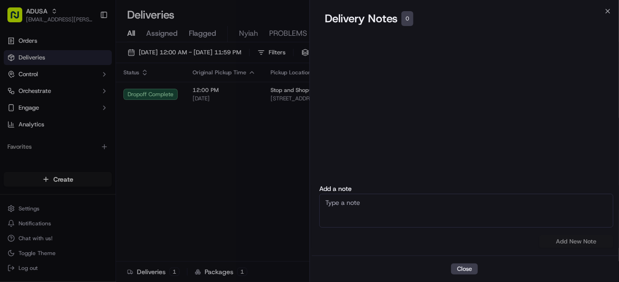
click at [369, 209] on textarea at bounding box center [466, 211] width 294 height 34
type textarea "cc cancel customer did not receive order"
click at [569, 240] on button "Add New Note" at bounding box center [576, 241] width 74 height 13
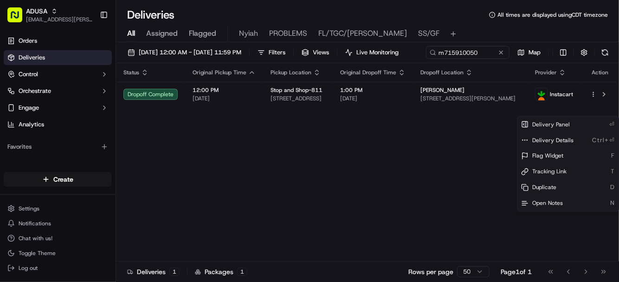
click at [497, 57] on button at bounding box center [501, 52] width 9 height 9
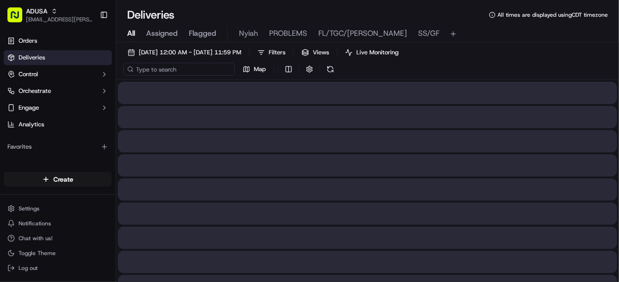
click at [190, 73] on input at bounding box center [178, 69] width 111 height 13
paste input "m716464281"
click at [141, 67] on input "m716464281" at bounding box center [178, 69] width 111 height 13
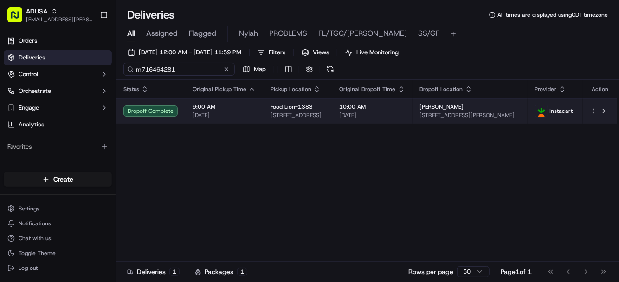
type input "m716464281"
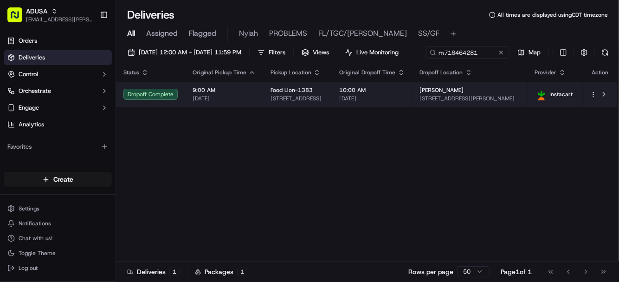
click at [592, 111] on html "ADUSA lanyia.patton@adusa.com Toggle Sidebar Orders Deliveries Control Orchestr…" at bounding box center [309, 141] width 619 height 282
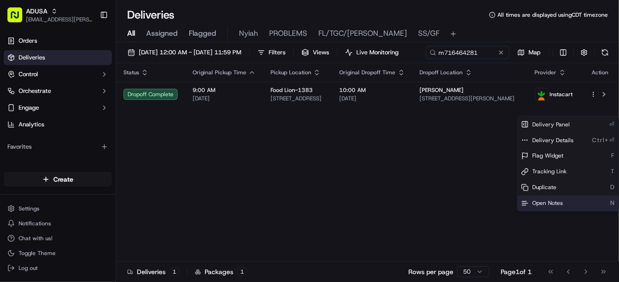
click at [538, 201] on span "Open Notes" at bounding box center [547, 203] width 31 height 7
click at [497, 57] on button at bounding box center [501, 52] width 9 height 9
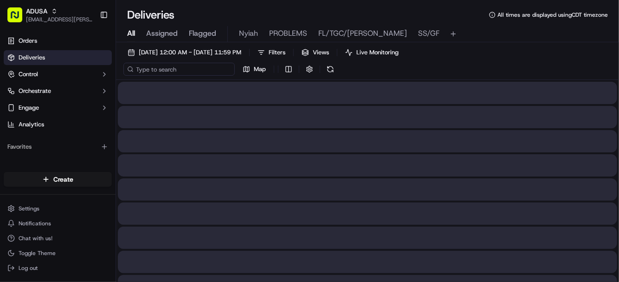
click at [162, 68] on input at bounding box center [178, 69] width 111 height 13
paste input "m715696080"
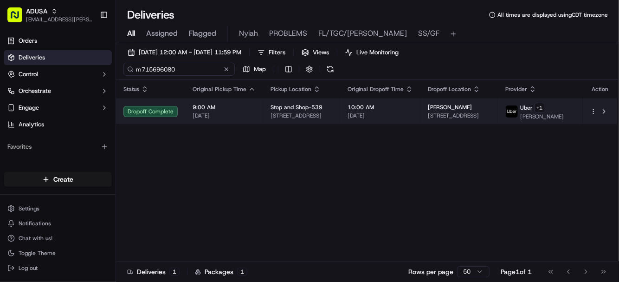
type input "m715696080"
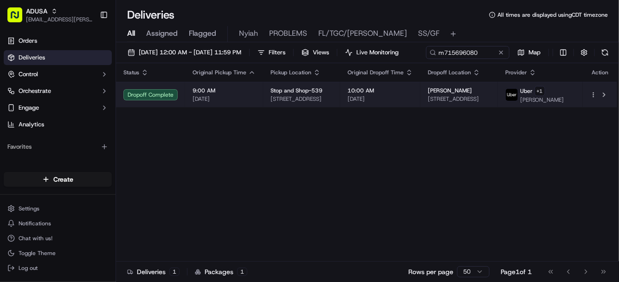
click at [593, 113] on html "ADUSA lanyia.patton@adusa.com Toggle Sidebar Orders Deliveries Control Orchestr…" at bounding box center [309, 141] width 619 height 282
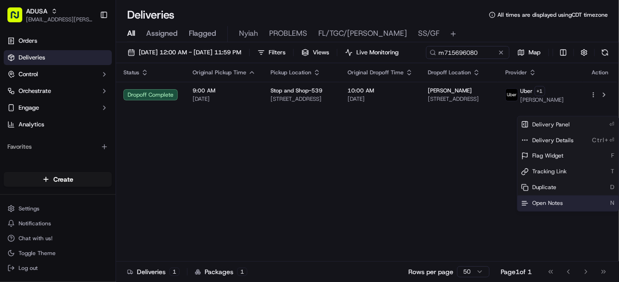
click at [550, 203] on span "Open Notes" at bounding box center [547, 203] width 31 height 7
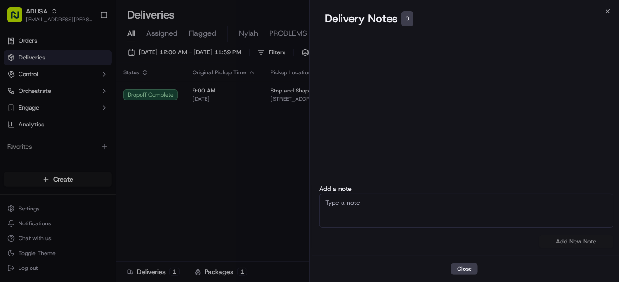
click at [378, 202] on textarea at bounding box center [466, 211] width 294 height 34
type textarea "d"
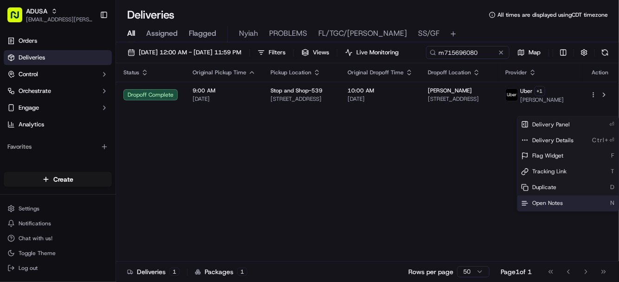
click at [555, 202] on span "Open Notes" at bounding box center [547, 203] width 31 height 7
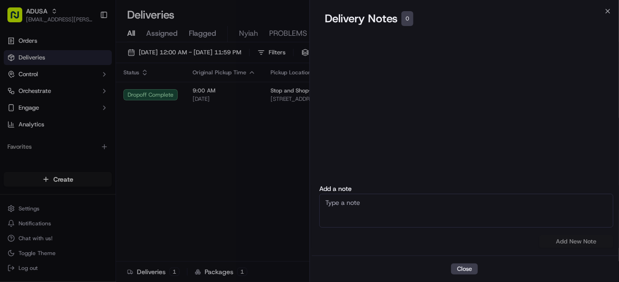
click at [416, 208] on textarea at bounding box center [466, 211] width 294 height 34
type textarea "cc cancel"
click at [558, 240] on button "Add New Note" at bounding box center [576, 241] width 74 height 13
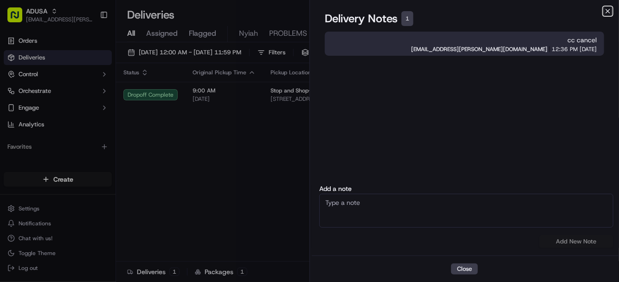
click at [608, 10] on icon "button" at bounding box center [607, 10] width 7 height 7
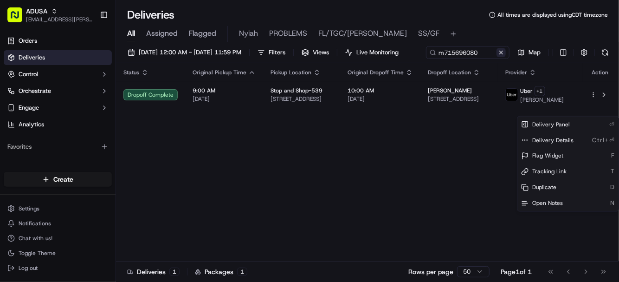
click at [497, 57] on button at bounding box center [501, 52] width 9 height 9
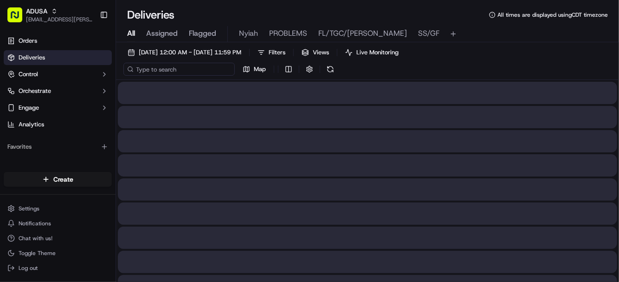
click at [171, 69] on input at bounding box center [178, 69] width 111 height 13
paste input "m705967190"
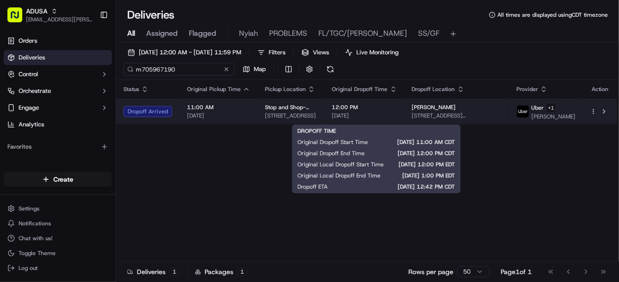
type input "m705967190"
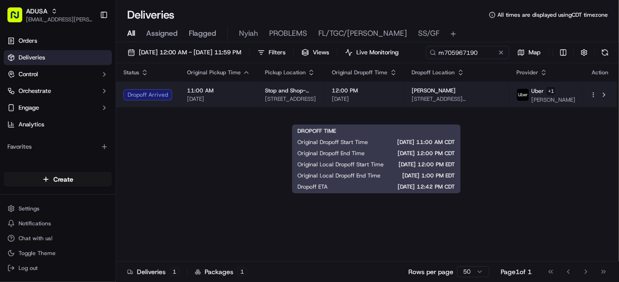
click at [397, 103] on span "[DATE]" at bounding box center [364, 98] width 65 height 7
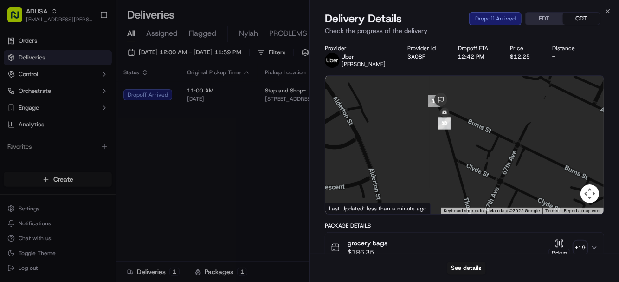
drag, startPoint x: 447, startPoint y: 120, endPoint x: 450, endPoint y: 134, distance: 14.0
click at [450, 134] on div at bounding box center [464, 145] width 278 height 138
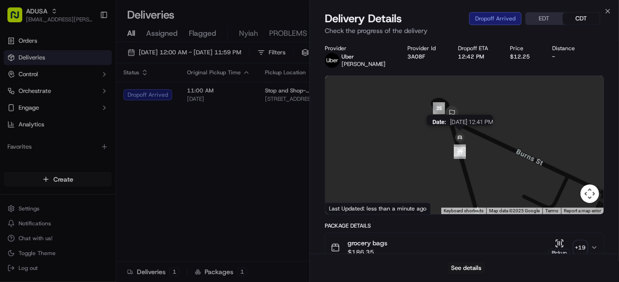
drag, startPoint x: 449, startPoint y: 104, endPoint x: 465, endPoint y: 136, distance: 34.7
click at [465, 136] on img at bounding box center [460, 137] width 15 height 15
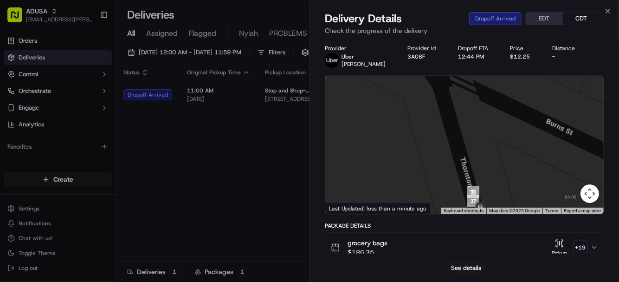
drag, startPoint x: 451, startPoint y: 114, endPoint x: 477, endPoint y: 166, distance: 57.7
click at [477, 166] on div at bounding box center [464, 145] width 278 height 138
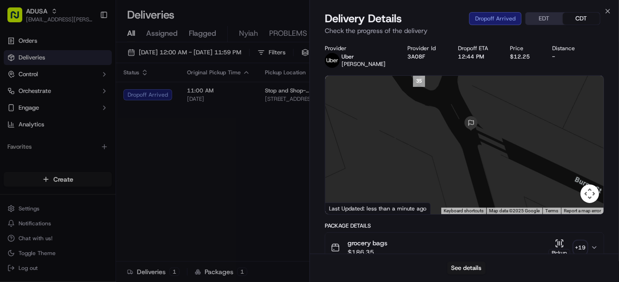
drag, startPoint x: 457, startPoint y: 125, endPoint x: 485, endPoint y: 181, distance: 62.9
click at [485, 181] on div at bounding box center [464, 145] width 278 height 138
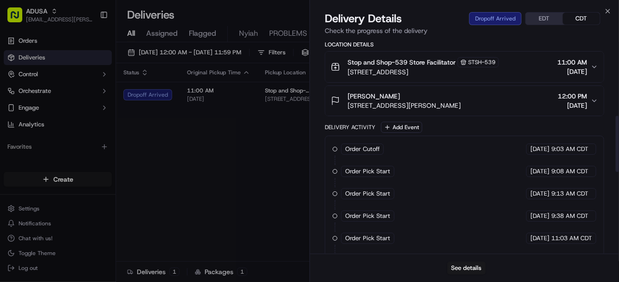
scroll to position [272, 0]
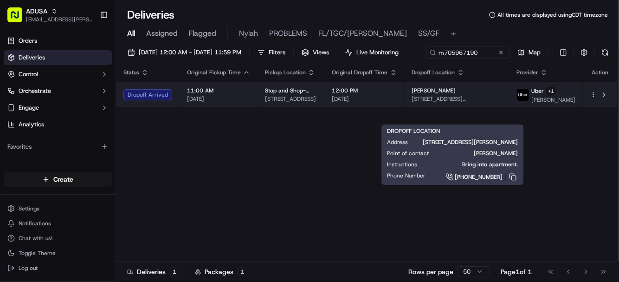
click at [461, 103] on div "Rochelle Wilensky 6610 Thornton Pl, Apt 4g, Queens, NY 11374, US" at bounding box center [457, 95] width 90 height 16
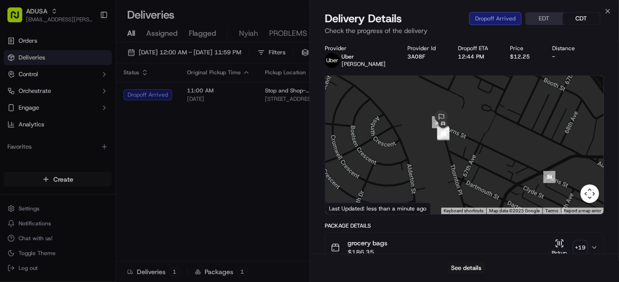
drag, startPoint x: 447, startPoint y: 114, endPoint x: 453, endPoint y: 132, distance: 18.5
click at [471, 145] on div at bounding box center [464, 145] width 278 height 138
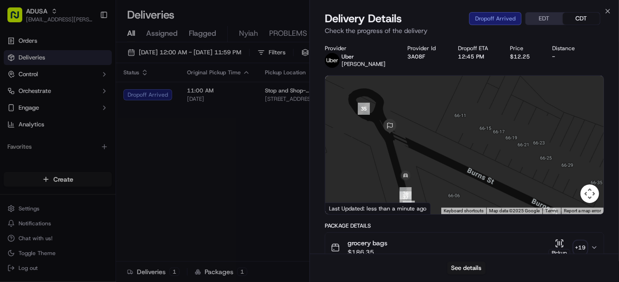
drag, startPoint x: 448, startPoint y: 134, endPoint x: 471, endPoint y: 160, distance: 34.2
click at [471, 160] on div at bounding box center [464, 145] width 278 height 138
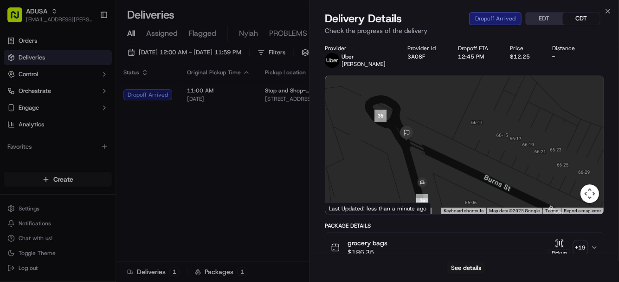
drag, startPoint x: 453, startPoint y: 147, endPoint x: 460, endPoint y: 143, distance: 8.3
click at [460, 143] on div at bounding box center [464, 145] width 278 height 138
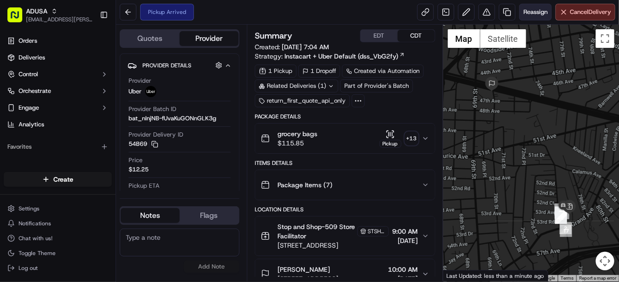
click at [526, 10] on span "Reassign" at bounding box center [536, 12] width 24 height 8
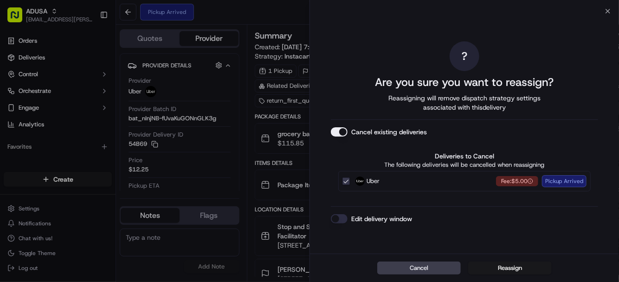
click at [343, 219] on button "Edit delivery window" at bounding box center [339, 218] width 17 height 9
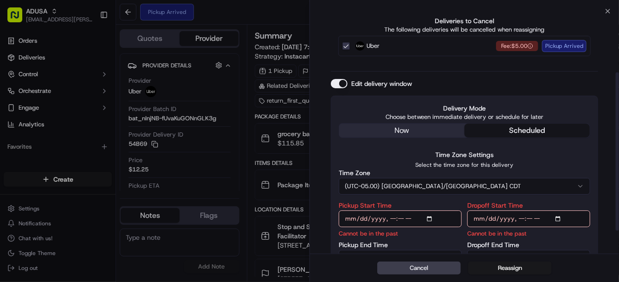
scroll to position [111, 0]
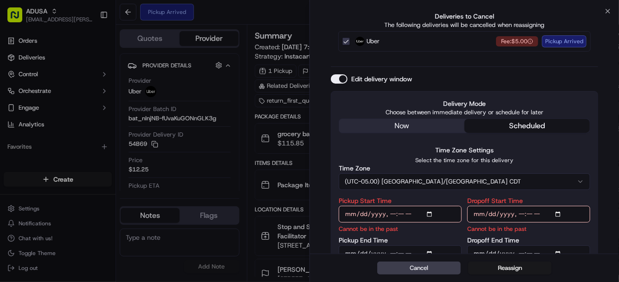
click at [429, 214] on input "Pickup Start Time" at bounding box center [400, 214] width 123 height 17
type input "2025-09-22T11:00"
click at [557, 214] on input "Dropoff Start Time" at bounding box center [528, 214] width 123 height 17
type input "2025-09-22T11:00"
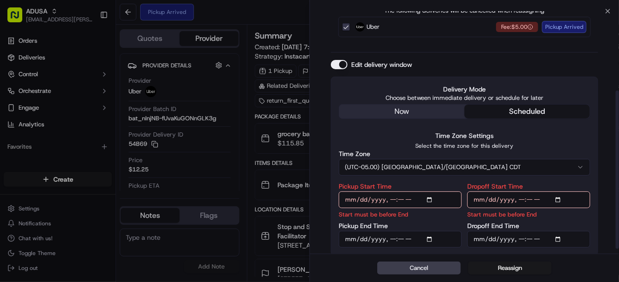
scroll to position [129, 0]
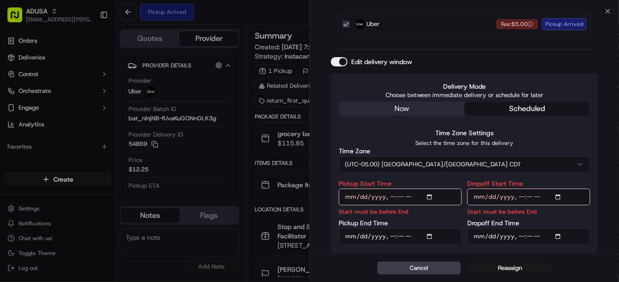
click at [431, 236] on input "Pickup End Time" at bounding box center [400, 236] width 123 height 17
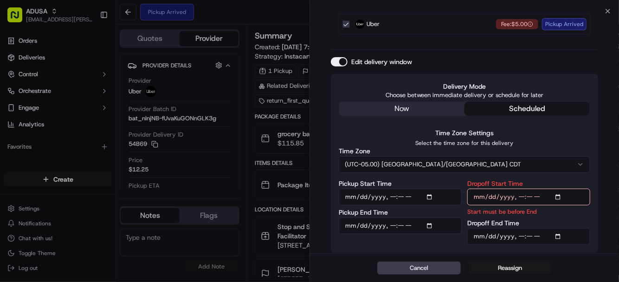
type input "2025-09-22T11:30"
click at [561, 235] on input "Dropoff End Time" at bounding box center [528, 236] width 123 height 17
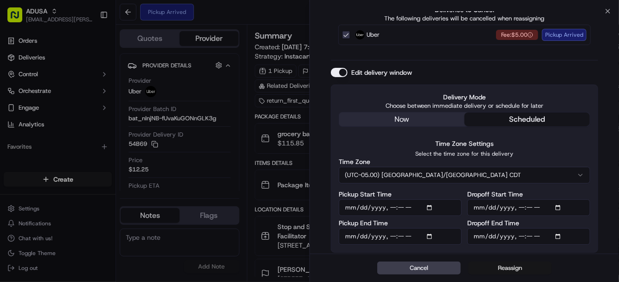
type input "2025-09-22T12:00"
click at [511, 269] on button "Reassign" at bounding box center [510, 267] width 84 height 13
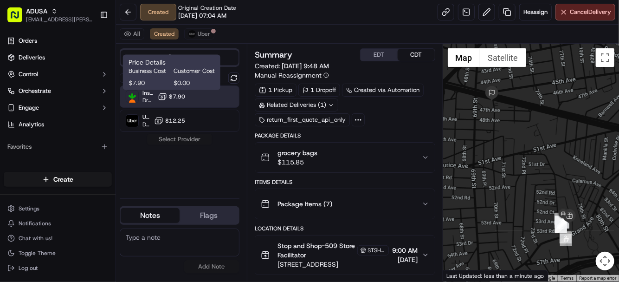
click at [177, 95] on span "$7.90" at bounding box center [177, 96] width 16 height 7
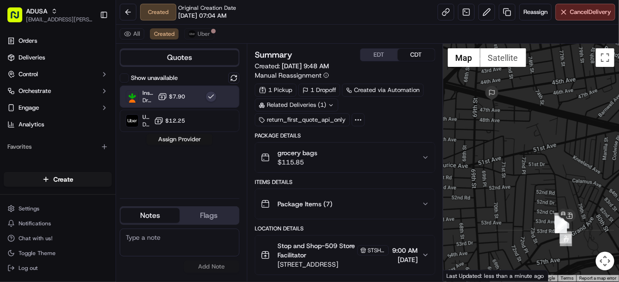
click at [184, 137] on button "Assign Provider" at bounding box center [180, 139] width 66 height 11
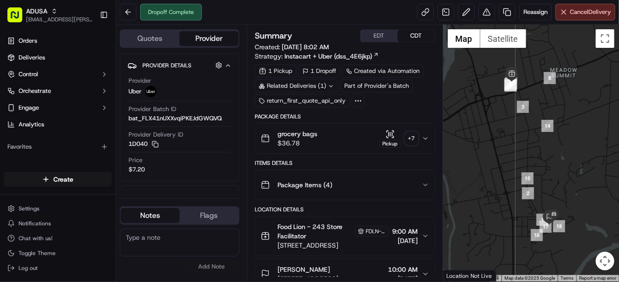
click at [413, 135] on div "+ 7" at bounding box center [411, 138] width 13 height 13
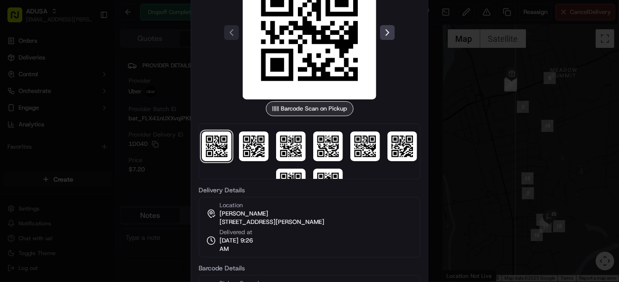
click at [473, 111] on div at bounding box center [309, 141] width 619 height 282
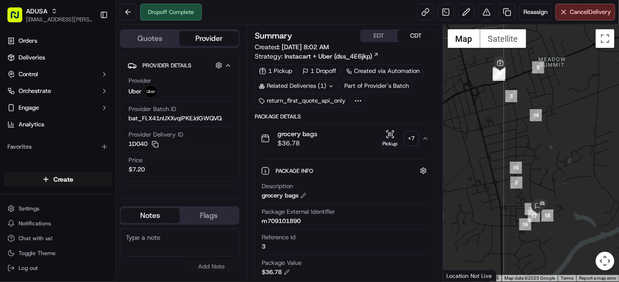
drag, startPoint x: 531, startPoint y: 162, endPoint x: 515, endPoint y: 149, distance: 20.1
click at [515, 149] on div at bounding box center [531, 153] width 176 height 257
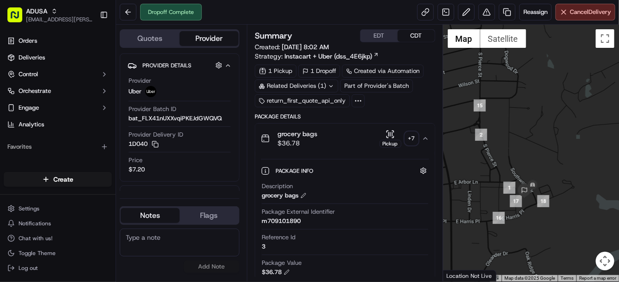
drag, startPoint x: 547, startPoint y: 212, endPoint x: 528, endPoint y: 202, distance: 21.4
click at [528, 202] on div at bounding box center [531, 153] width 176 height 257
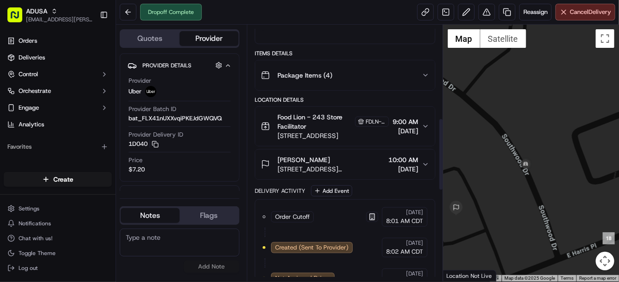
scroll to position [297, 0]
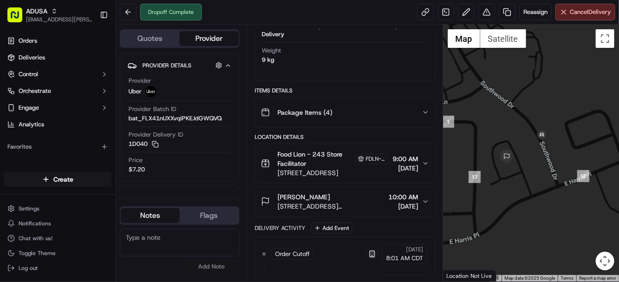
drag, startPoint x: 505, startPoint y: 196, endPoint x: 542, endPoint y: 185, distance: 39.1
click at [542, 185] on div at bounding box center [531, 153] width 176 height 257
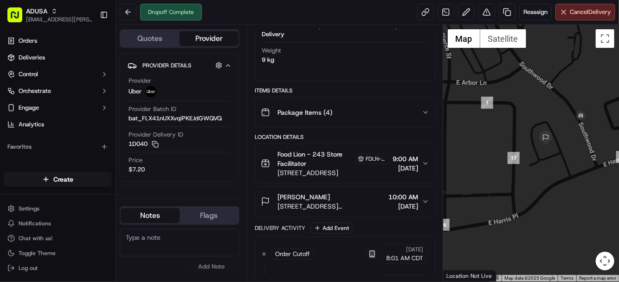
drag, startPoint x: 488, startPoint y: 130, endPoint x: 528, endPoint y: 111, distance: 44.4
click at [528, 111] on div at bounding box center [531, 153] width 176 height 257
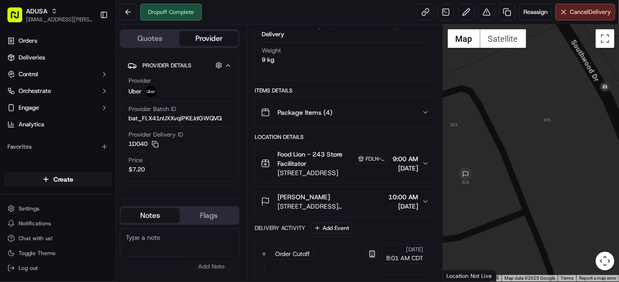
drag, startPoint x: 589, startPoint y: 126, endPoint x: 495, endPoint y: 210, distance: 126.2
click at [495, 210] on div at bounding box center [531, 153] width 176 height 257
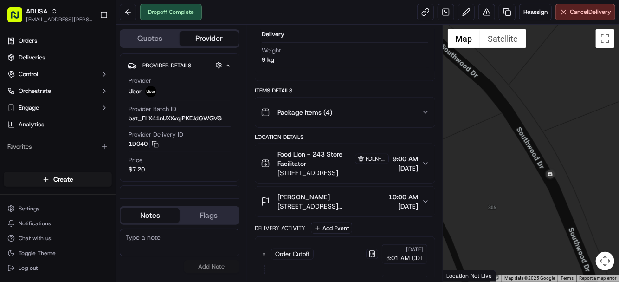
drag, startPoint x: 521, startPoint y: 212, endPoint x: 536, endPoint y: 209, distance: 15.6
click at [536, 209] on div at bounding box center [531, 153] width 176 height 257
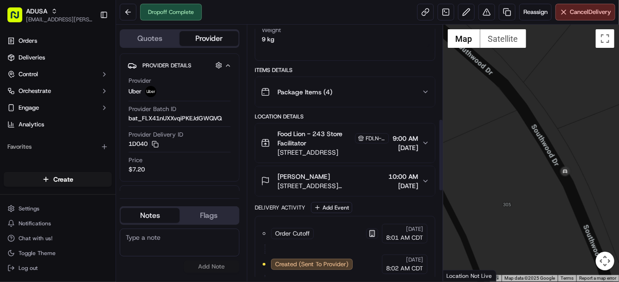
scroll to position [334, 0]
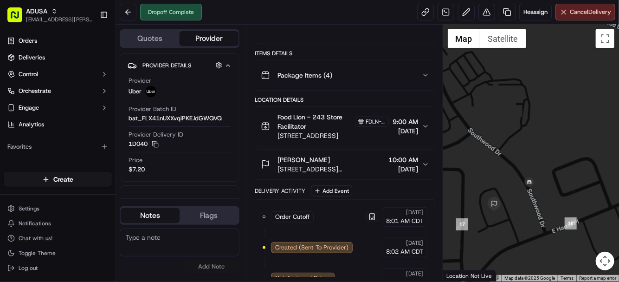
drag, startPoint x: 511, startPoint y: 238, endPoint x: 513, endPoint y: 213, distance: 25.1
click at [513, 213] on div at bounding box center [531, 153] width 176 height 257
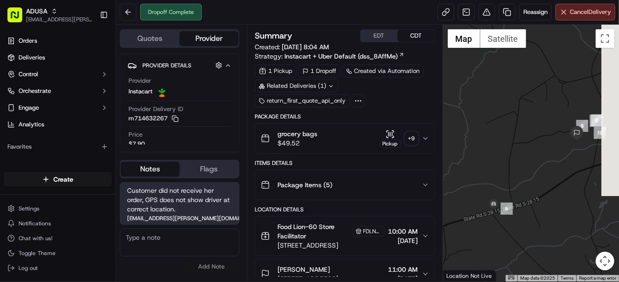
drag, startPoint x: 583, startPoint y: 154, endPoint x: 544, endPoint y: 181, distance: 48.3
click at [544, 181] on div at bounding box center [531, 153] width 176 height 257
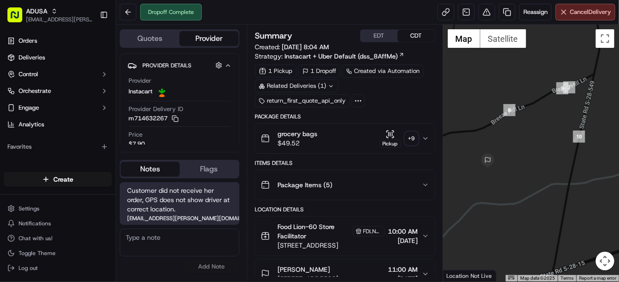
drag, startPoint x: 589, startPoint y: 150, endPoint x: 514, endPoint y: 173, distance: 78.1
click at [514, 173] on div at bounding box center [531, 153] width 176 height 257
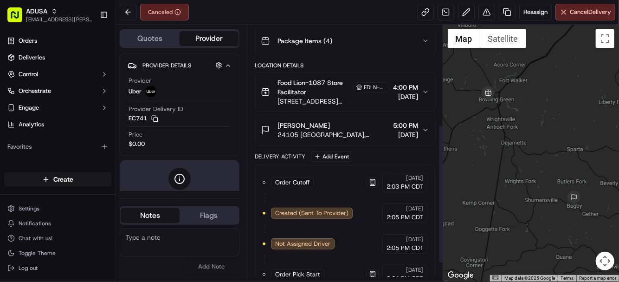
scroll to position [217, 0]
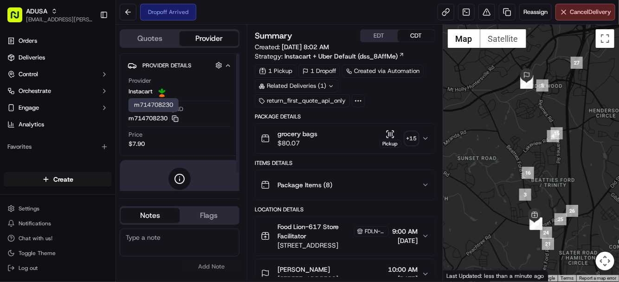
click at [179, 119] on icon "button" at bounding box center [175, 118] width 7 height 7
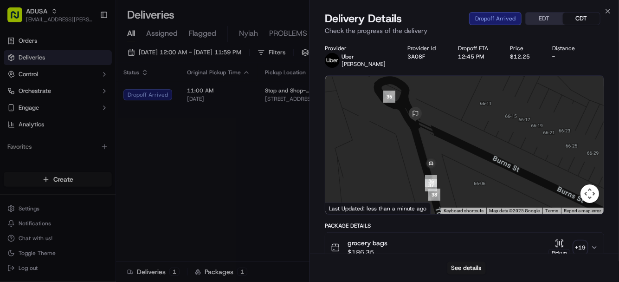
drag, startPoint x: 413, startPoint y: 155, endPoint x: 422, endPoint y: 136, distance: 21.8
click at [422, 136] on div at bounding box center [464, 145] width 278 height 138
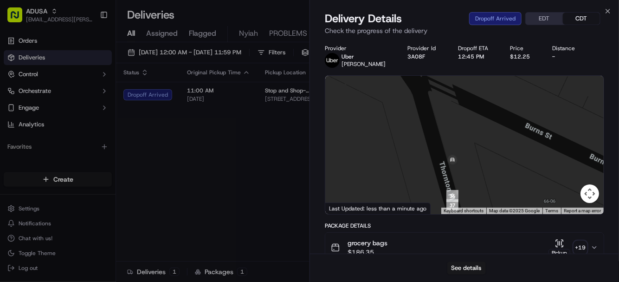
drag, startPoint x: 425, startPoint y: 120, endPoint x: 449, endPoint y: 139, distance: 31.1
click at [449, 139] on div at bounding box center [464, 145] width 278 height 138
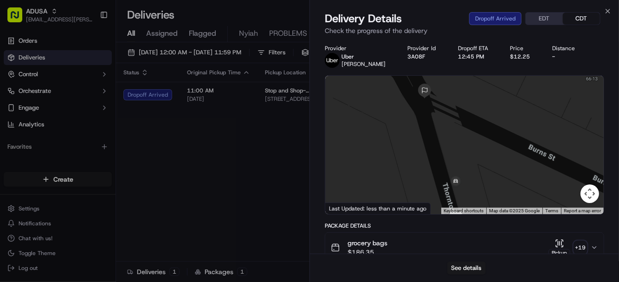
drag, startPoint x: 438, startPoint y: 122, endPoint x: 441, endPoint y: 144, distance: 22.5
click at [441, 144] on div at bounding box center [464, 145] width 278 height 138
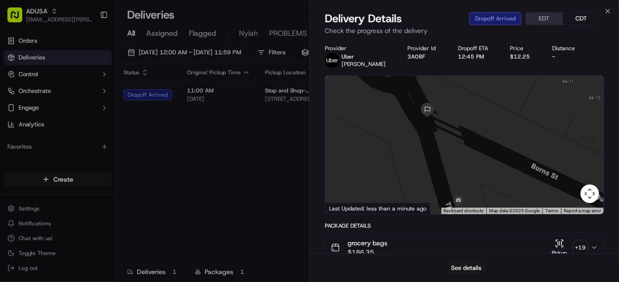
drag, startPoint x: 424, startPoint y: 116, endPoint x: 427, endPoint y: 138, distance: 22.5
click at [427, 138] on div at bounding box center [464, 145] width 278 height 138
click at [589, 195] on button "Map camera controls" at bounding box center [590, 193] width 19 height 19
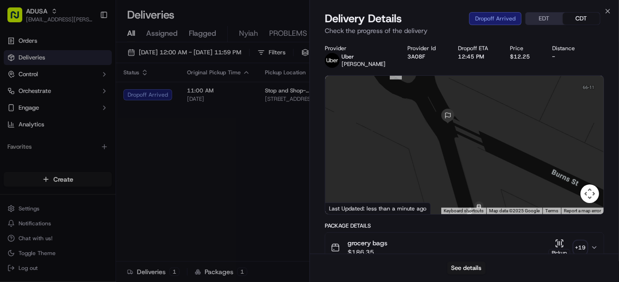
drag, startPoint x: 439, startPoint y: 163, endPoint x: 460, endPoint y: 167, distance: 21.2
click at [460, 167] on div at bounding box center [464, 145] width 278 height 138
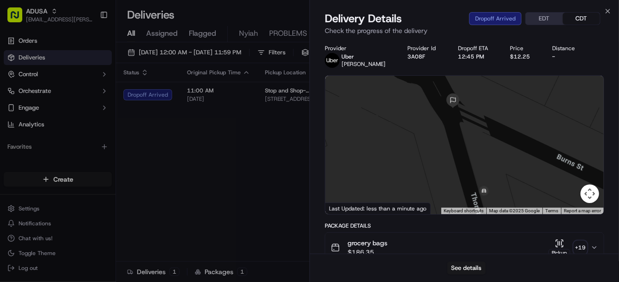
drag, startPoint x: 454, startPoint y: 138, endPoint x: 460, endPoint y: 122, distance: 17.2
click at [460, 122] on div at bounding box center [464, 145] width 278 height 138
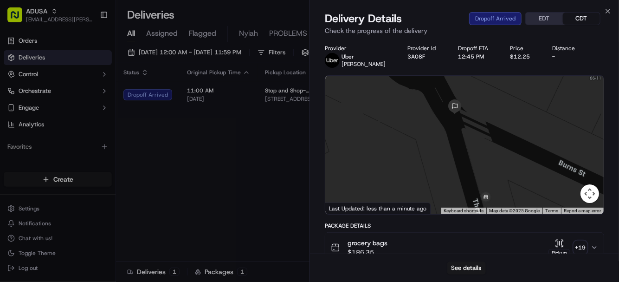
drag, startPoint x: 460, startPoint y: 119, endPoint x: 462, endPoint y: 126, distance: 7.7
click at [462, 126] on div at bounding box center [464, 145] width 278 height 138
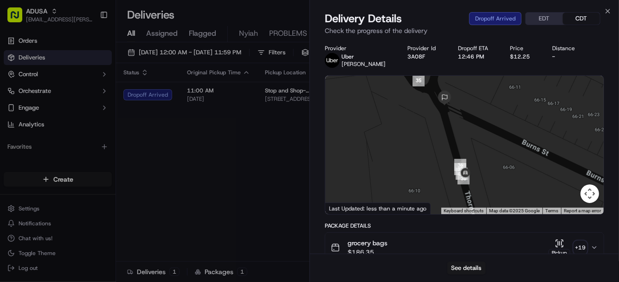
drag, startPoint x: 414, startPoint y: 152, endPoint x: 401, endPoint y: 125, distance: 30.3
click at [401, 125] on div at bounding box center [464, 145] width 278 height 138
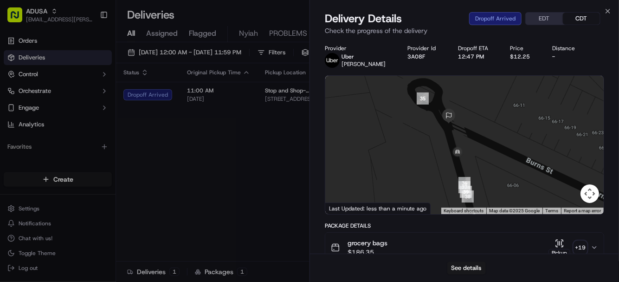
drag, startPoint x: 464, startPoint y: 152, endPoint x: 468, endPoint y: 172, distance: 20.4
click at [468, 172] on div at bounding box center [464, 145] width 278 height 138
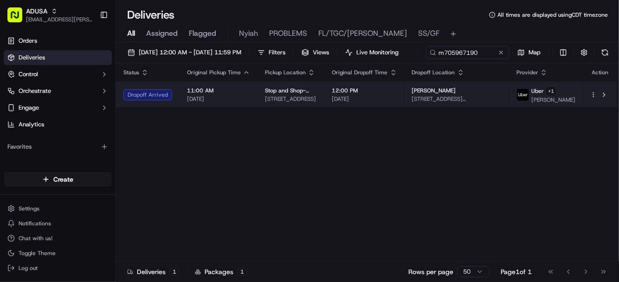
click at [397, 94] on span "12:00 PM" at bounding box center [364, 90] width 65 height 7
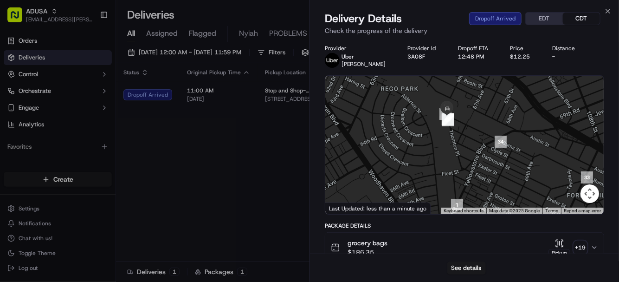
drag, startPoint x: 458, startPoint y: 139, endPoint x: 460, endPoint y: 173, distance: 33.9
click at [460, 173] on div at bounding box center [464, 145] width 278 height 138
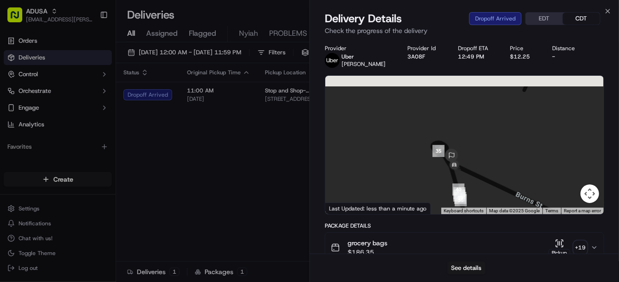
drag, startPoint x: 451, startPoint y: 142, endPoint x: 450, endPoint y: 174, distance: 31.6
click at [450, 174] on div at bounding box center [464, 145] width 278 height 138
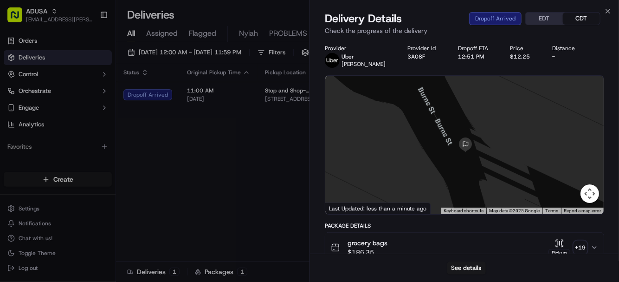
drag, startPoint x: 449, startPoint y: 134, endPoint x: 452, endPoint y: 169, distance: 35.4
click at [452, 184] on div at bounding box center [464, 145] width 278 height 138
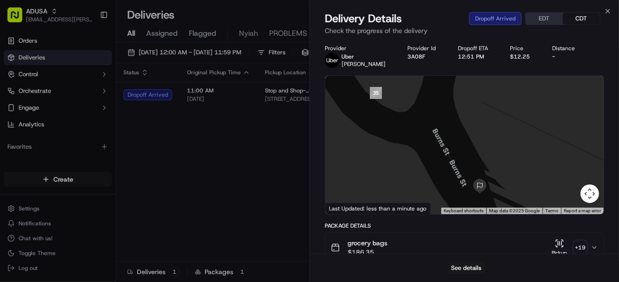
drag, startPoint x: 442, startPoint y: 134, endPoint x: 452, endPoint y: 162, distance: 29.5
click at [452, 162] on div at bounding box center [464, 145] width 278 height 138
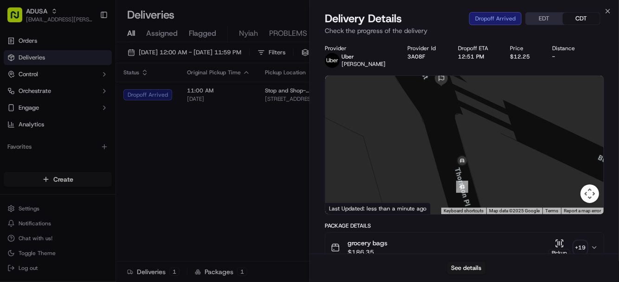
drag, startPoint x: 466, startPoint y: 181, endPoint x: 467, endPoint y: 112, distance: 69.6
click at [467, 112] on div at bounding box center [464, 145] width 278 height 138
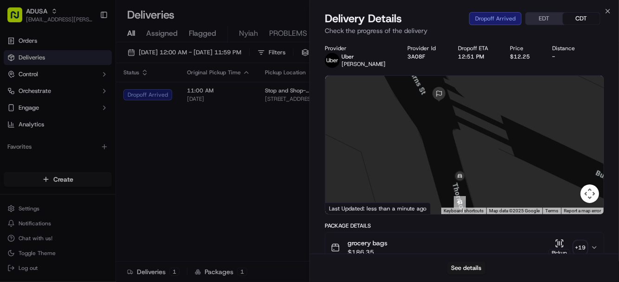
drag, startPoint x: 443, startPoint y: 137, endPoint x: 441, endPoint y: 154, distance: 16.9
click at [441, 154] on div at bounding box center [464, 145] width 278 height 138
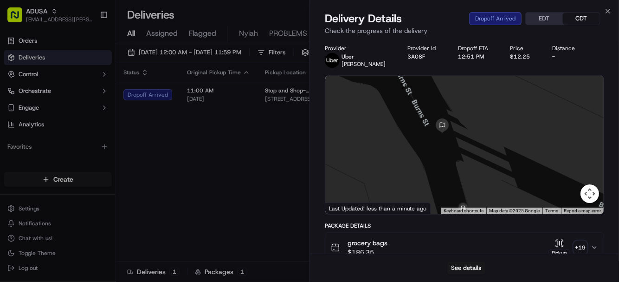
drag, startPoint x: 437, startPoint y: 115, endPoint x: 440, endPoint y: 149, distance: 33.6
click at [440, 149] on div at bounding box center [464, 145] width 278 height 138
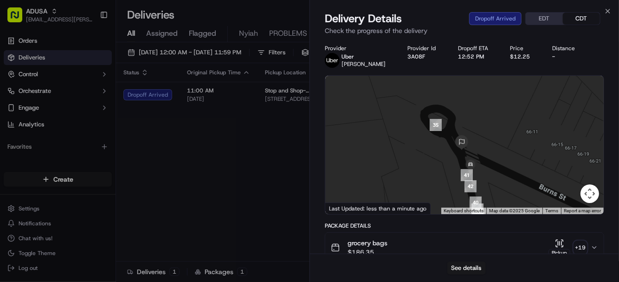
drag, startPoint x: 470, startPoint y: 151, endPoint x: 464, endPoint y: 155, distance: 6.7
click at [464, 155] on div at bounding box center [464, 145] width 278 height 138
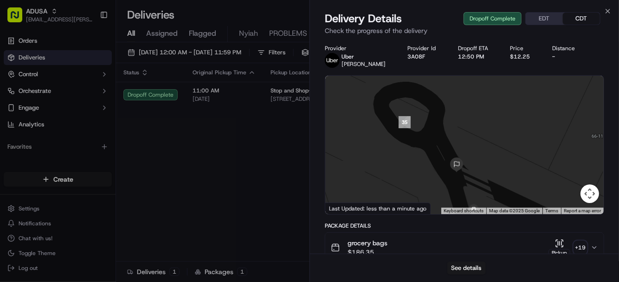
drag, startPoint x: 436, startPoint y: 141, endPoint x: 432, endPoint y: 171, distance: 30.5
click at [432, 171] on div at bounding box center [464, 145] width 278 height 138
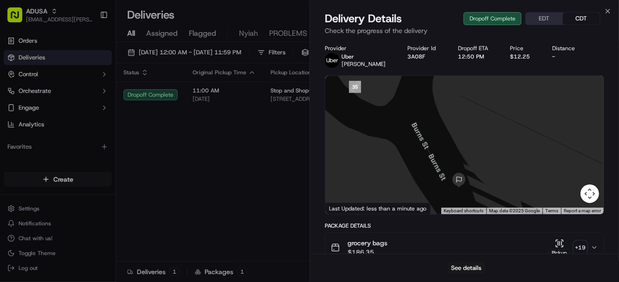
drag, startPoint x: 469, startPoint y: 175, endPoint x: 483, endPoint y: 182, distance: 16.4
click at [483, 182] on div at bounding box center [464, 145] width 278 height 138
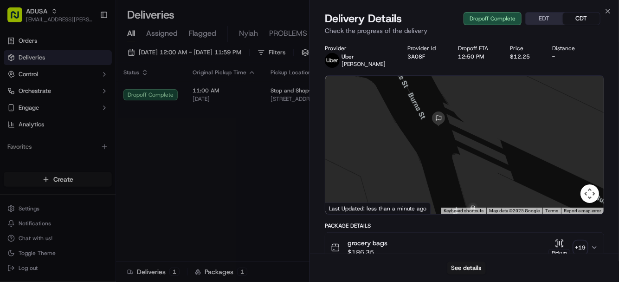
drag, startPoint x: 460, startPoint y: 163, endPoint x: 440, endPoint y: 100, distance: 66.3
click at [440, 100] on div at bounding box center [464, 145] width 278 height 138
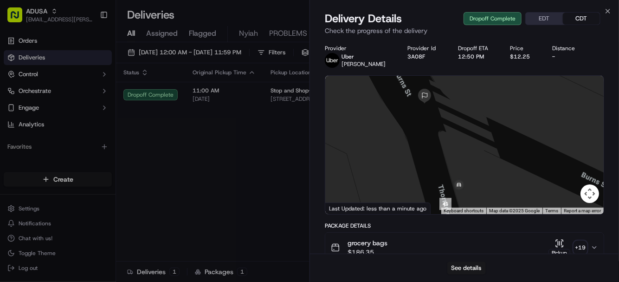
drag, startPoint x: 470, startPoint y: 173, endPoint x: 460, endPoint y: 159, distance: 17.3
click at [460, 159] on div at bounding box center [464, 145] width 278 height 138
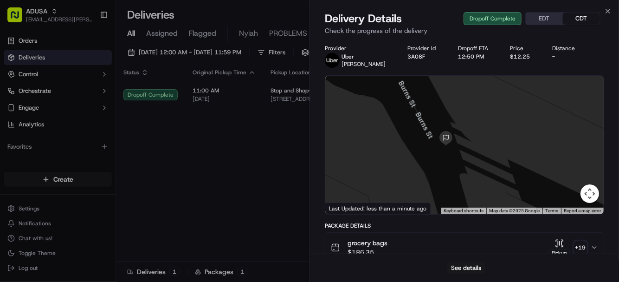
drag, startPoint x: 447, startPoint y: 131, endPoint x: 464, endPoint y: 162, distance: 34.7
click at [464, 162] on div at bounding box center [464, 145] width 278 height 138
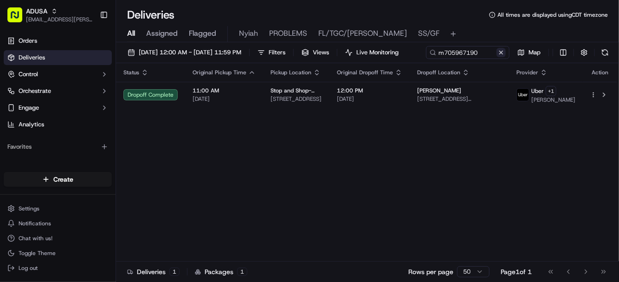
click at [497, 57] on button at bounding box center [501, 52] width 9 height 9
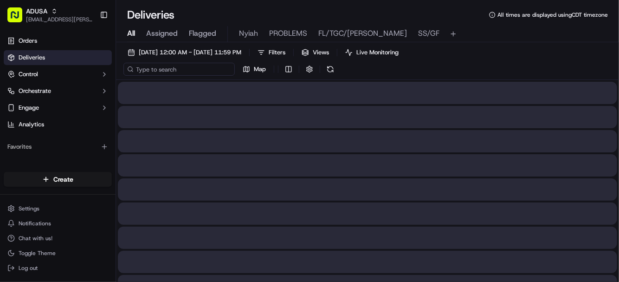
click at [175, 70] on input at bounding box center [178, 69] width 111 height 13
paste input "m714010823"
type input "m714010823"
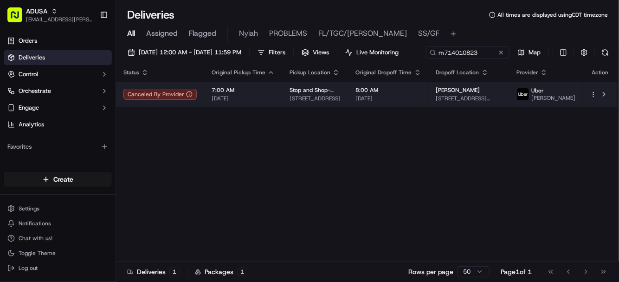
click at [593, 112] on html "ADUSA [EMAIL_ADDRESS][PERSON_NAME][DOMAIN_NAME] Toggle Sidebar Orders Deliverie…" at bounding box center [309, 141] width 619 height 282
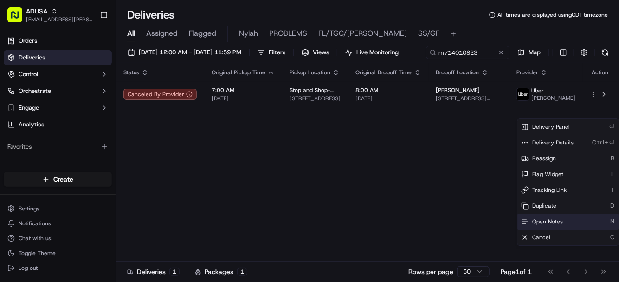
click at [547, 219] on span "Open Notes" at bounding box center [547, 221] width 31 height 7
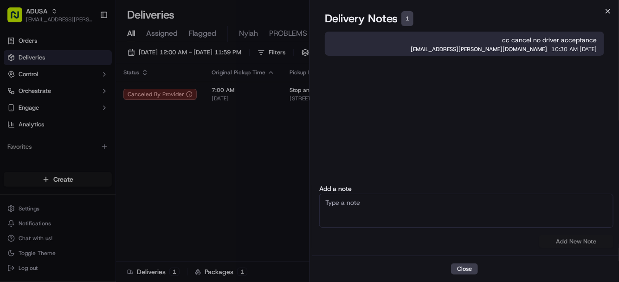
click at [608, 11] on icon "button" at bounding box center [608, 11] width 4 height 4
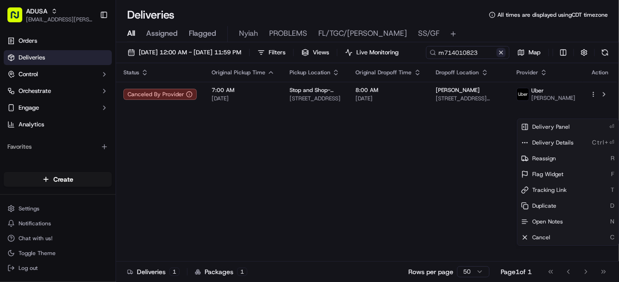
click at [497, 57] on button at bounding box center [501, 52] width 9 height 9
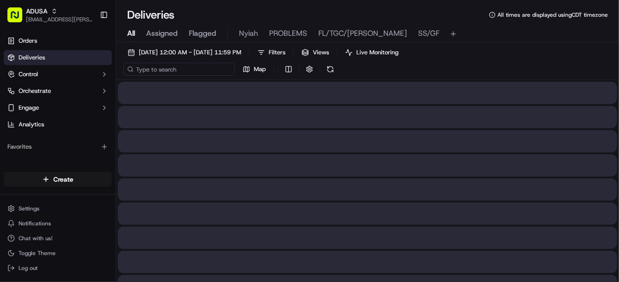
click at [177, 70] on input at bounding box center [178, 69] width 111 height 13
paste input "m716089507"
type input "m716089507"
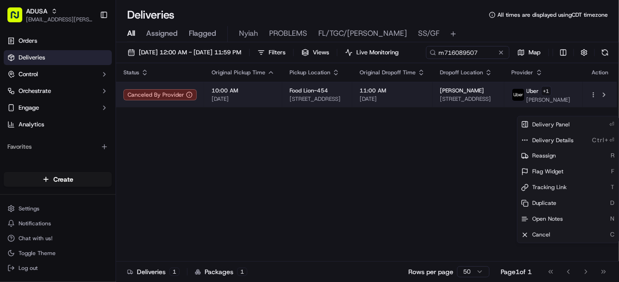
click at [595, 110] on html "ADUSA [EMAIL_ADDRESS][PERSON_NAME][DOMAIN_NAME] Toggle Sidebar Orders Deliverie…" at bounding box center [309, 141] width 619 height 282
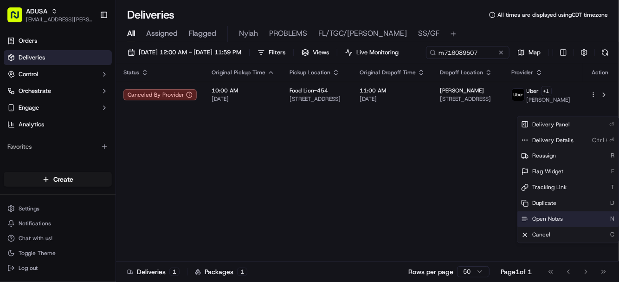
click at [548, 217] on span "Open Notes" at bounding box center [547, 218] width 31 height 7
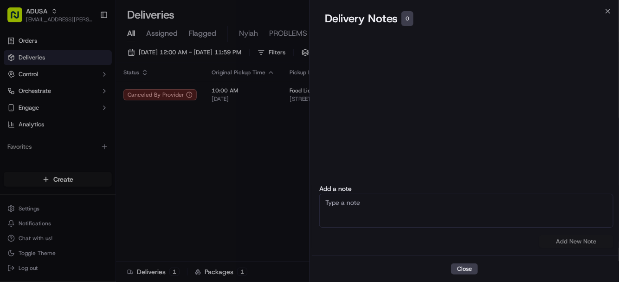
click at [454, 214] on textarea at bounding box center [466, 211] width 294 height 34
click at [418, 208] on textarea at bounding box center [466, 211] width 294 height 34
type textarea "cc cancel delivered to wrong address"
click at [576, 242] on button "Add New Note" at bounding box center [576, 241] width 74 height 13
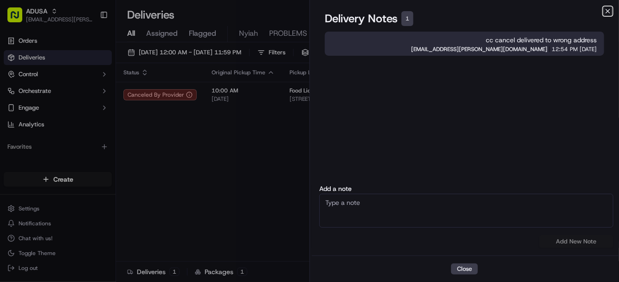
click at [607, 9] on icon "button" at bounding box center [607, 10] width 7 height 7
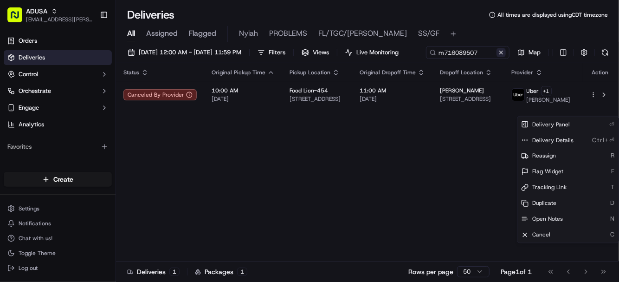
click at [497, 57] on button at bounding box center [501, 52] width 9 height 9
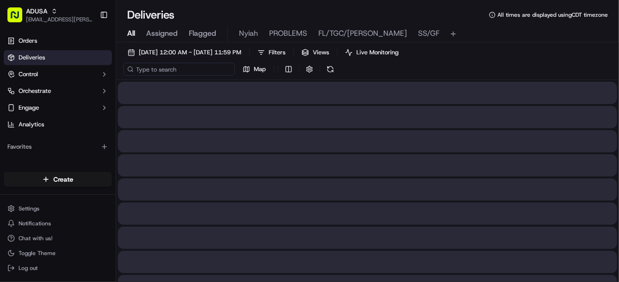
click at [180, 67] on input at bounding box center [178, 69] width 111 height 13
paste input "m717297579"
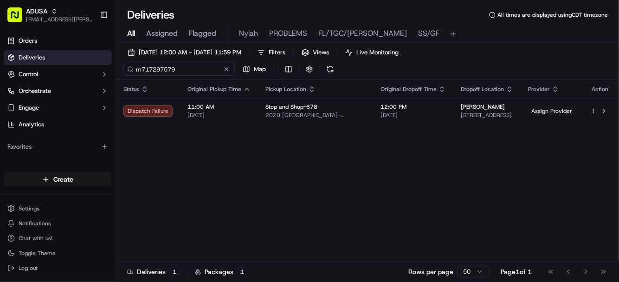
type input "m717297579"
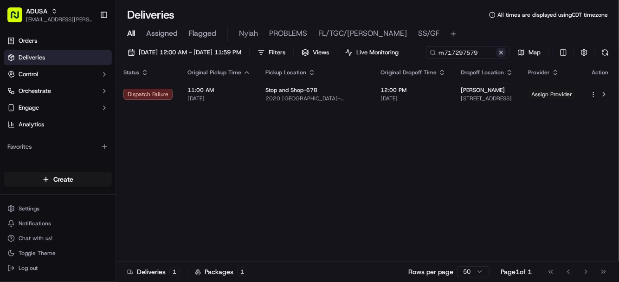
click at [426, 59] on div "m717297579 Map" at bounding box center [519, 52] width 186 height 13
click at [497, 57] on button at bounding box center [501, 52] width 9 height 9
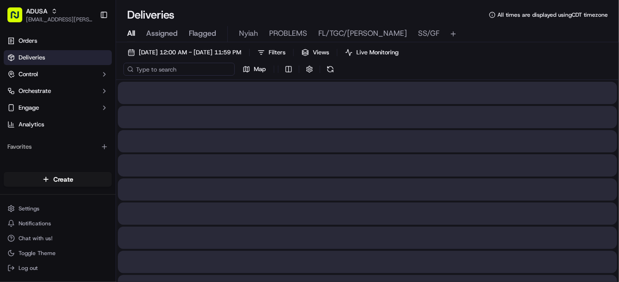
click at [179, 70] on input at bounding box center [178, 69] width 111 height 13
paste input "m717323176"
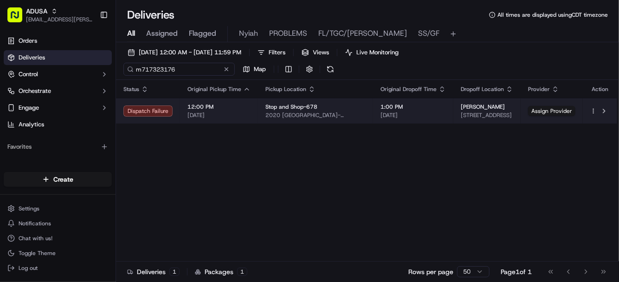
type input "m717323176"
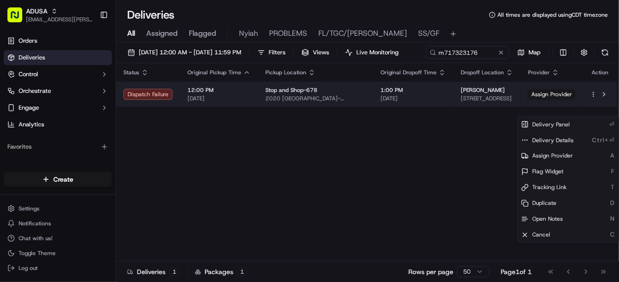
click at [594, 110] on html "ADUSA [EMAIL_ADDRESS][PERSON_NAME][DOMAIN_NAME] Toggle Sidebar Orders Deliverie…" at bounding box center [309, 141] width 619 height 282
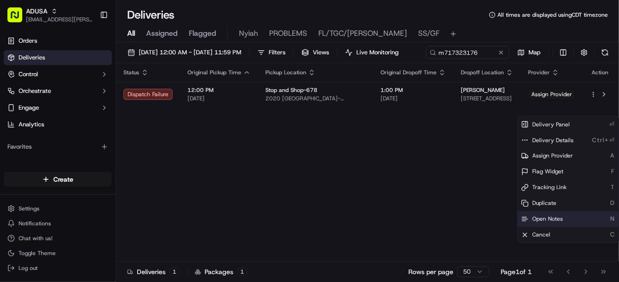
click at [542, 217] on span "Open Notes" at bounding box center [547, 218] width 31 height 7
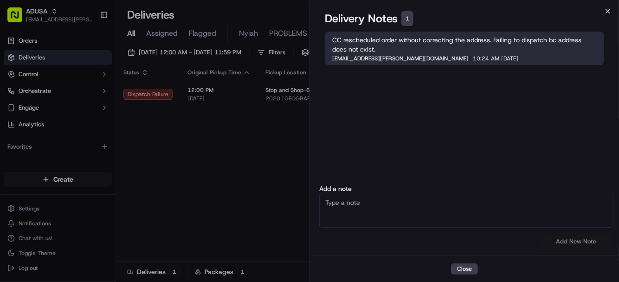
click at [609, 11] on icon "button" at bounding box center [607, 10] width 7 height 7
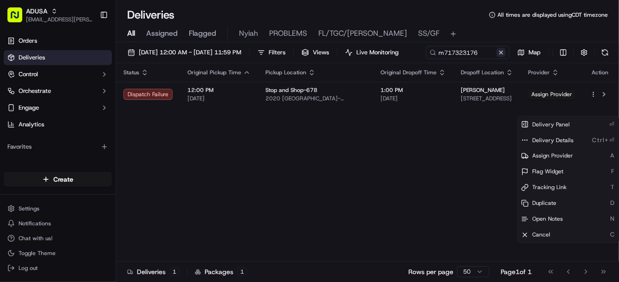
click at [497, 57] on button at bounding box center [501, 52] width 9 height 9
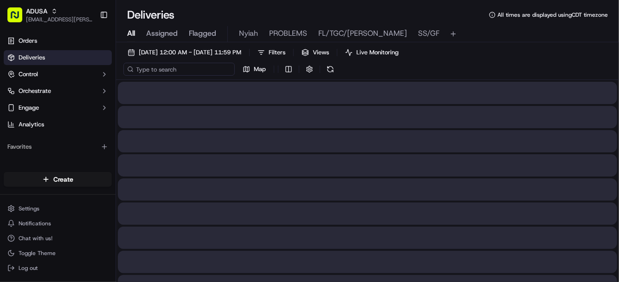
click at [165, 72] on input at bounding box center [178, 69] width 111 height 13
paste input "m717291768"
type input "m717291768"
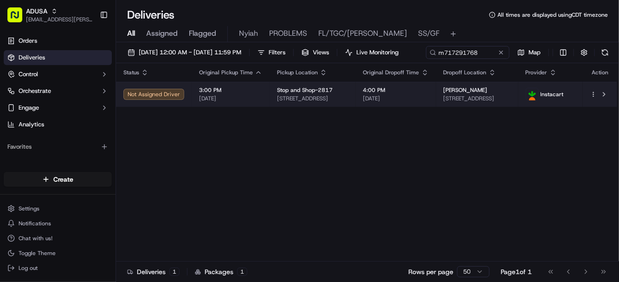
click at [592, 109] on html "ADUSA [EMAIL_ADDRESS][PERSON_NAME][DOMAIN_NAME] Toggle Sidebar Orders Deliverie…" at bounding box center [309, 141] width 619 height 282
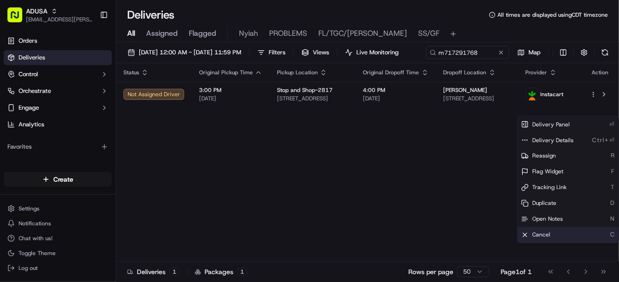
click at [546, 235] on span "Cancel" at bounding box center [541, 234] width 18 height 7
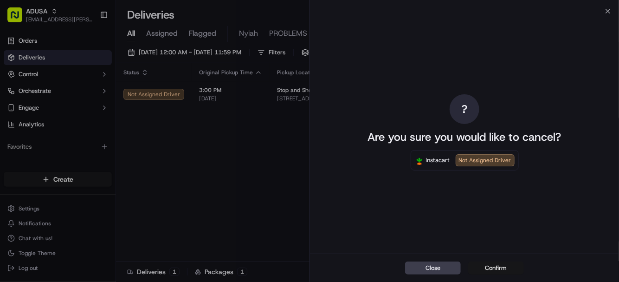
click at [497, 272] on button "Confirm" at bounding box center [496, 267] width 56 height 13
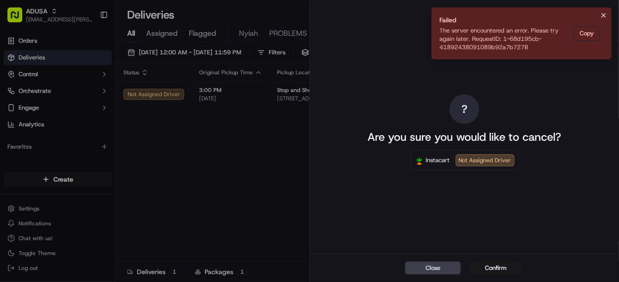
click at [603, 14] on icon "Notifications (F8)" at bounding box center [604, 15] width 4 height 4
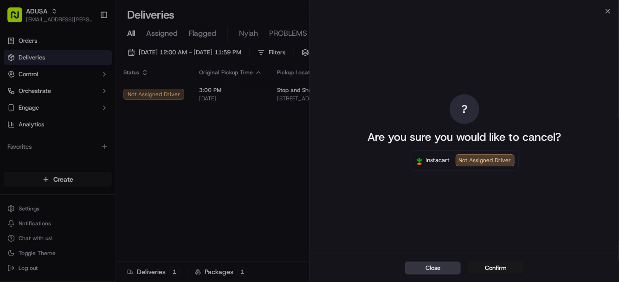
click at [434, 265] on button "Close" at bounding box center [433, 267] width 56 height 13
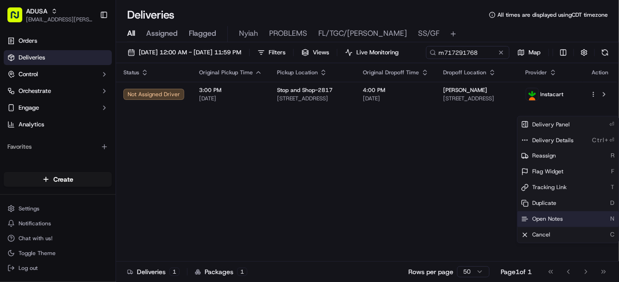
click at [538, 221] on span "Open Notes" at bounding box center [547, 218] width 31 height 7
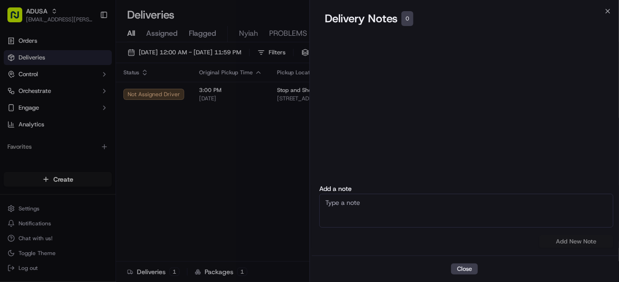
drag, startPoint x: 376, startPoint y: 208, endPoint x: 393, endPoint y: 204, distance: 17.7
click at [376, 209] on textarea at bounding box center [466, 211] width 294 height 34
type textarea "CC CANCEL"
click at [589, 238] on button "Add New Note" at bounding box center [576, 241] width 74 height 13
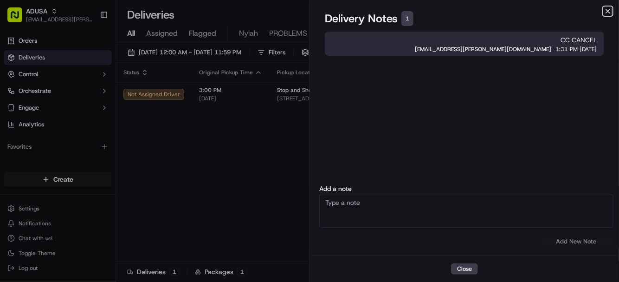
click at [610, 12] on icon "button" at bounding box center [607, 10] width 7 height 7
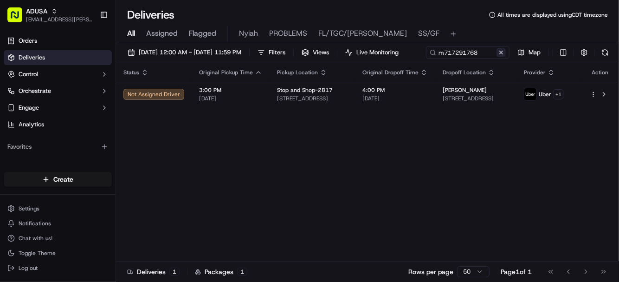
click at [497, 57] on button at bounding box center [501, 52] width 9 height 9
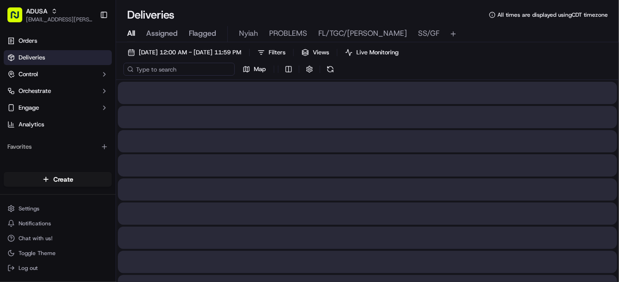
click at [167, 69] on input at bounding box center [178, 69] width 111 height 13
paste input "m712079775"
type input "m712079775"
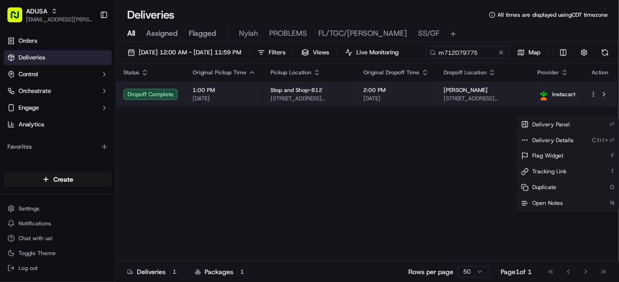
click at [592, 110] on html "ADUSA [EMAIL_ADDRESS][PERSON_NAME][DOMAIN_NAME] Toggle Sidebar Orders Deliverie…" at bounding box center [309, 141] width 619 height 282
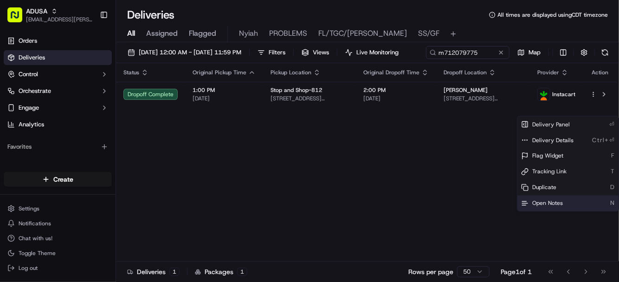
click at [541, 201] on span "Open Notes" at bounding box center [547, 203] width 31 height 7
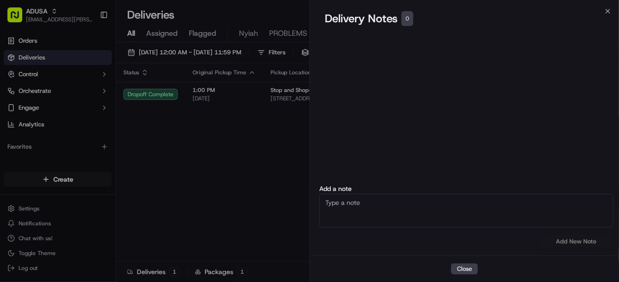
click at [371, 205] on textarea at bounding box center [466, 211] width 294 height 34
drag, startPoint x: 350, startPoint y: 204, endPoint x: 285, endPoint y: 199, distance: 66.1
click at [285, 199] on body "ADUSA [EMAIL_ADDRESS][PERSON_NAME][DOMAIN_NAME] Toggle Sidebar Orders Deliverie…" at bounding box center [309, 141] width 619 height 282
type textarea "cc cancel customer did not receive order"
click at [566, 244] on button "Add New Note" at bounding box center [576, 241] width 74 height 13
